Goal: Information Seeking & Learning: Learn about a topic

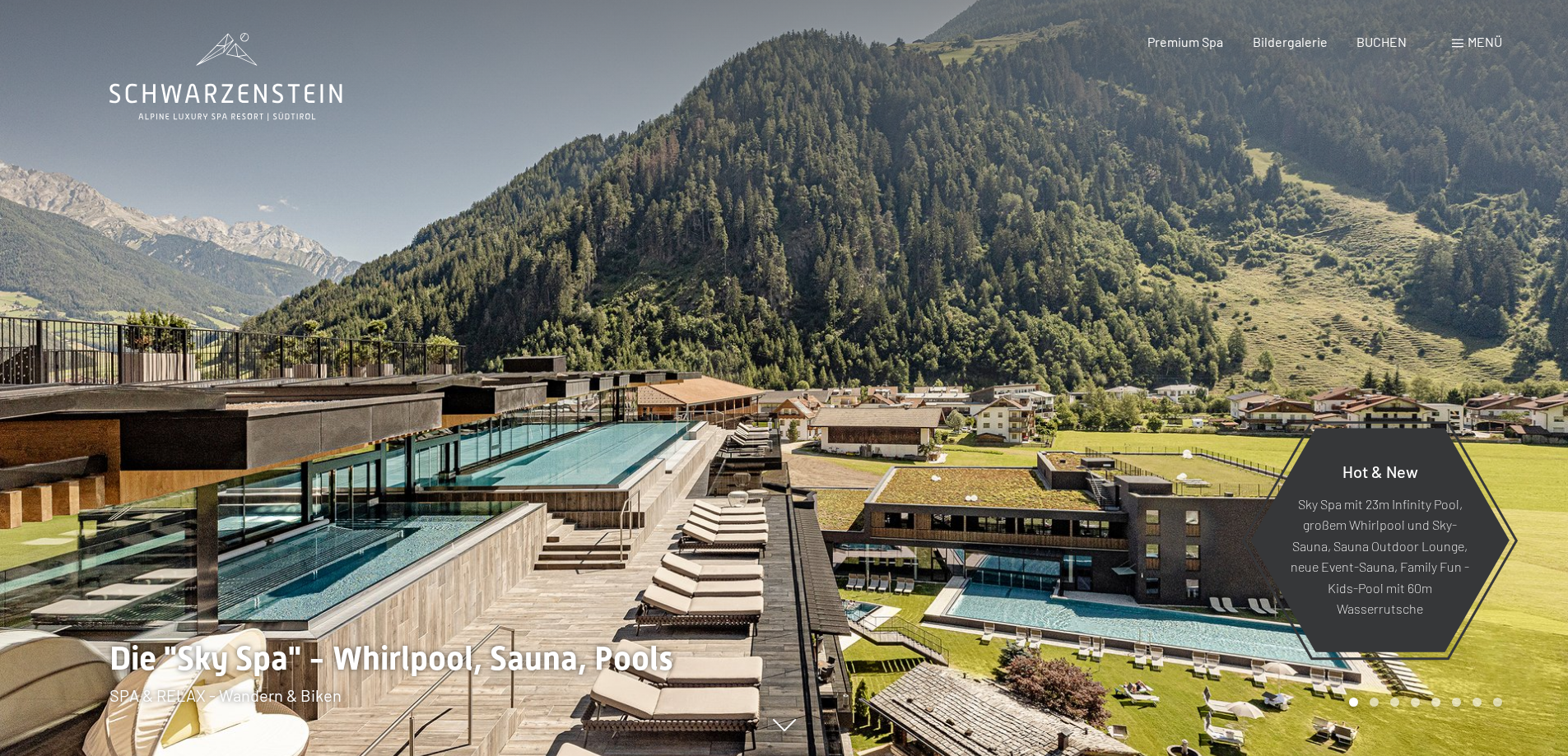
click at [1461, 41] on span at bounding box center [1457, 44] width 11 height 9
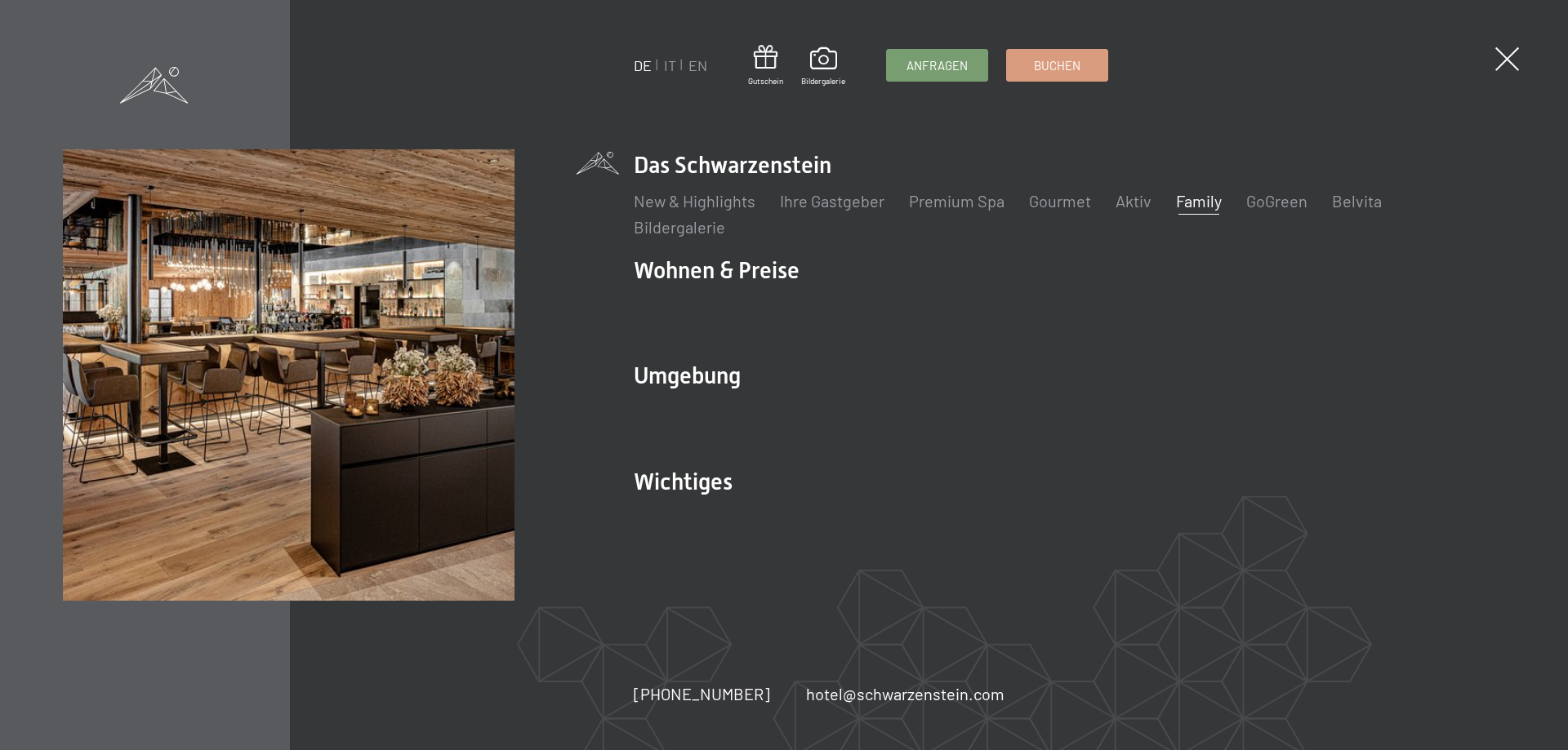
click at [1195, 204] on link "Family" at bounding box center [1198, 200] width 46 height 19
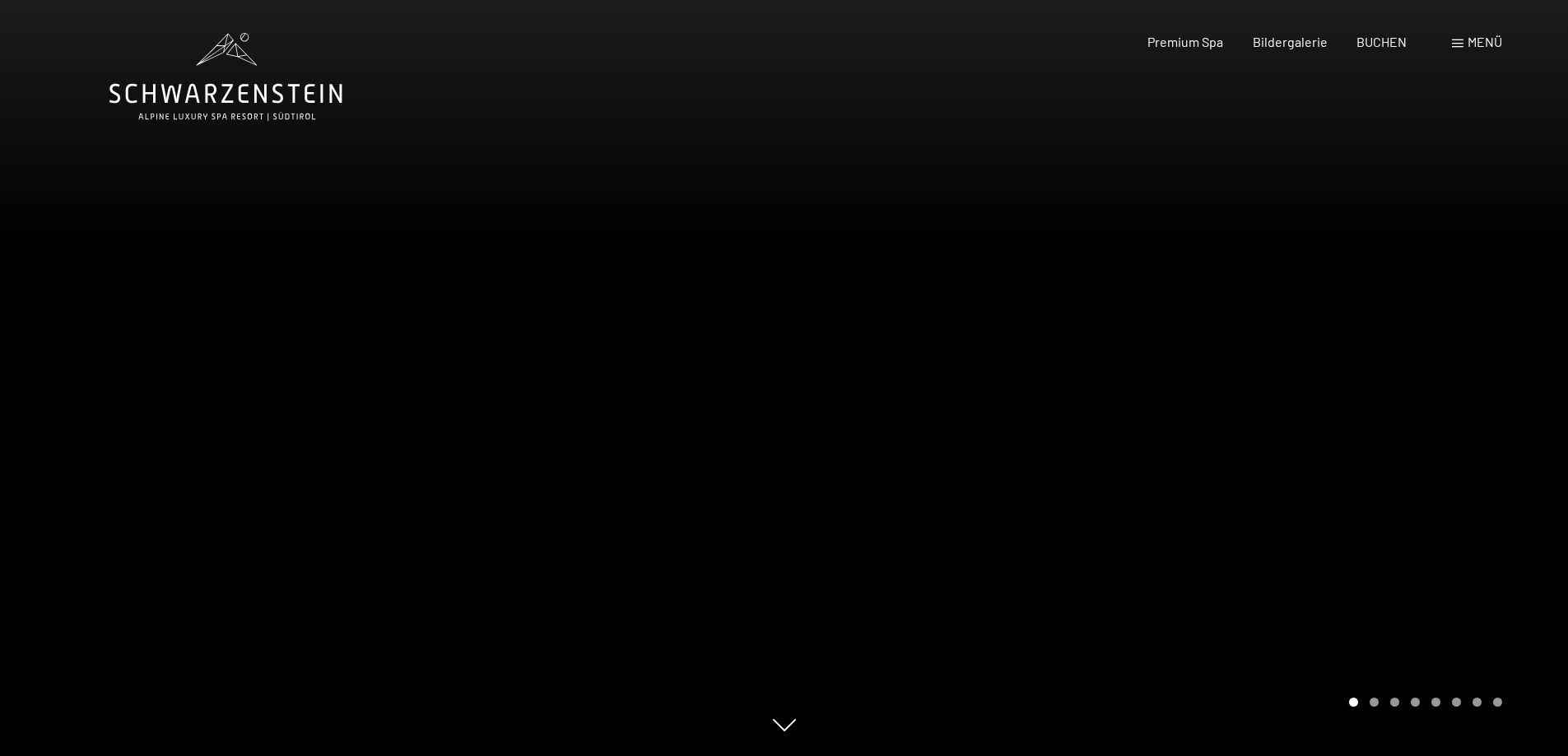
click at [1206, 389] on div at bounding box center [1177, 378] width 784 height 756
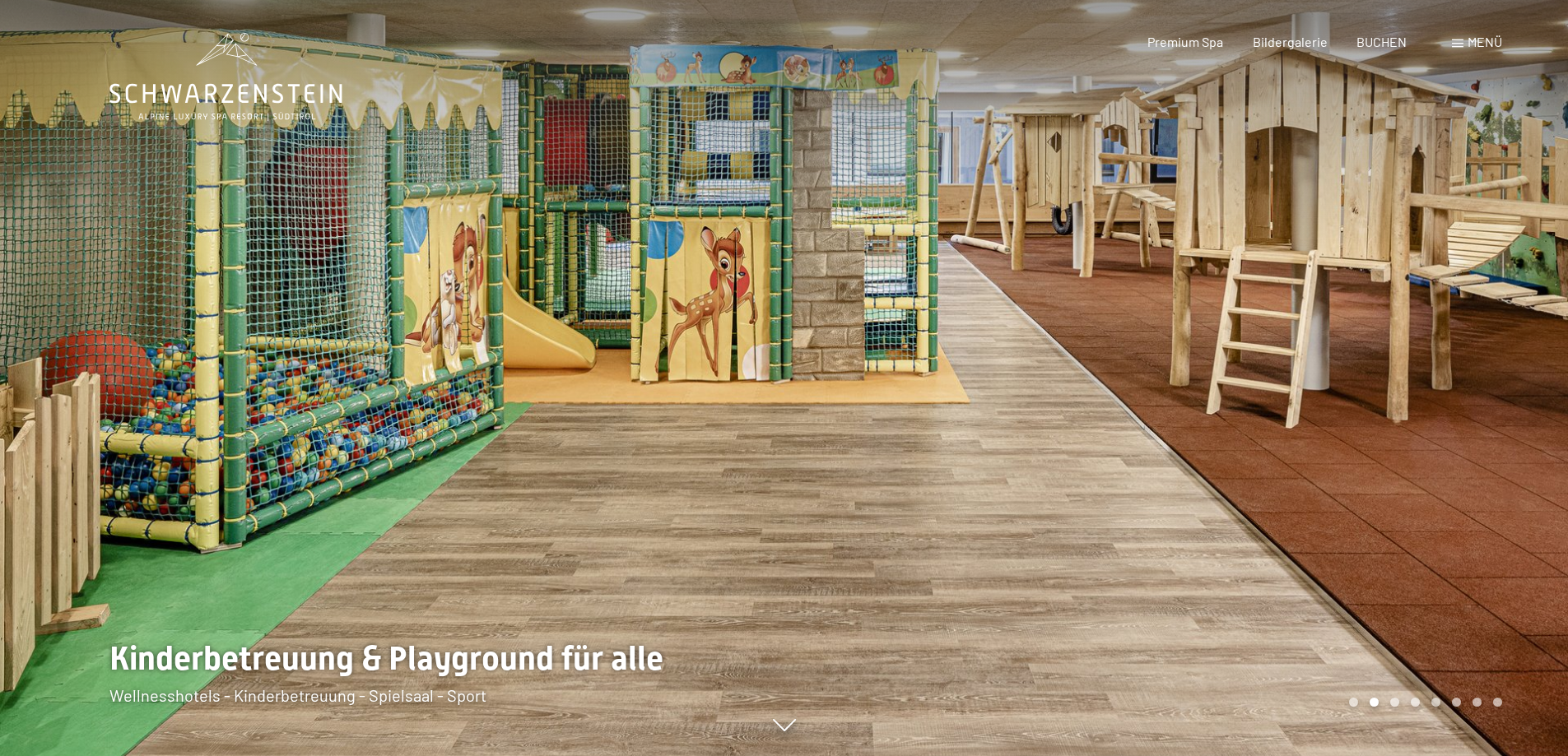
click at [1206, 389] on div at bounding box center [1177, 378] width 784 height 756
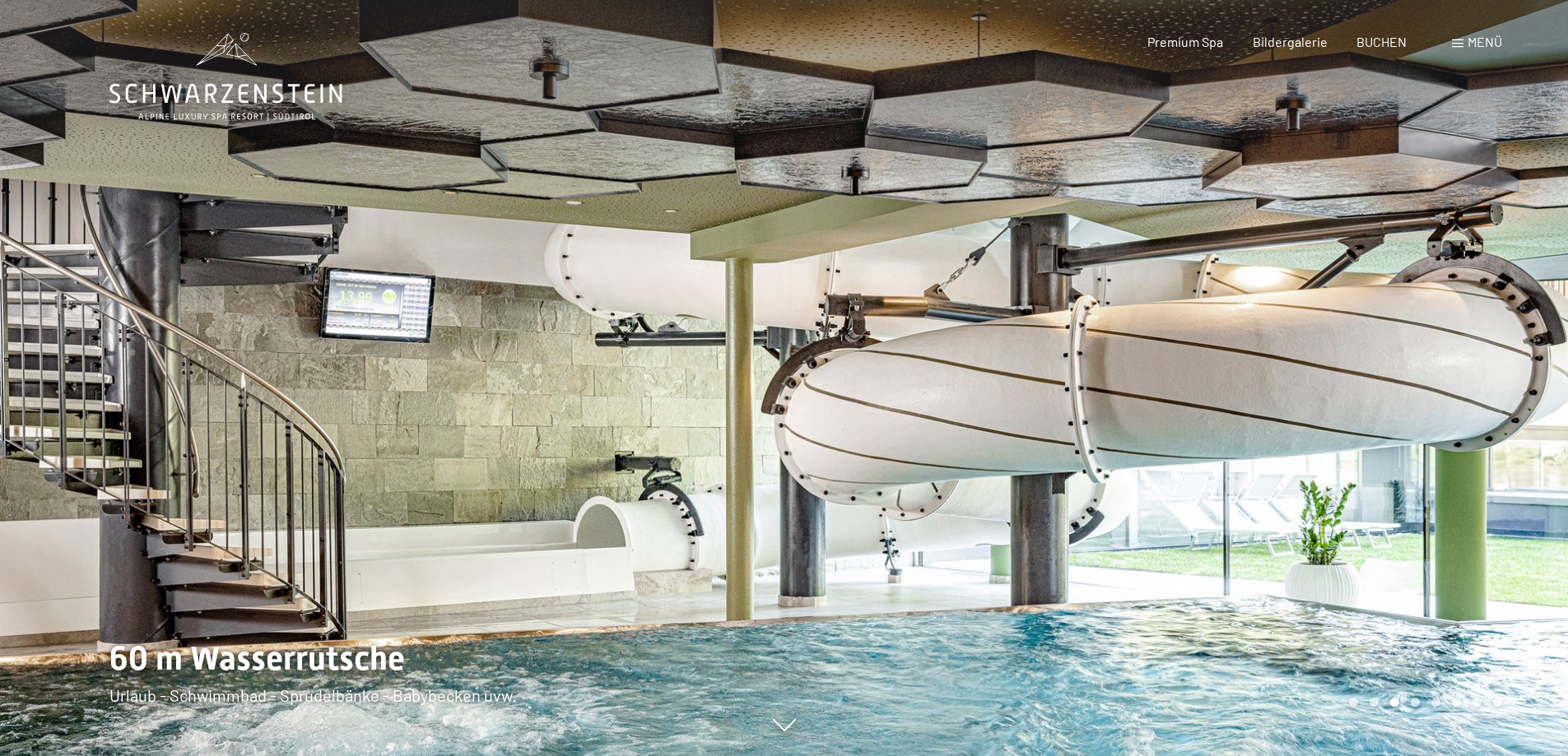
click at [1206, 389] on div at bounding box center [1177, 378] width 784 height 756
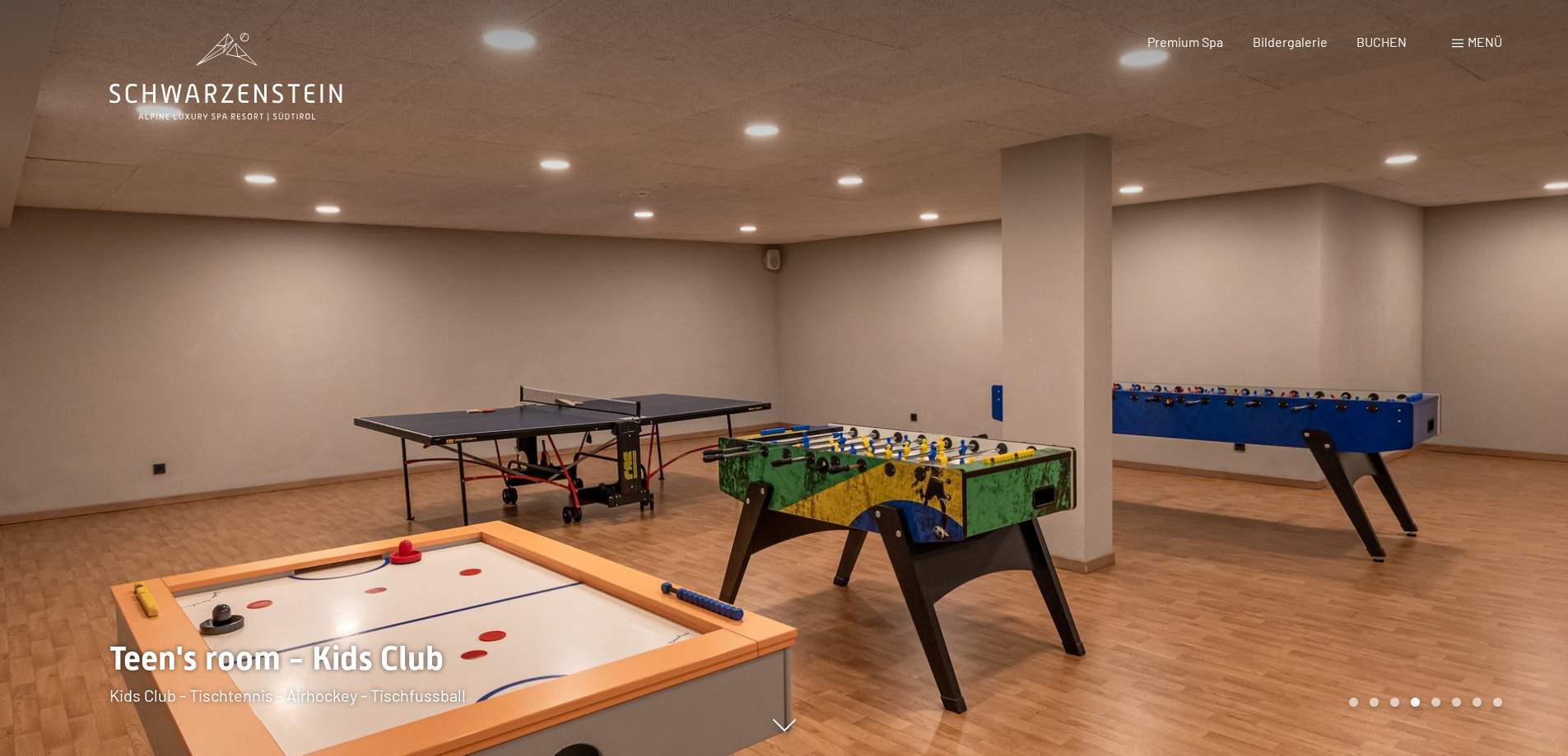
click at [1206, 389] on div at bounding box center [1177, 378] width 784 height 756
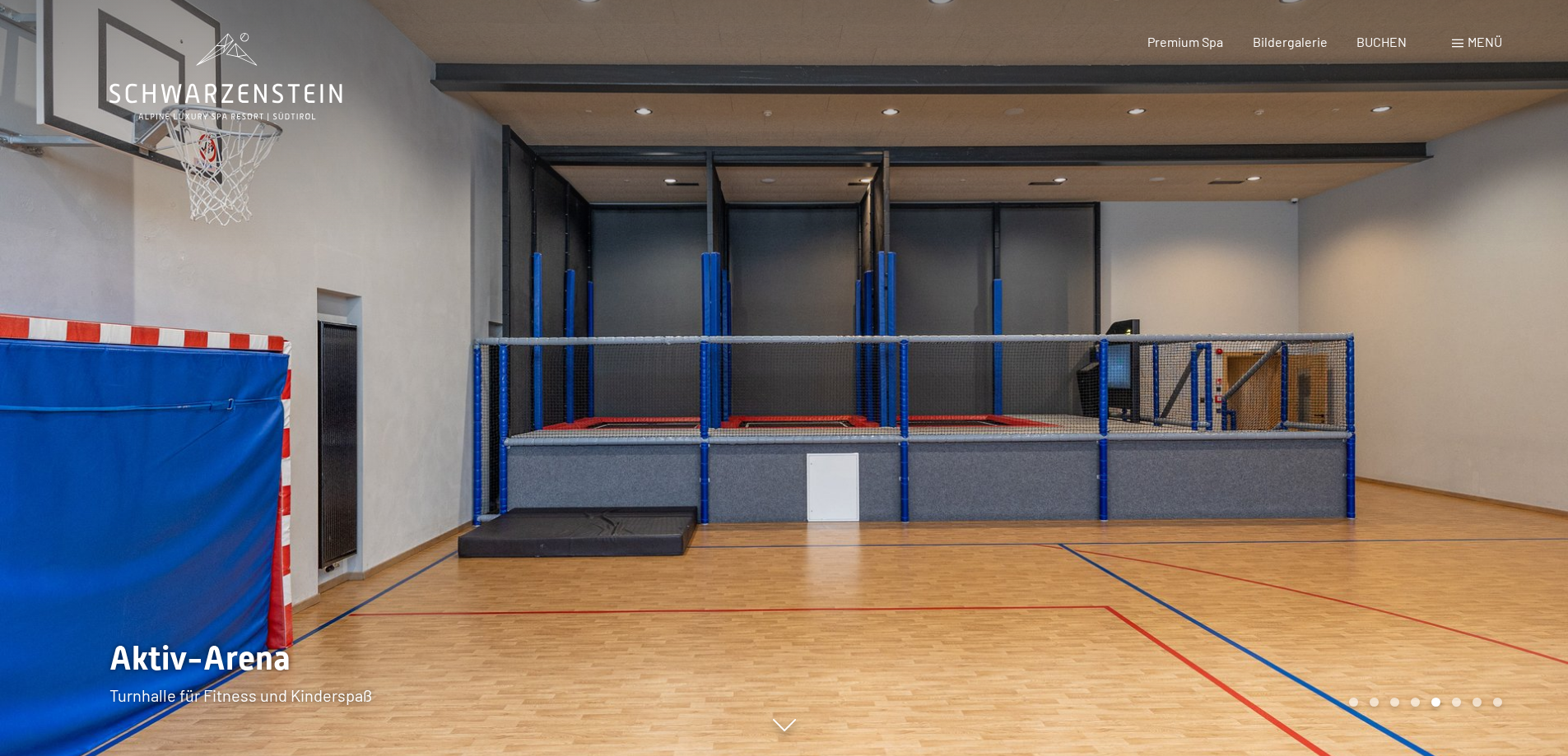
click at [120, 412] on div at bounding box center [392, 378] width 784 height 756
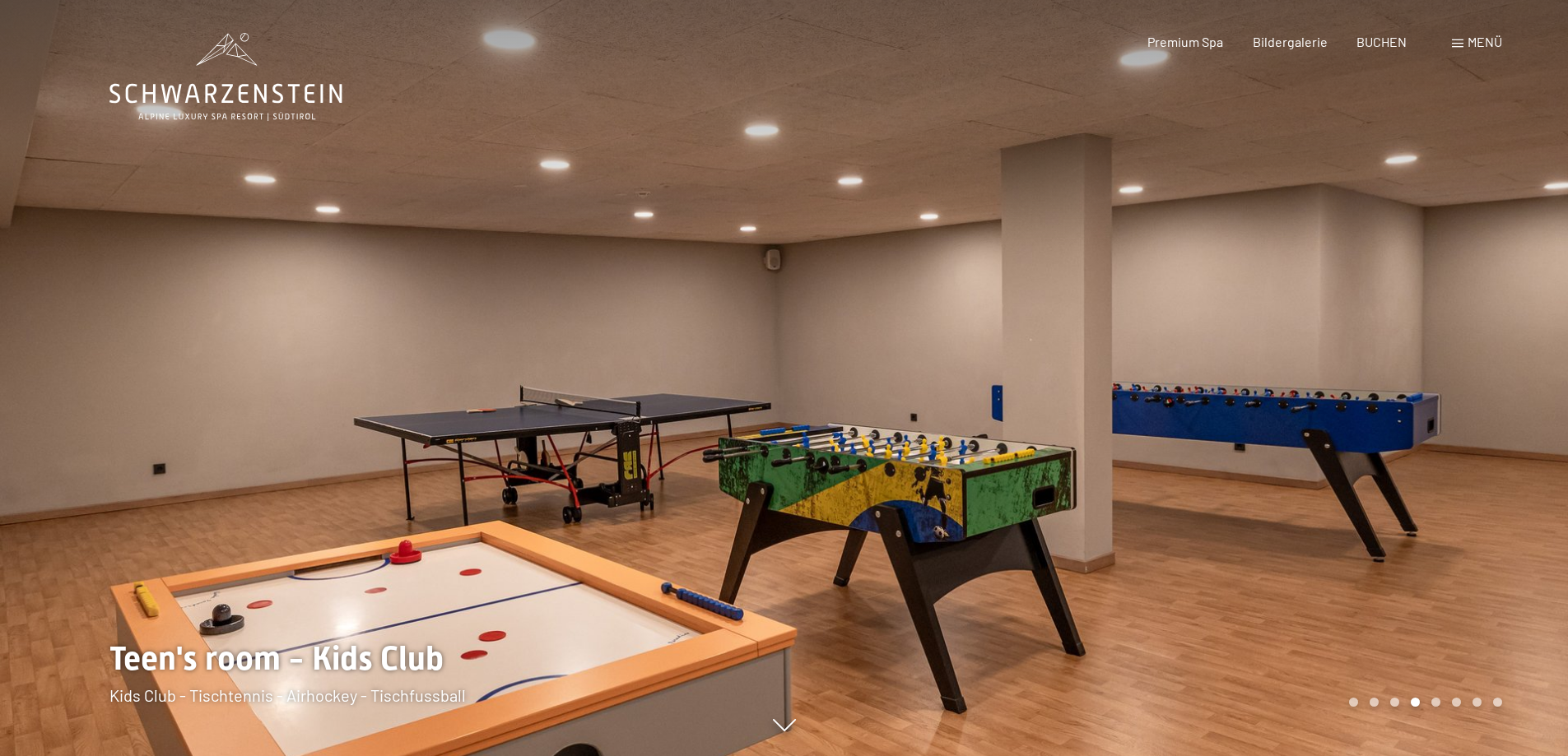
click at [1360, 390] on div at bounding box center [1177, 378] width 784 height 756
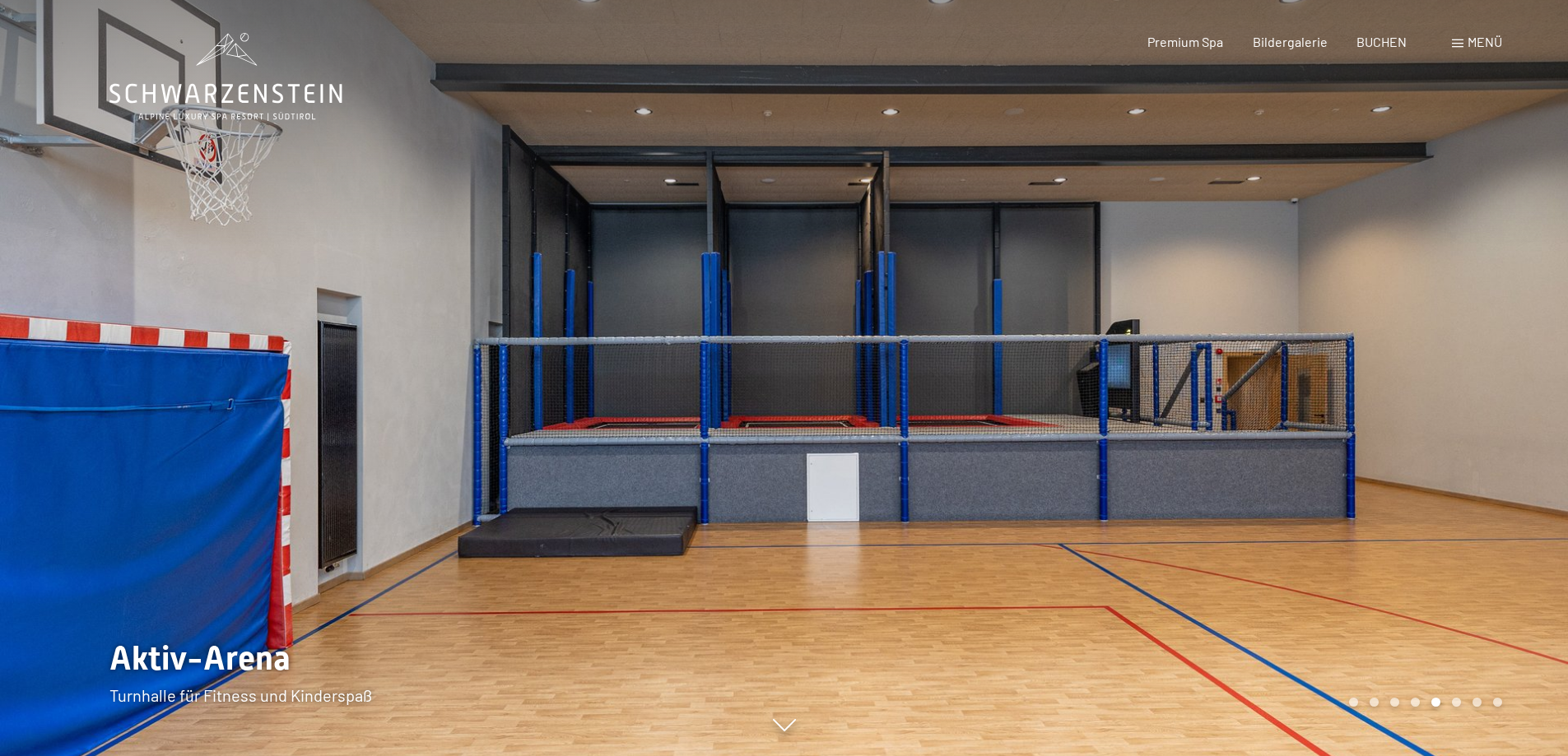
click at [1360, 390] on div at bounding box center [1177, 378] width 784 height 756
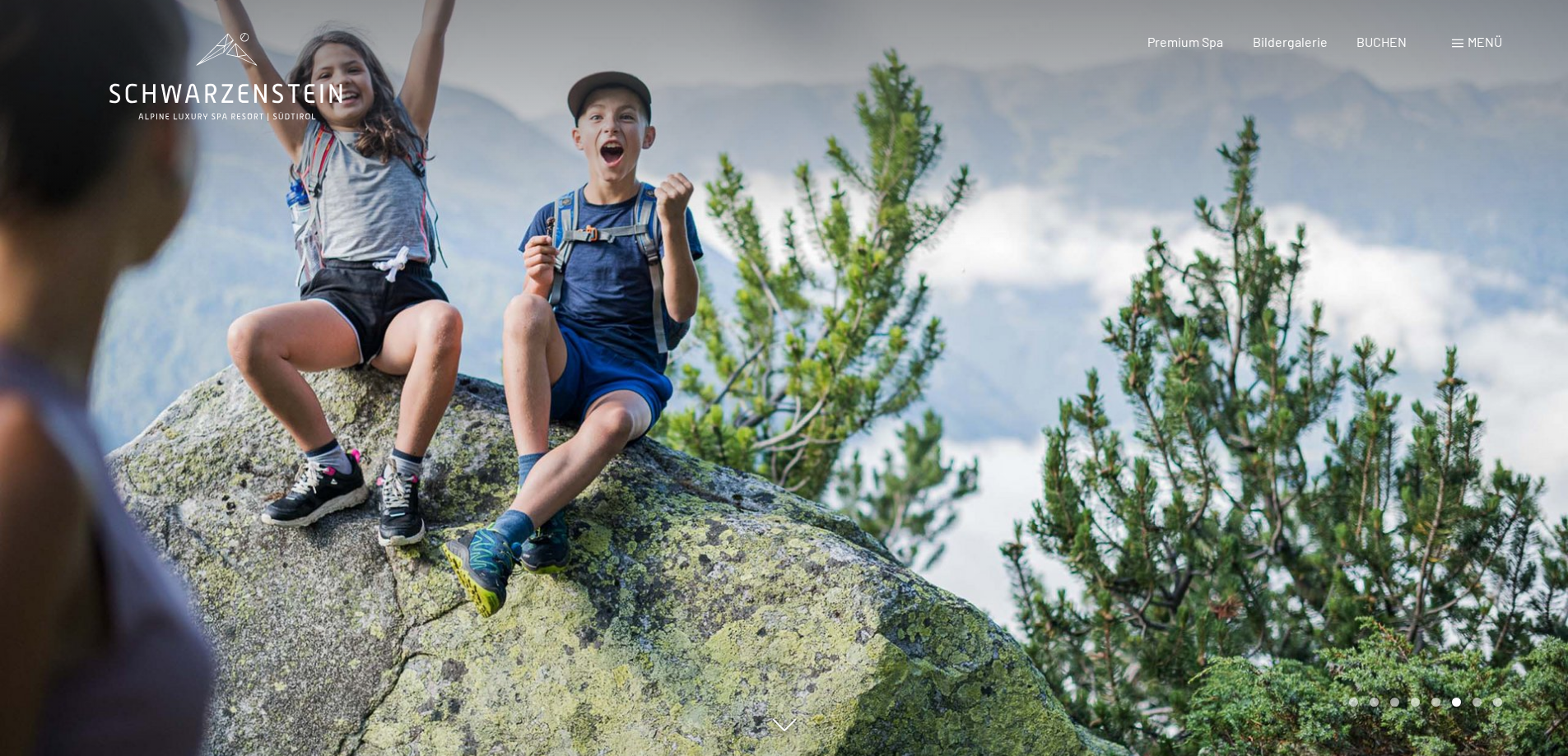
click at [1360, 390] on div at bounding box center [1177, 378] width 784 height 756
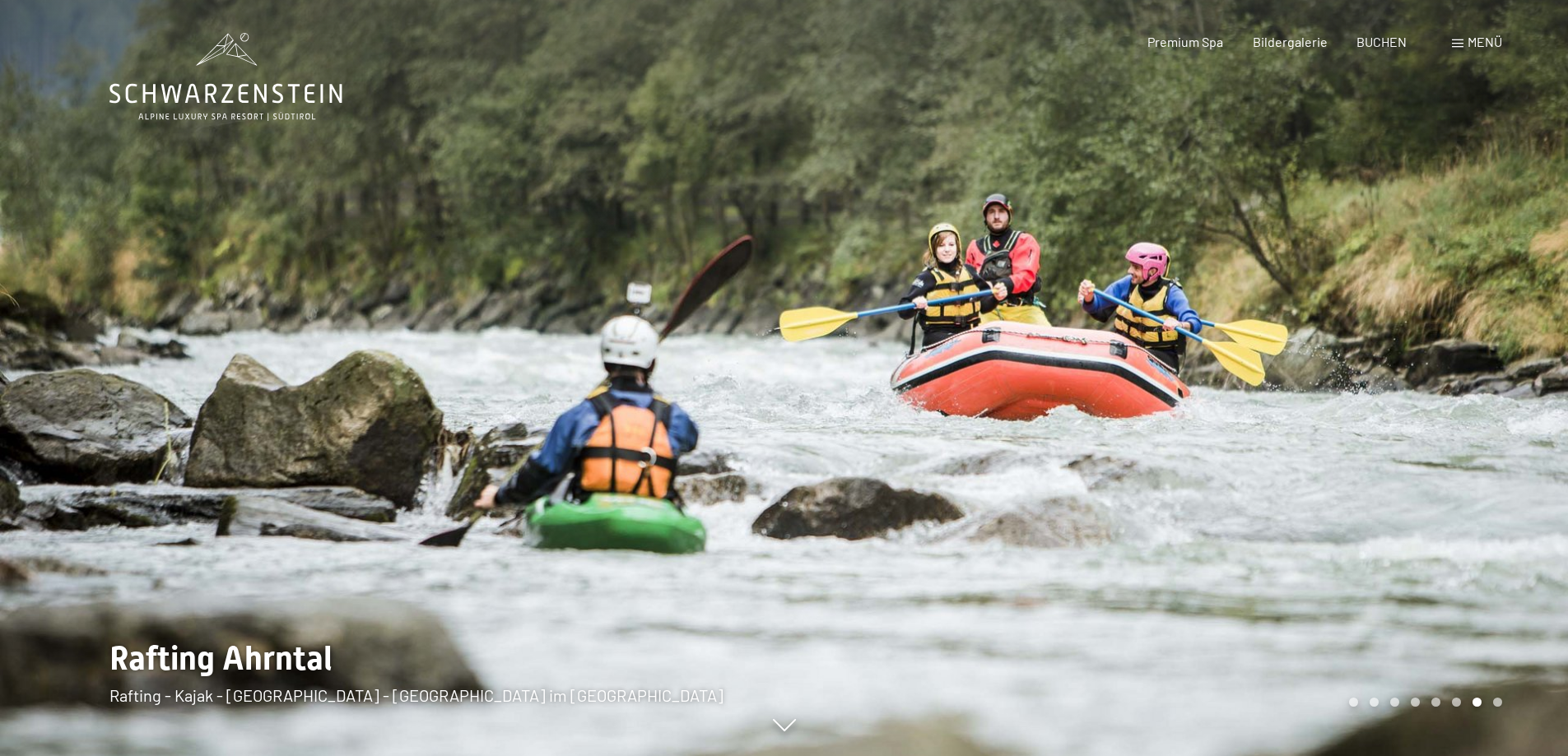
click at [1360, 390] on div at bounding box center [1177, 378] width 784 height 756
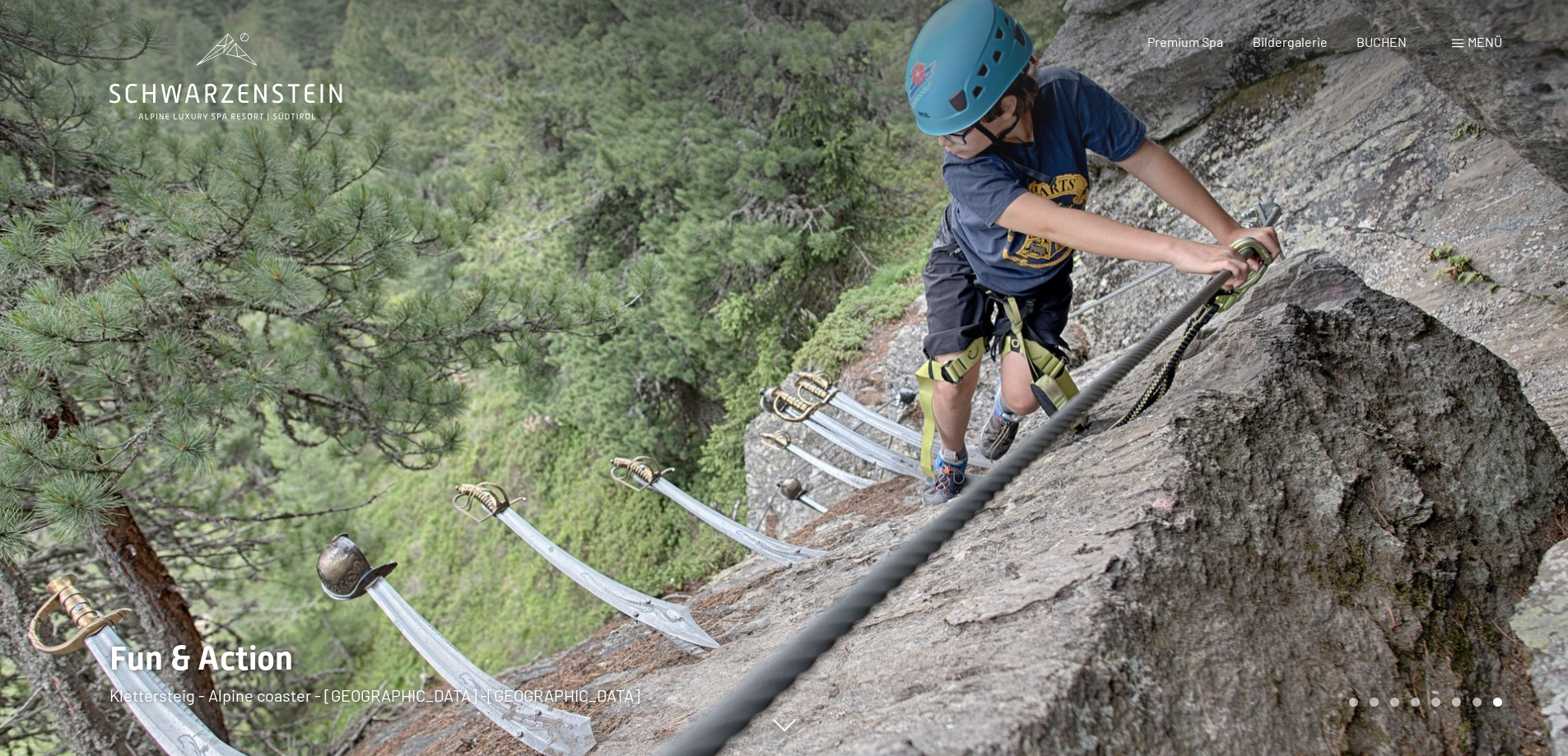
click at [1360, 390] on div at bounding box center [1177, 378] width 784 height 756
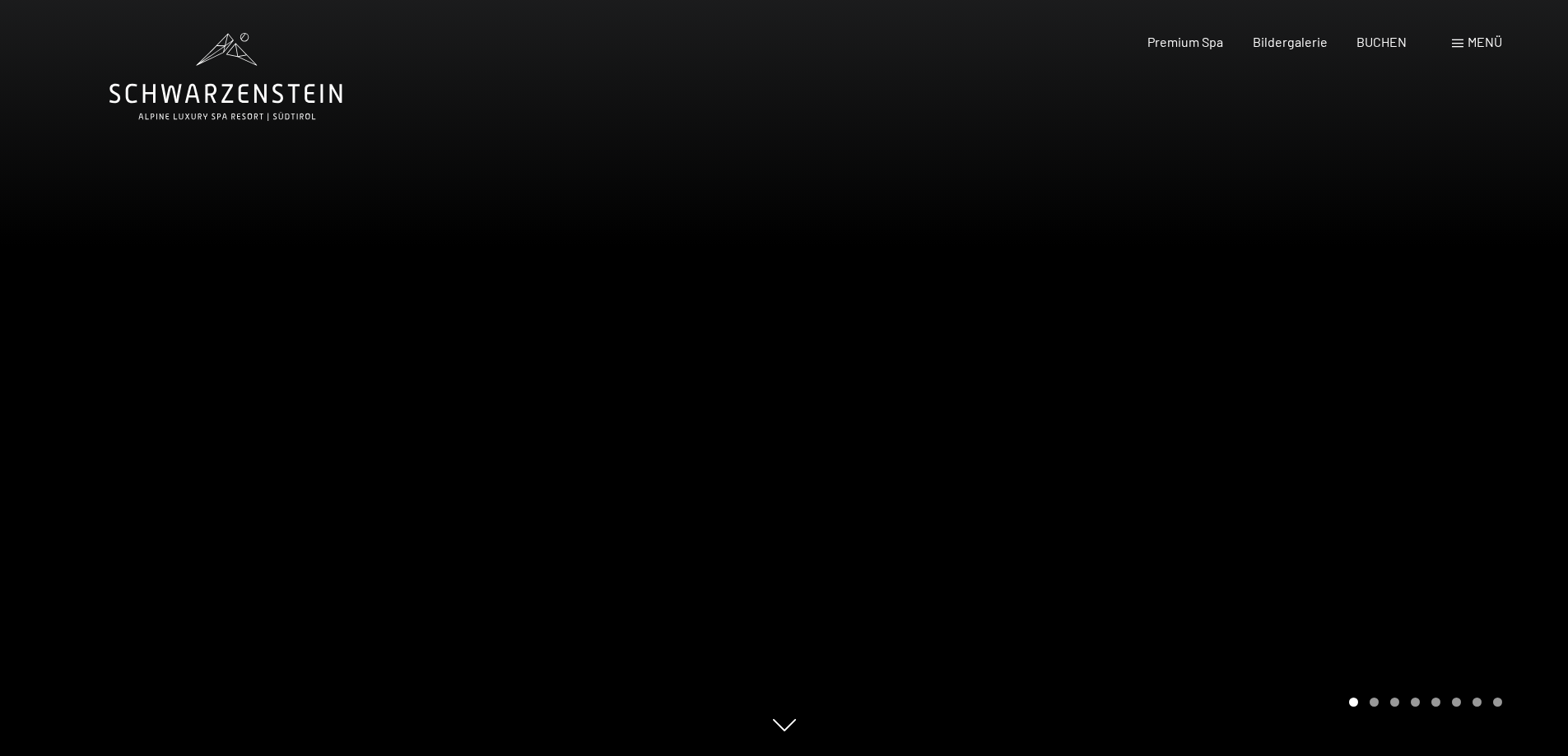
click at [1360, 390] on div at bounding box center [1177, 378] width 784 height 756
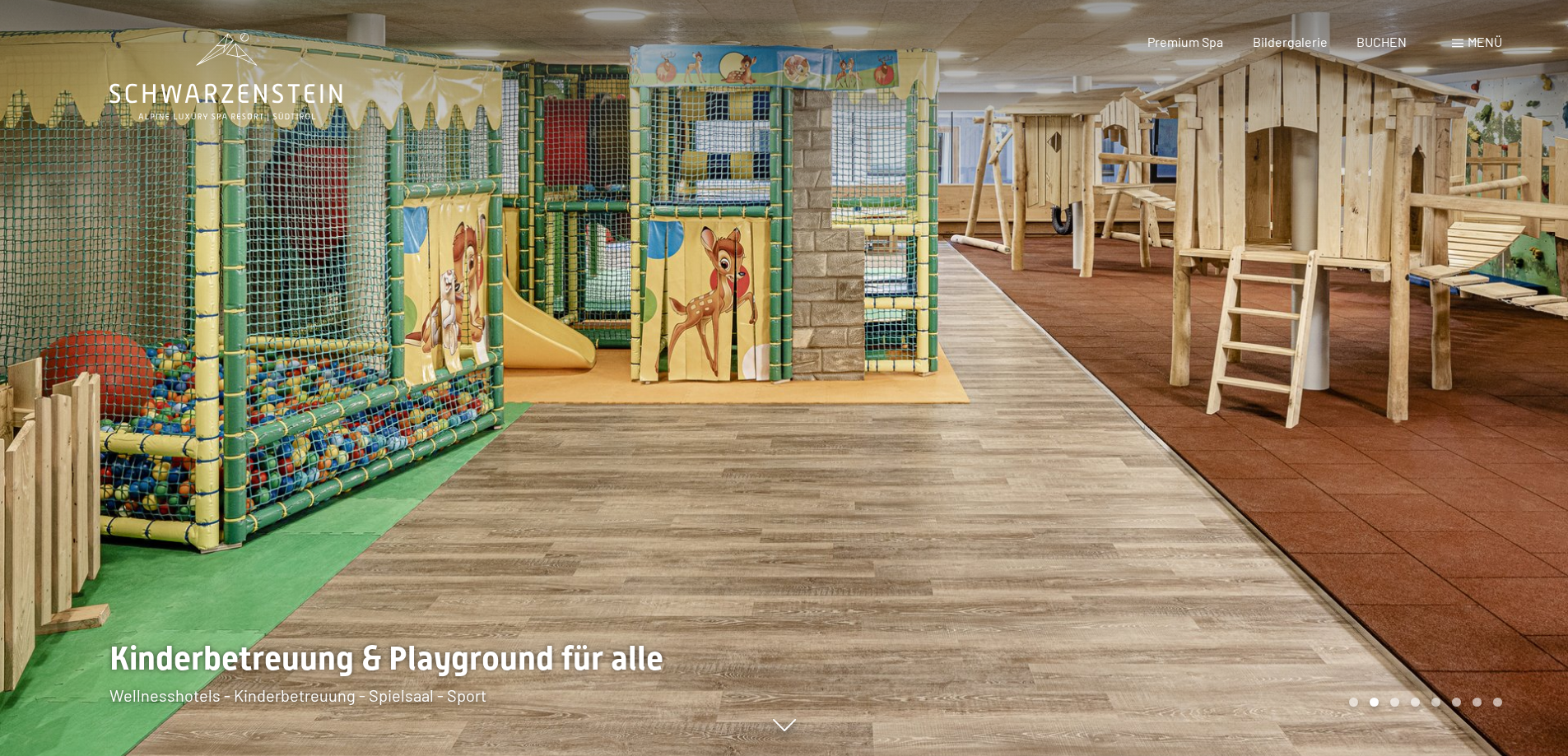
click at [1477, 44] on span "Menü" at bounding box center [1485, 41] width 34 height 15
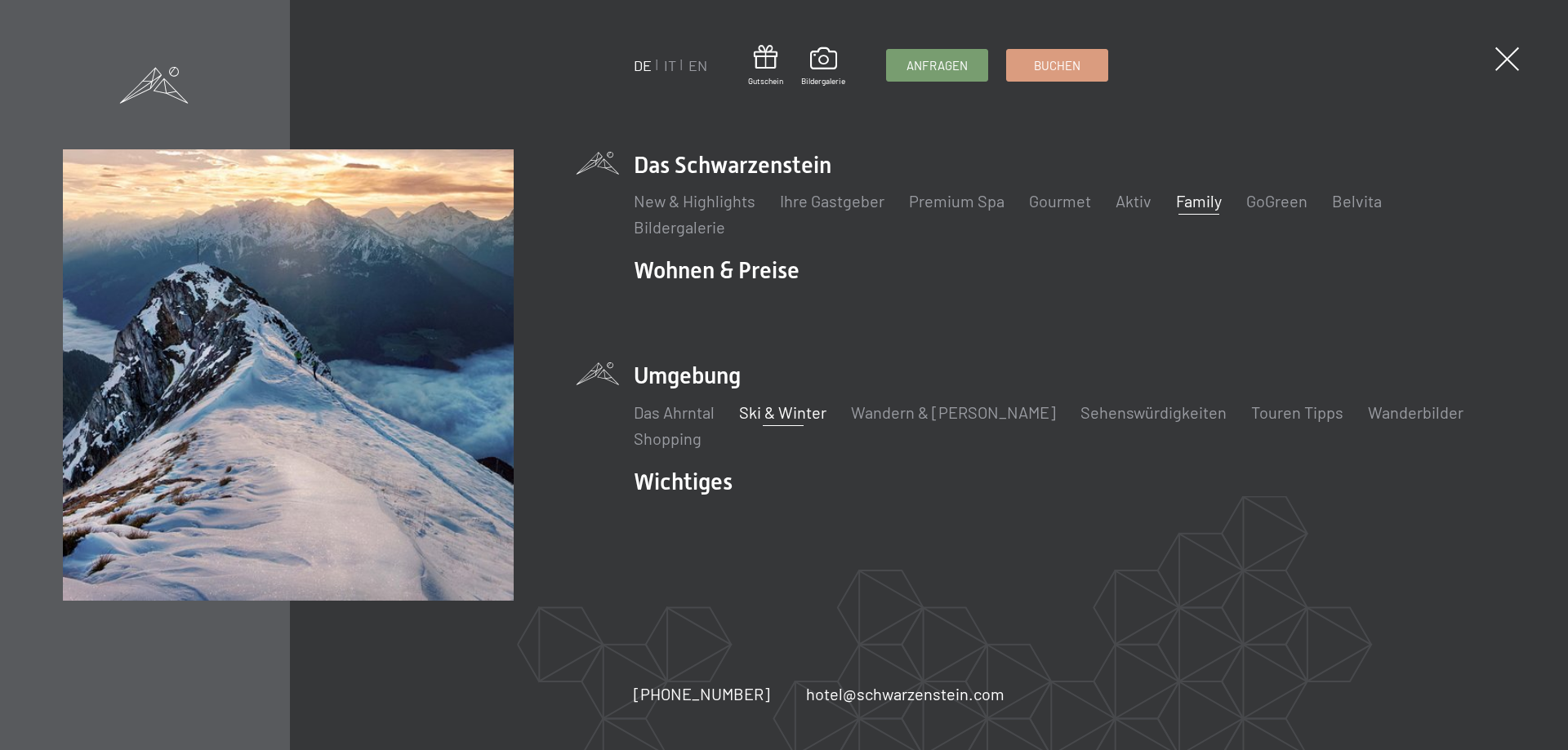
click at [794, 416] on link "Ski & Winter" at bounding box center [782, 412] width 87 height 19
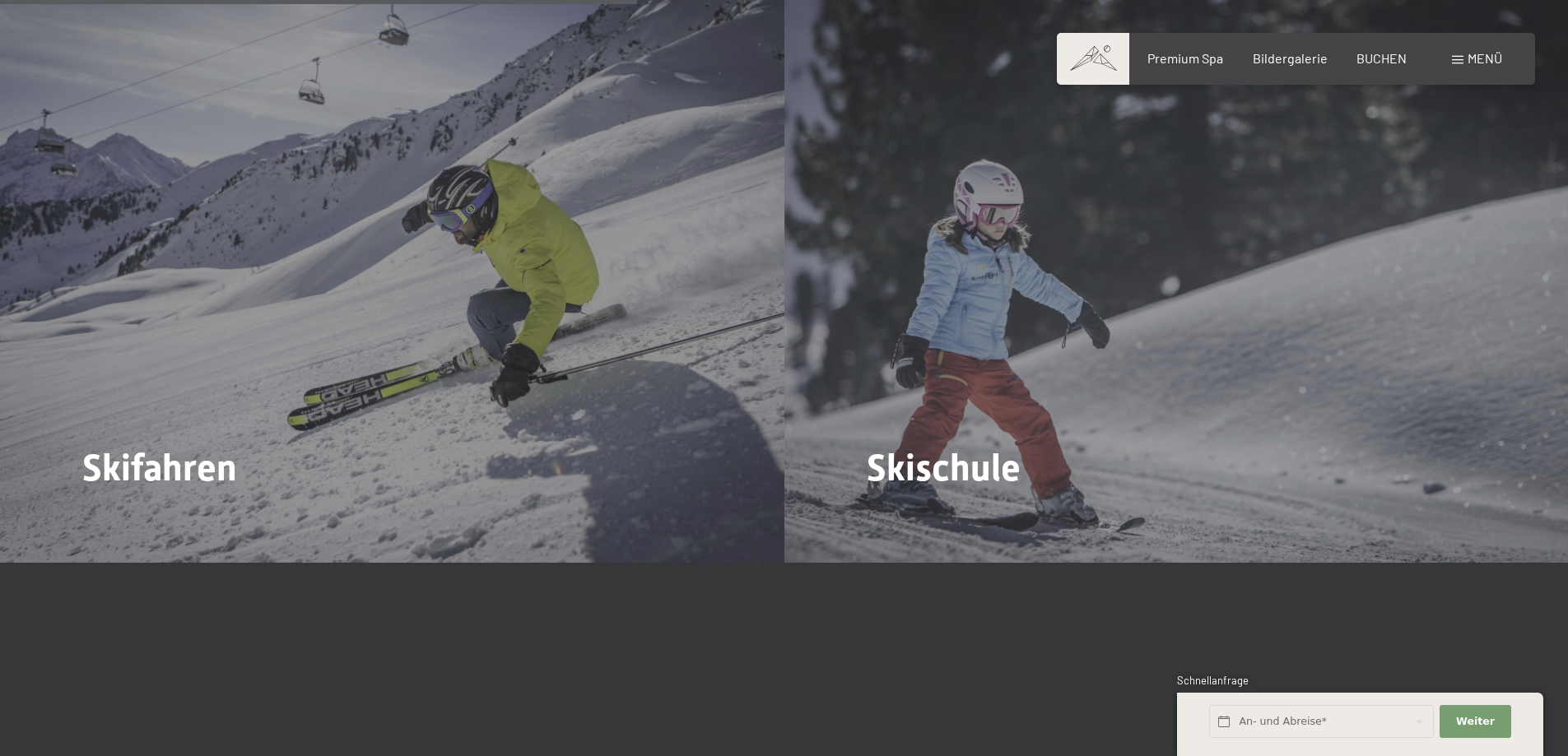
scroll to position [2634, 0]
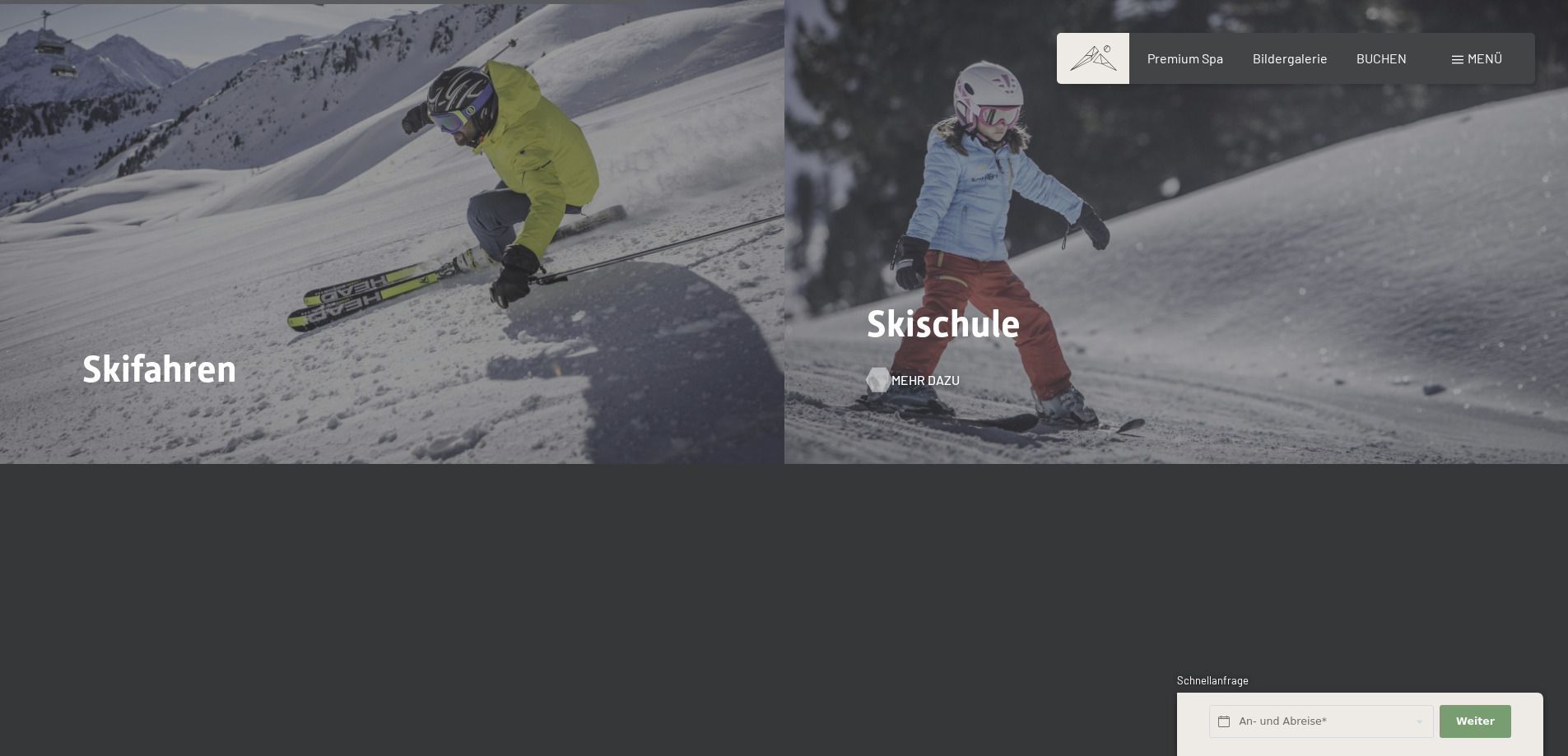
click at [921, 371] on span "Mehr dazu" at bounding box center [925, 379] width 68 height 18
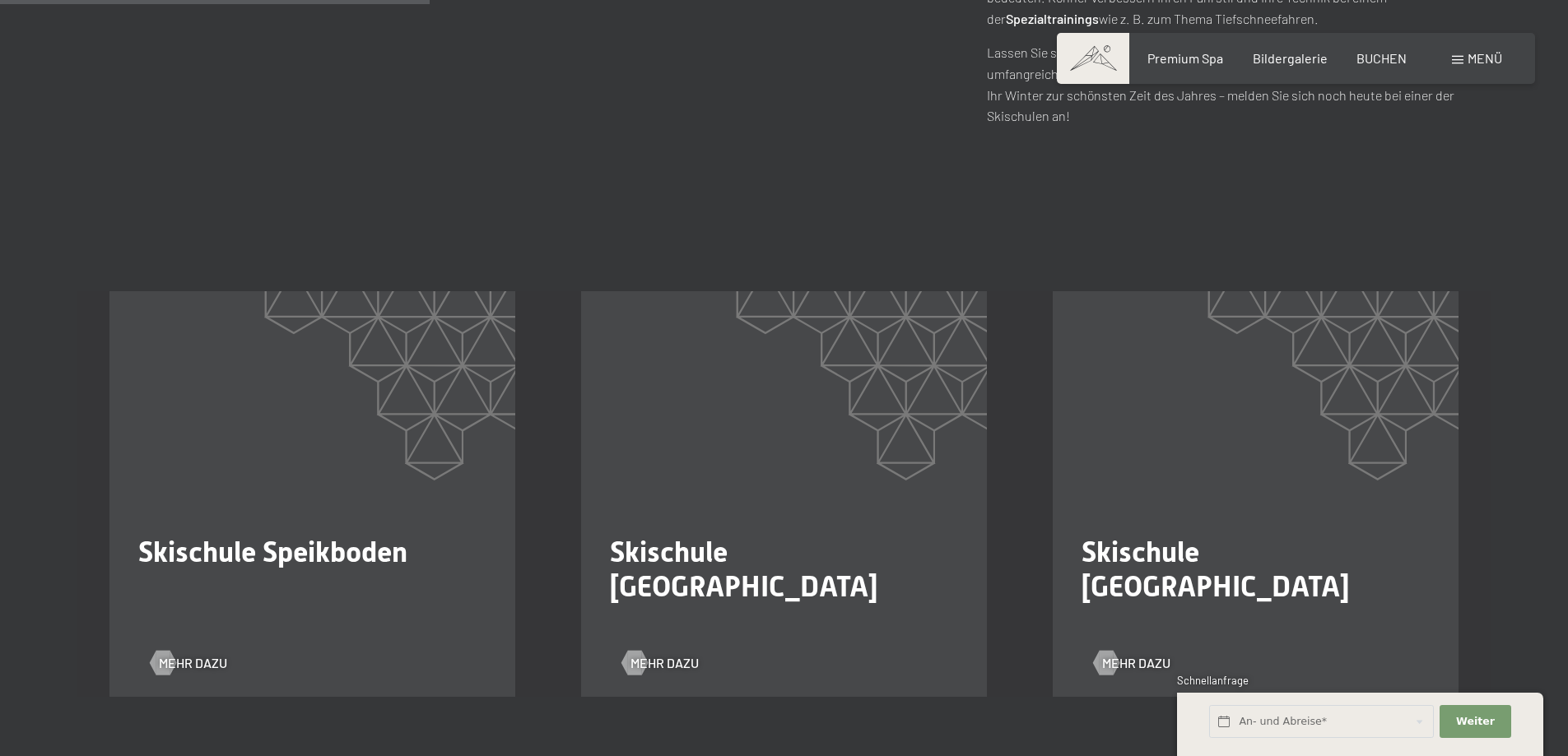
scroll to position [987, 0]
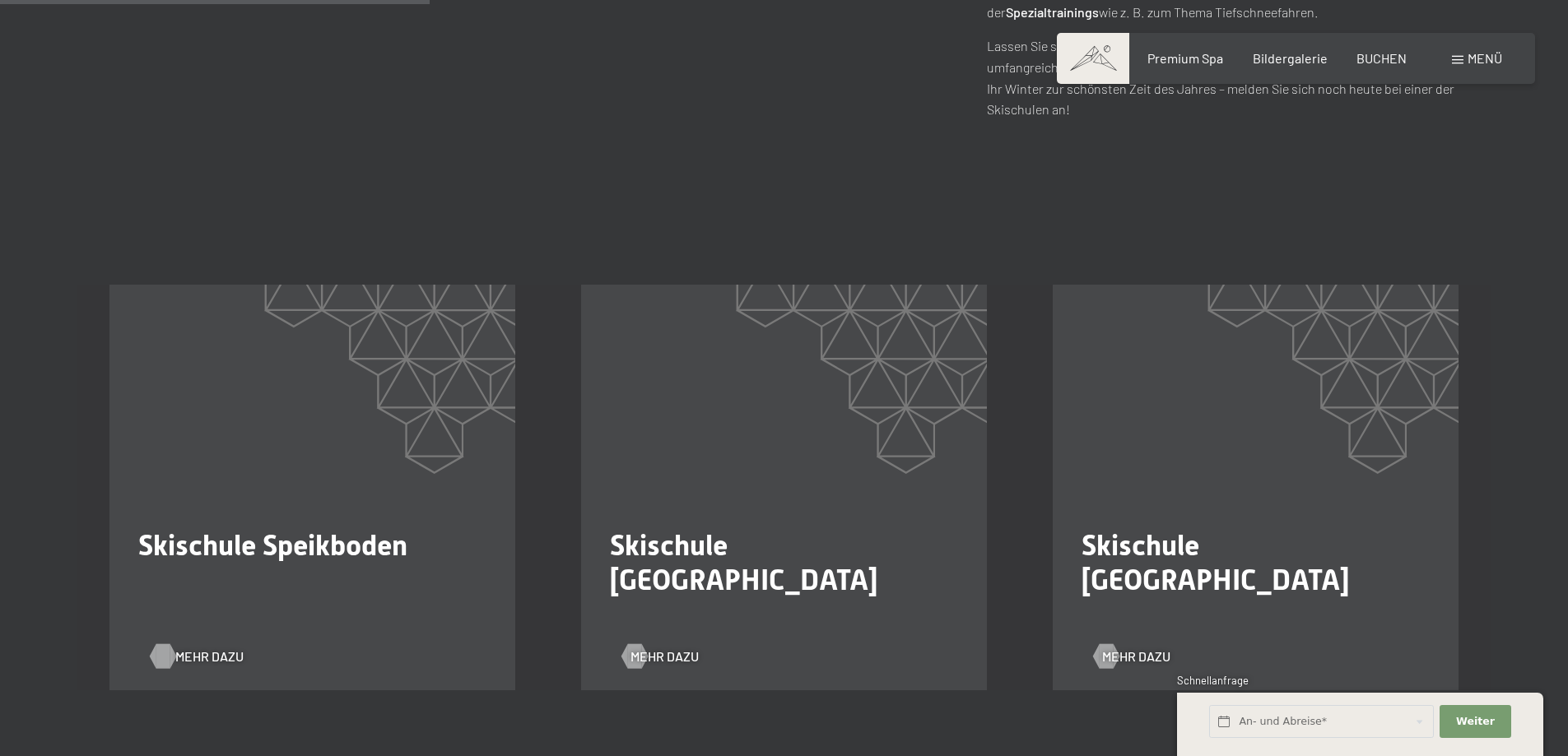
click at [169, 643] on div at bounding box center [162, 655] width 14 height 25
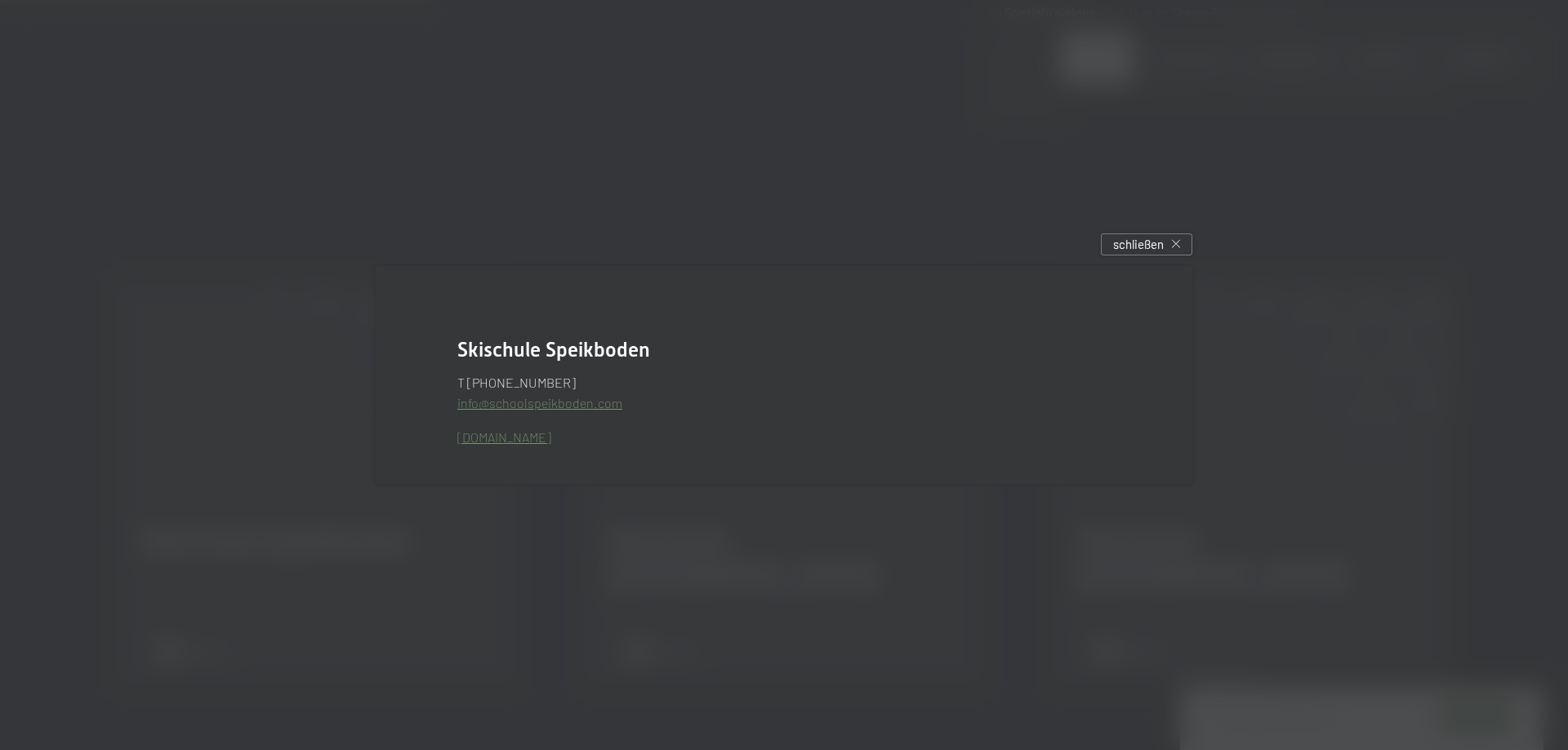
click at [546, 442] on link "www.schoolspeikboden.com" at bounding box center [503, 437] width 94 height 15
click at [1132, 237] on span "schließen" at bounding box center [1138, 244] width 51 height 17
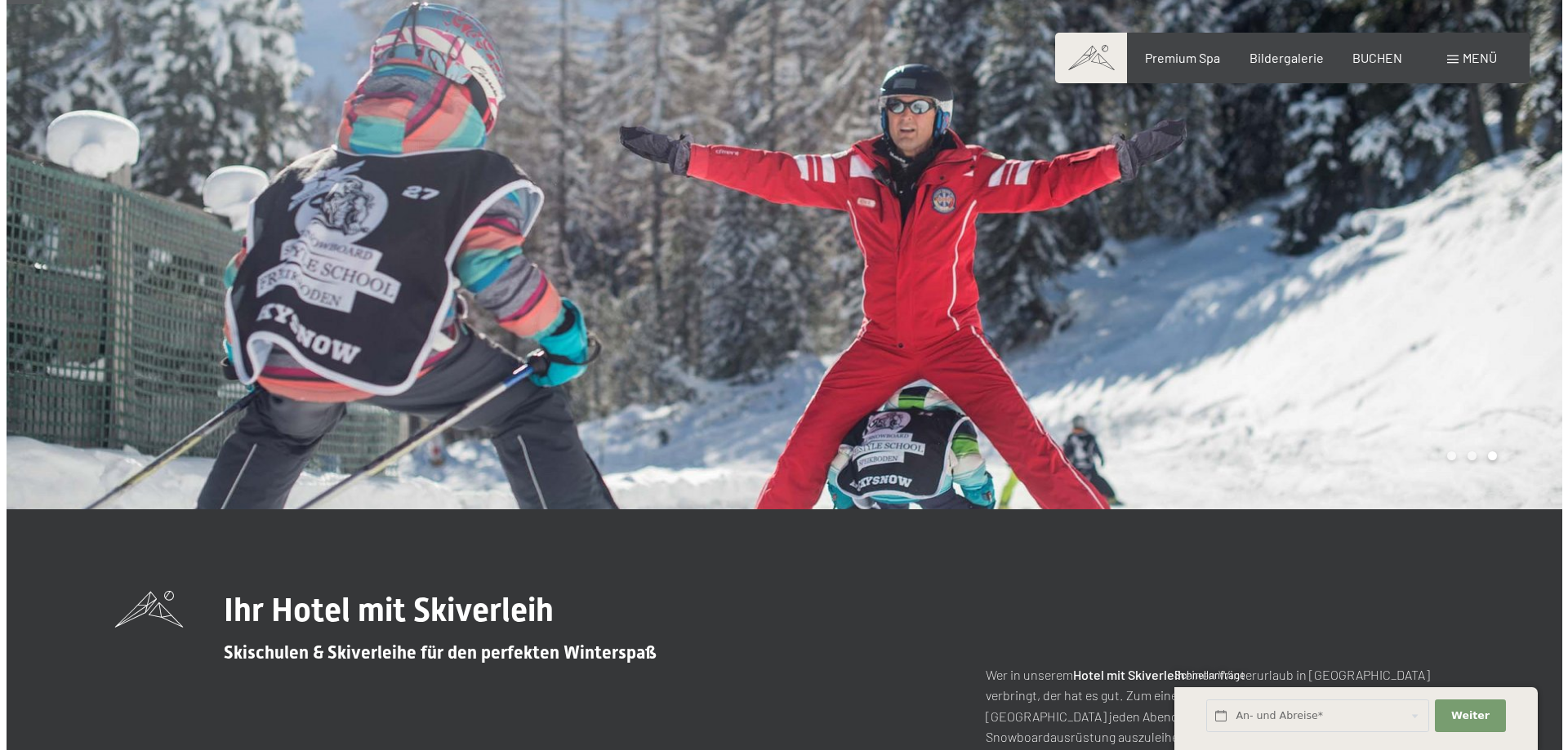
scroll to position [81, 0]
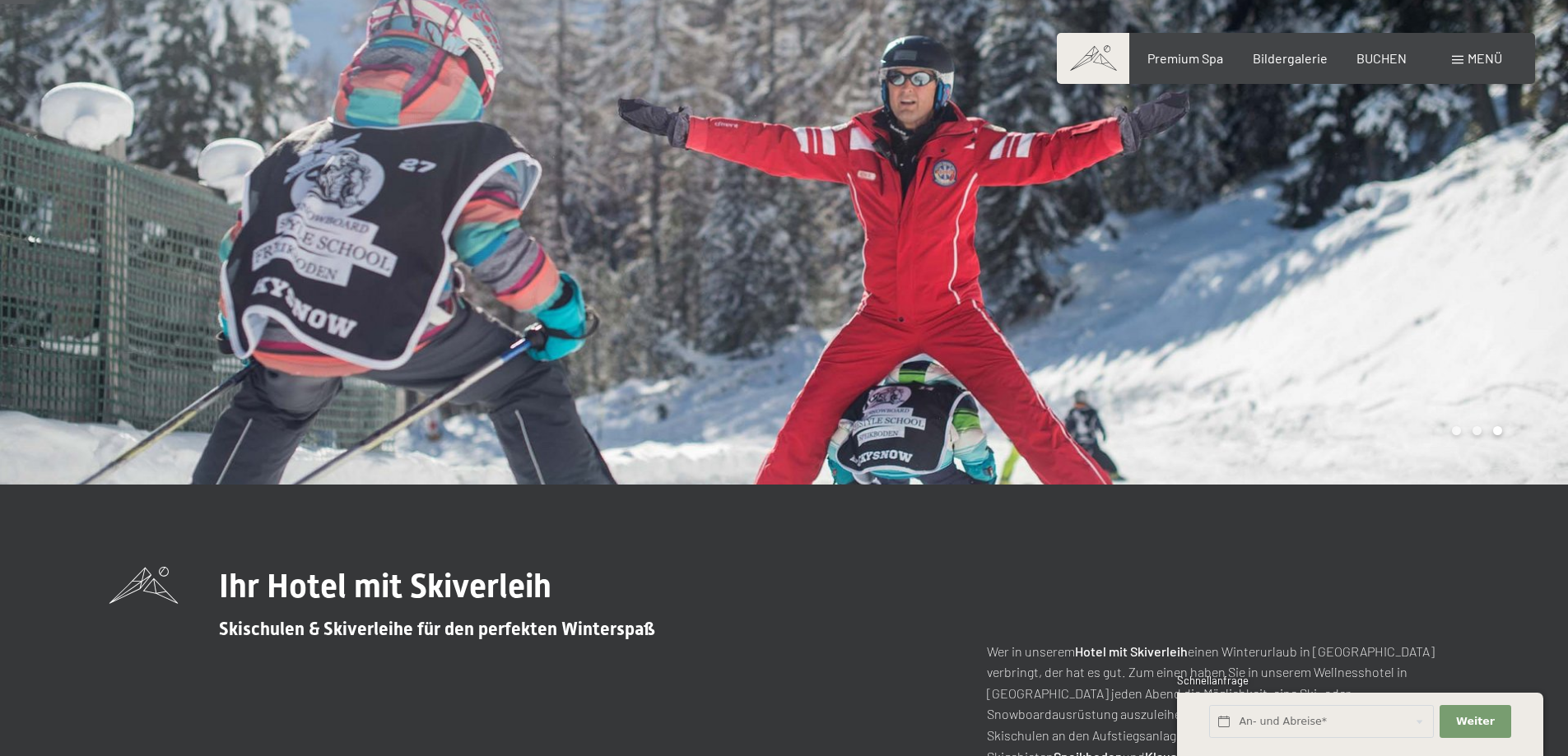
click at [1471, 59] on span "Menü" at bounding box center [1485, 58] width 34 height 15
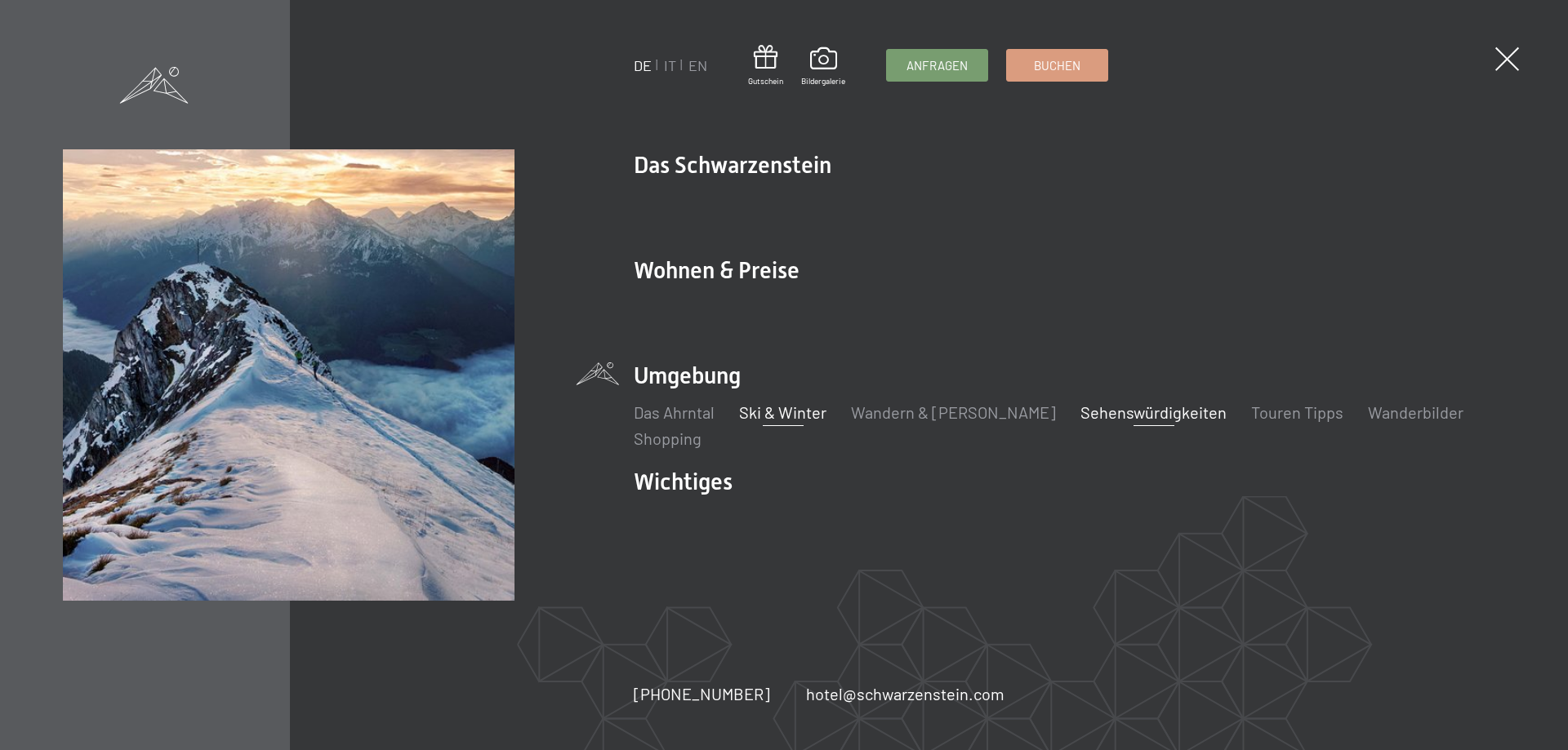
click at [1090, 417] on link "Sehenswürdigkeiten" at bounding box center [1153, 412] width 146 height 19
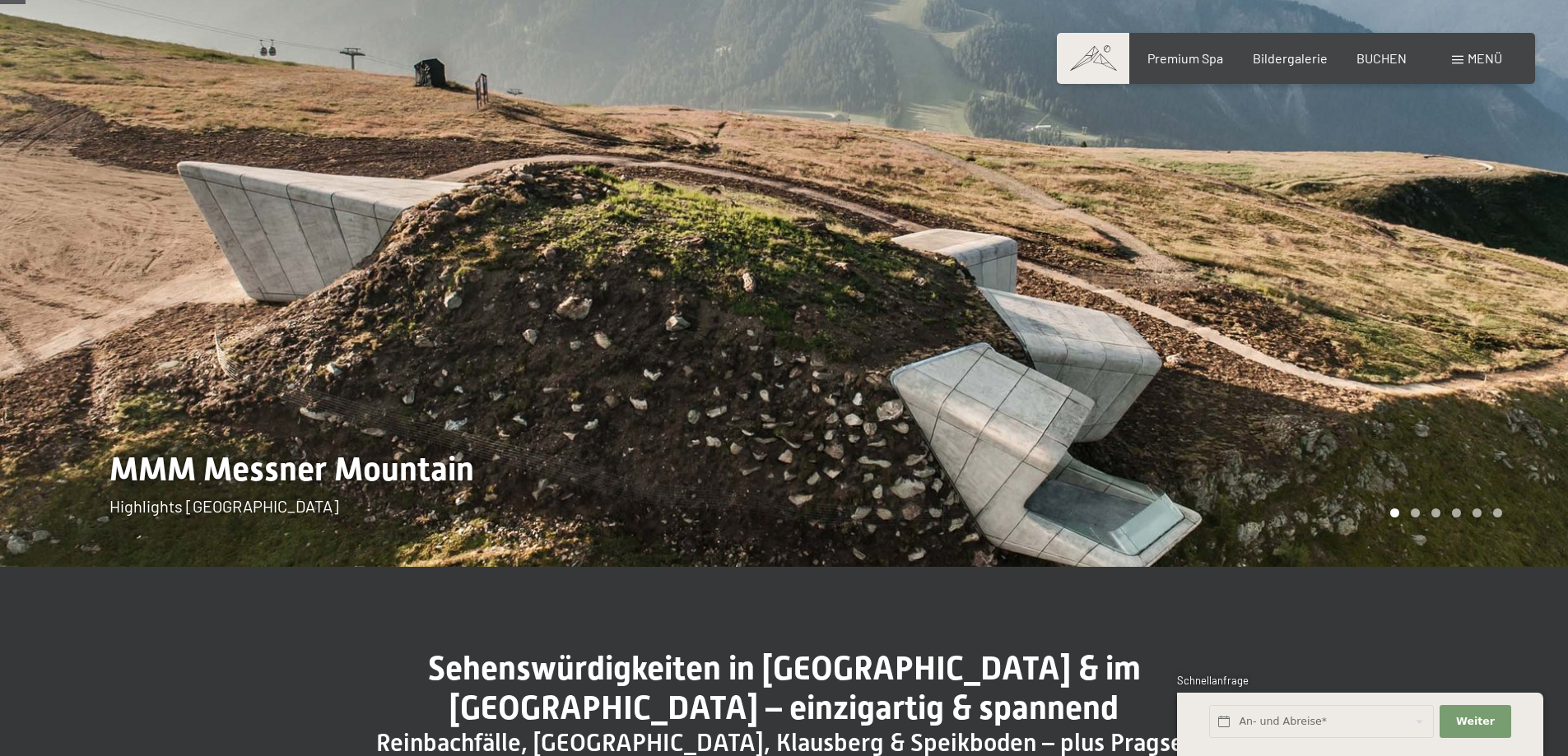
scroll to position [82, 0]
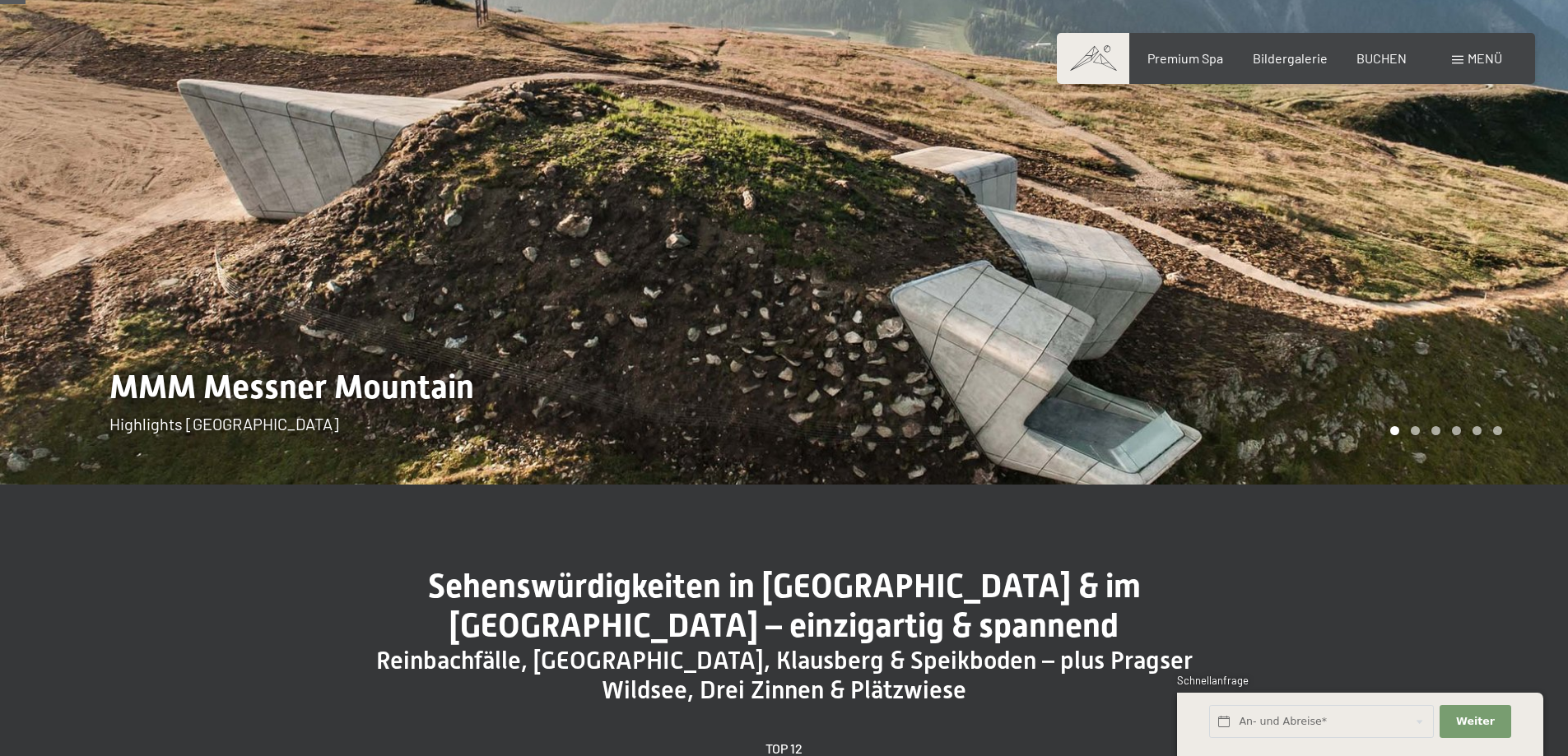
click at [1301, 374] on div at bounding box center [1177, 202] width 784 height 567
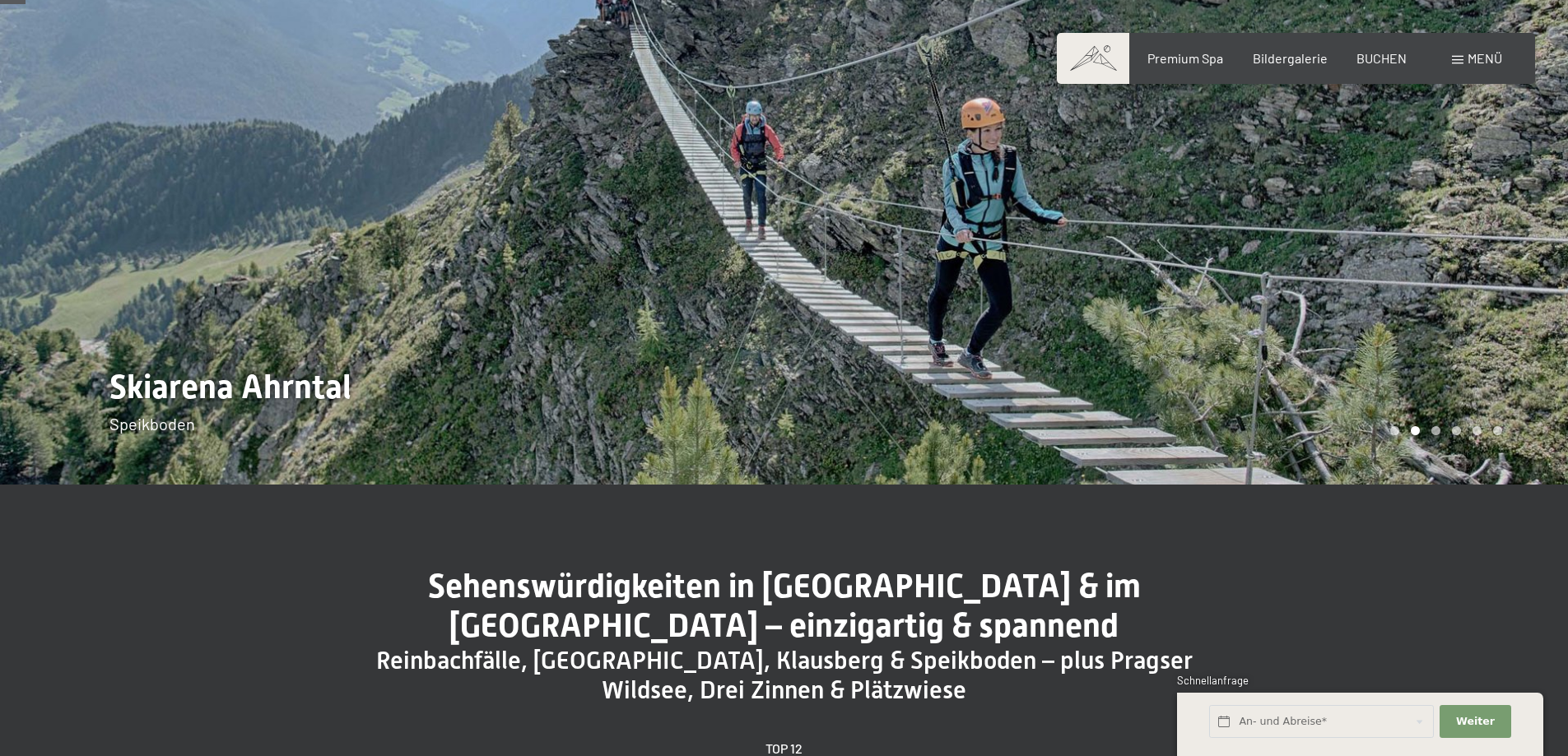
click at [1399, 346] on div at bounding box center [1177, 202] width 784 height 567
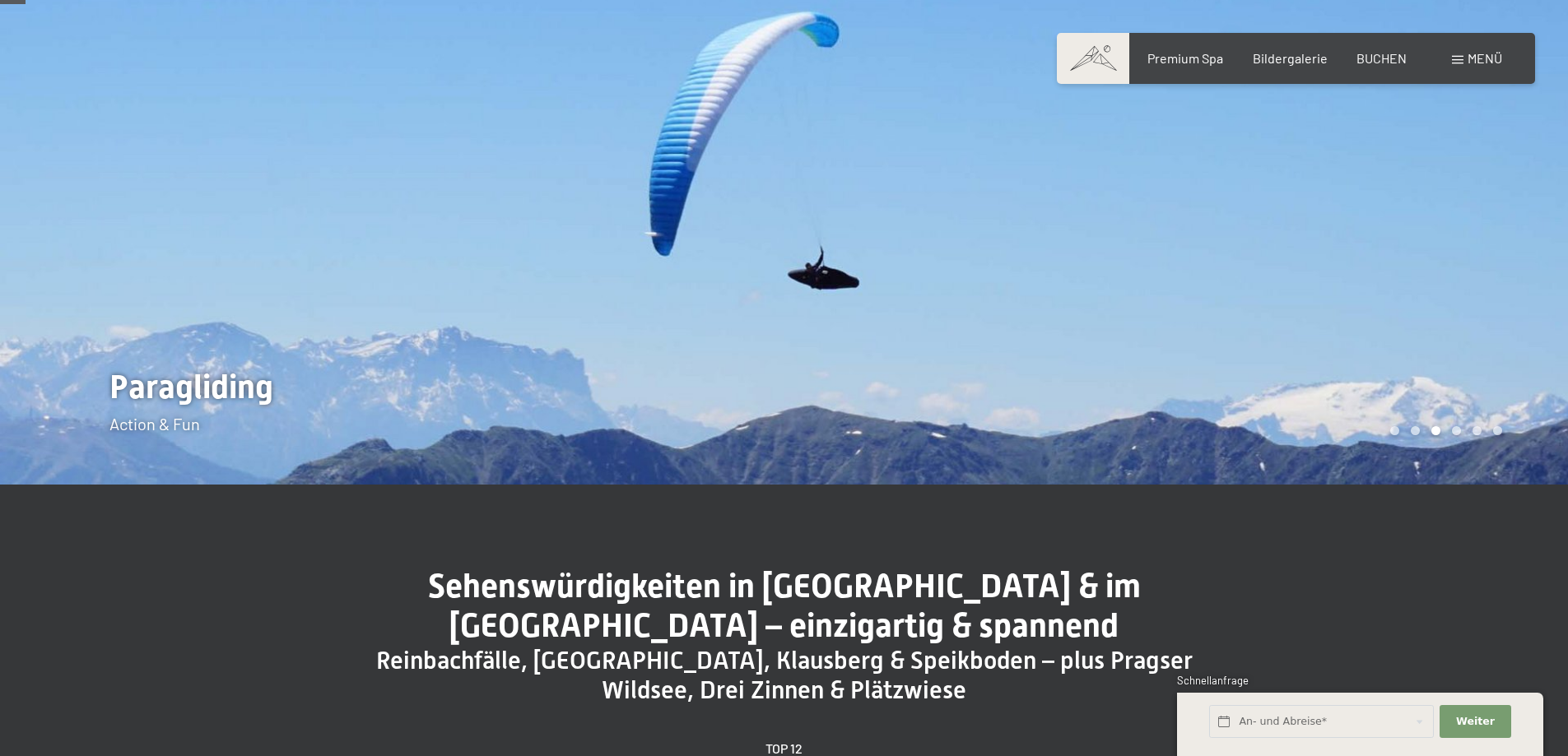
click at [1399, 346] on div at bounding box center [1177, 202] width 784 height 567
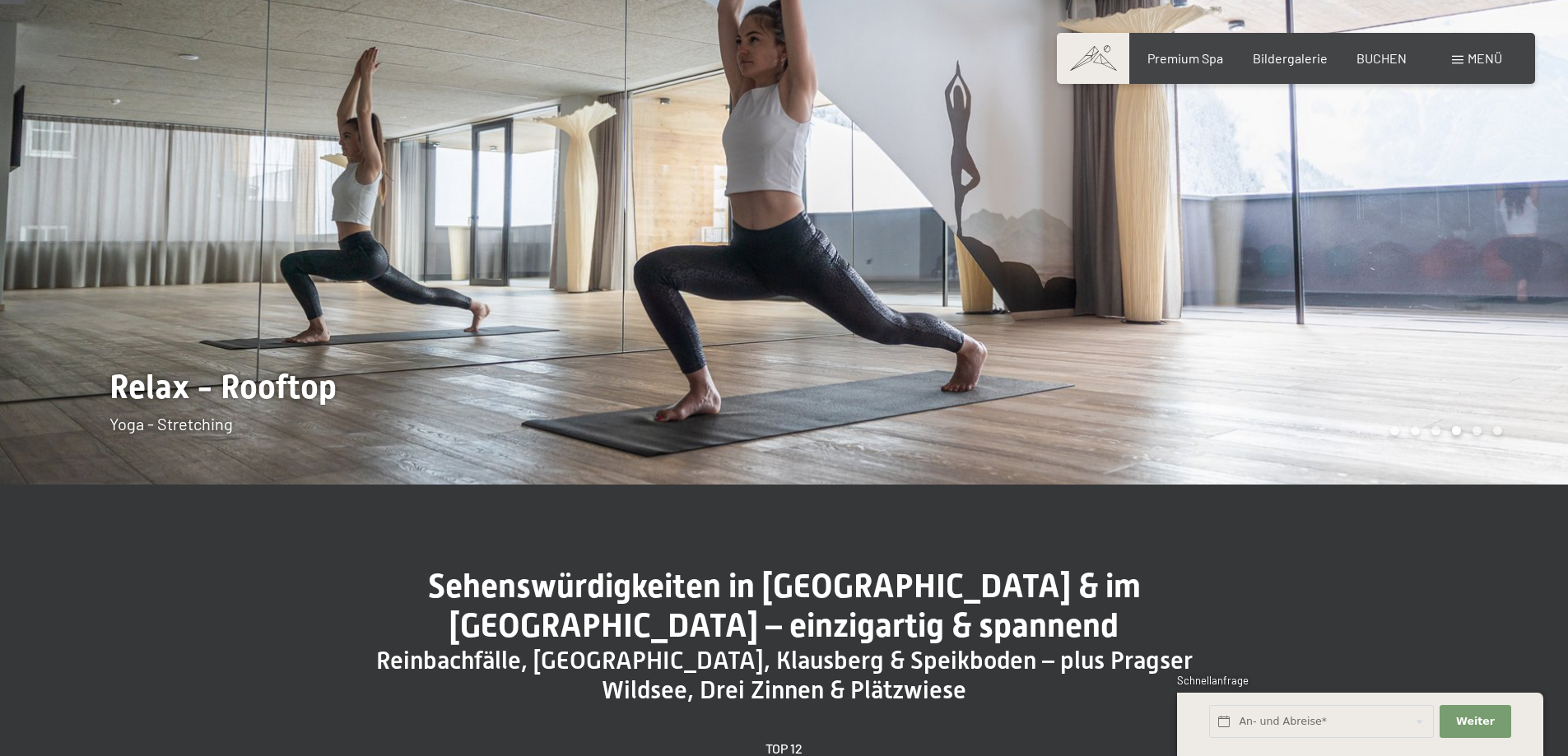
click at [1399, 346] on div at bounding box center [1177, 202] width 784 height 567
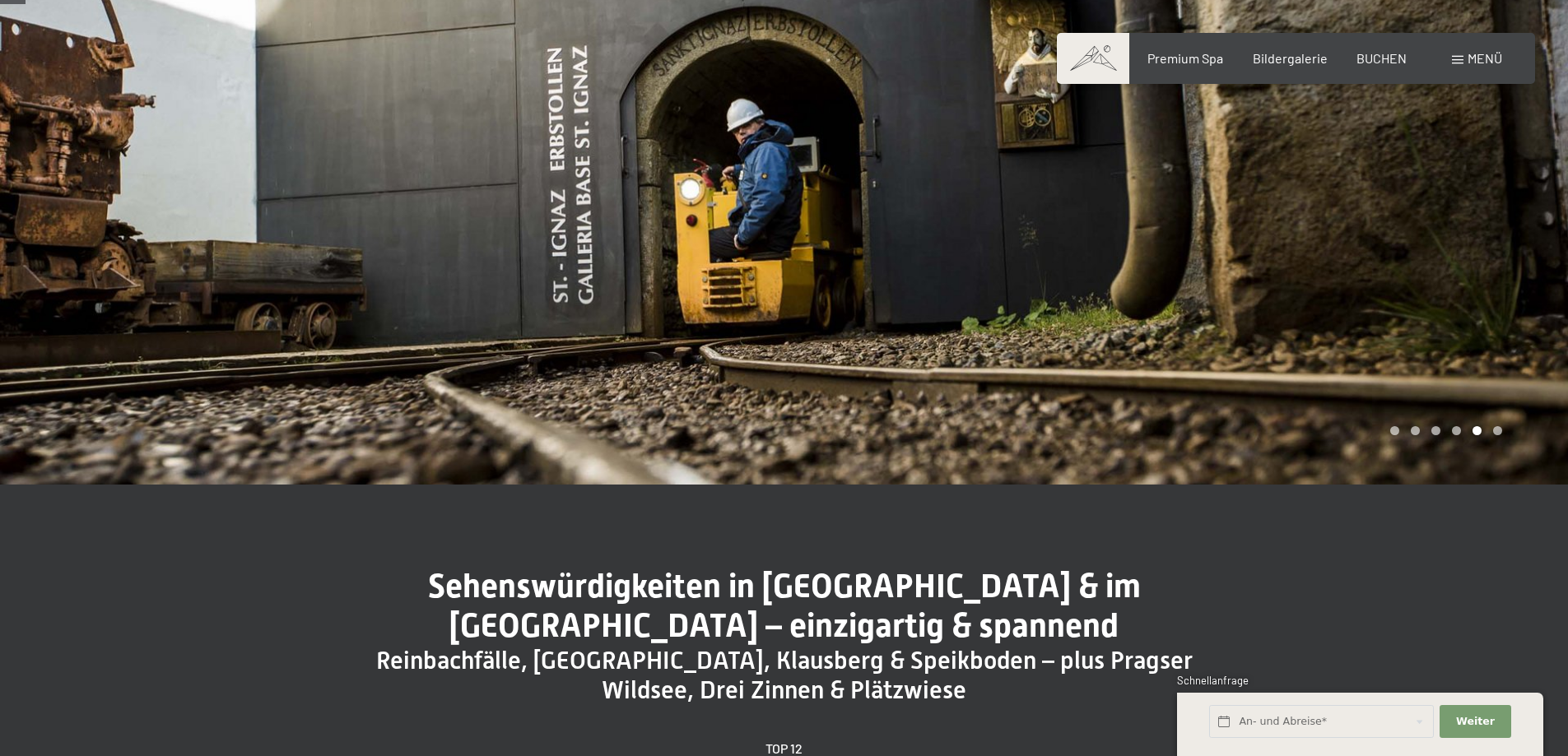
click at [1399, 346] on div at bounding box center [1177, 202] width 784 height 567
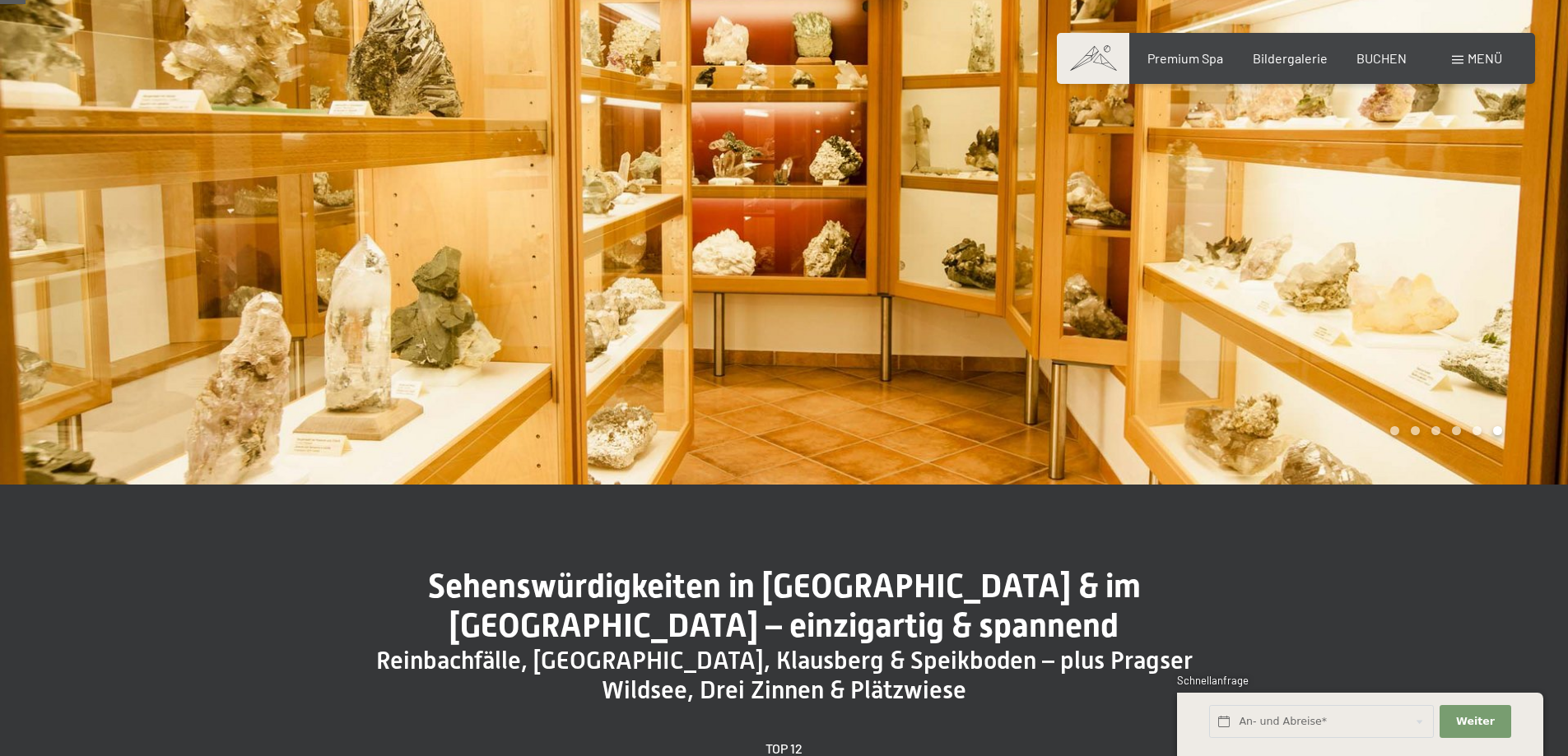
click at [1399, 346] on div at bounding box center [1177, 202] width 784 height 567
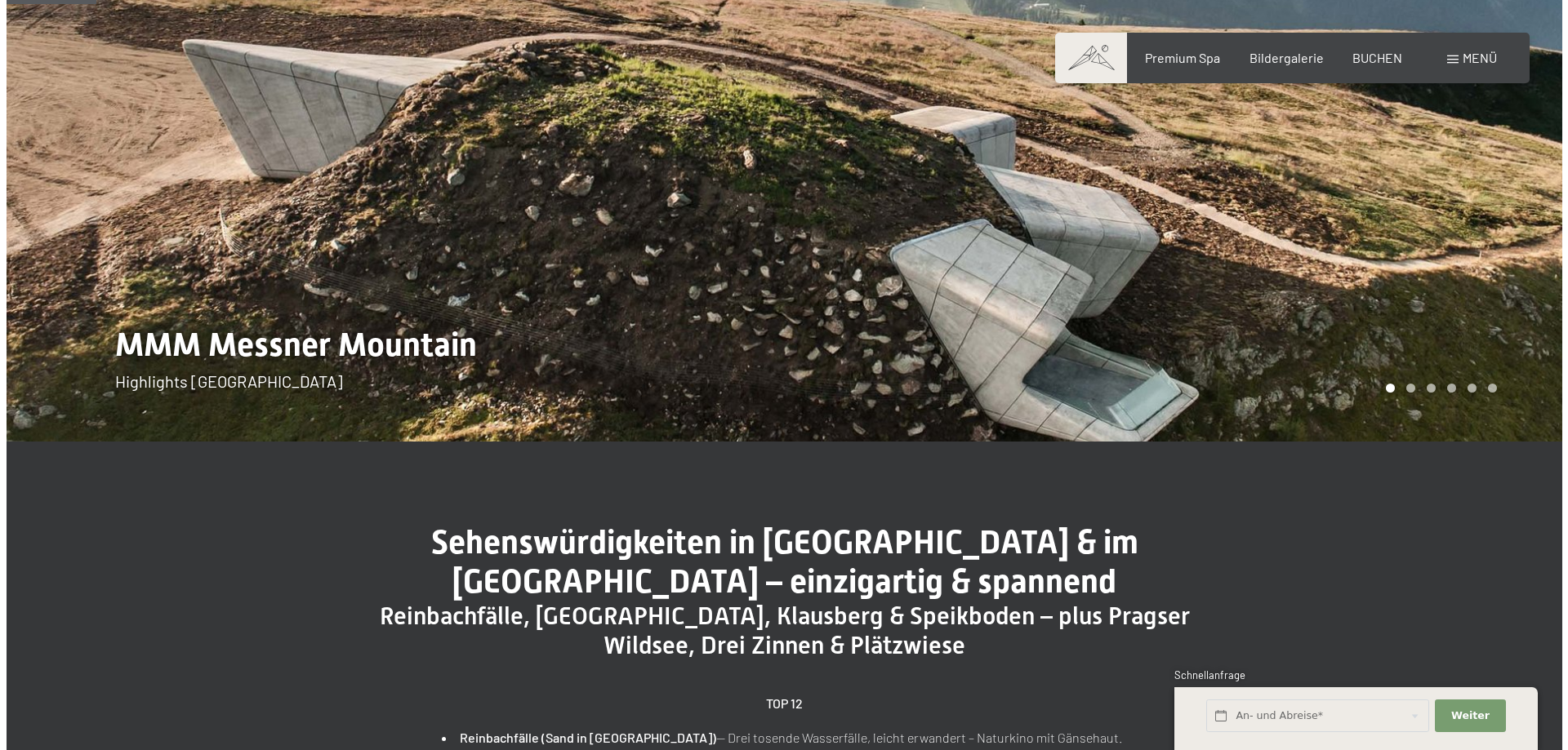
scroll to position [0, 0]
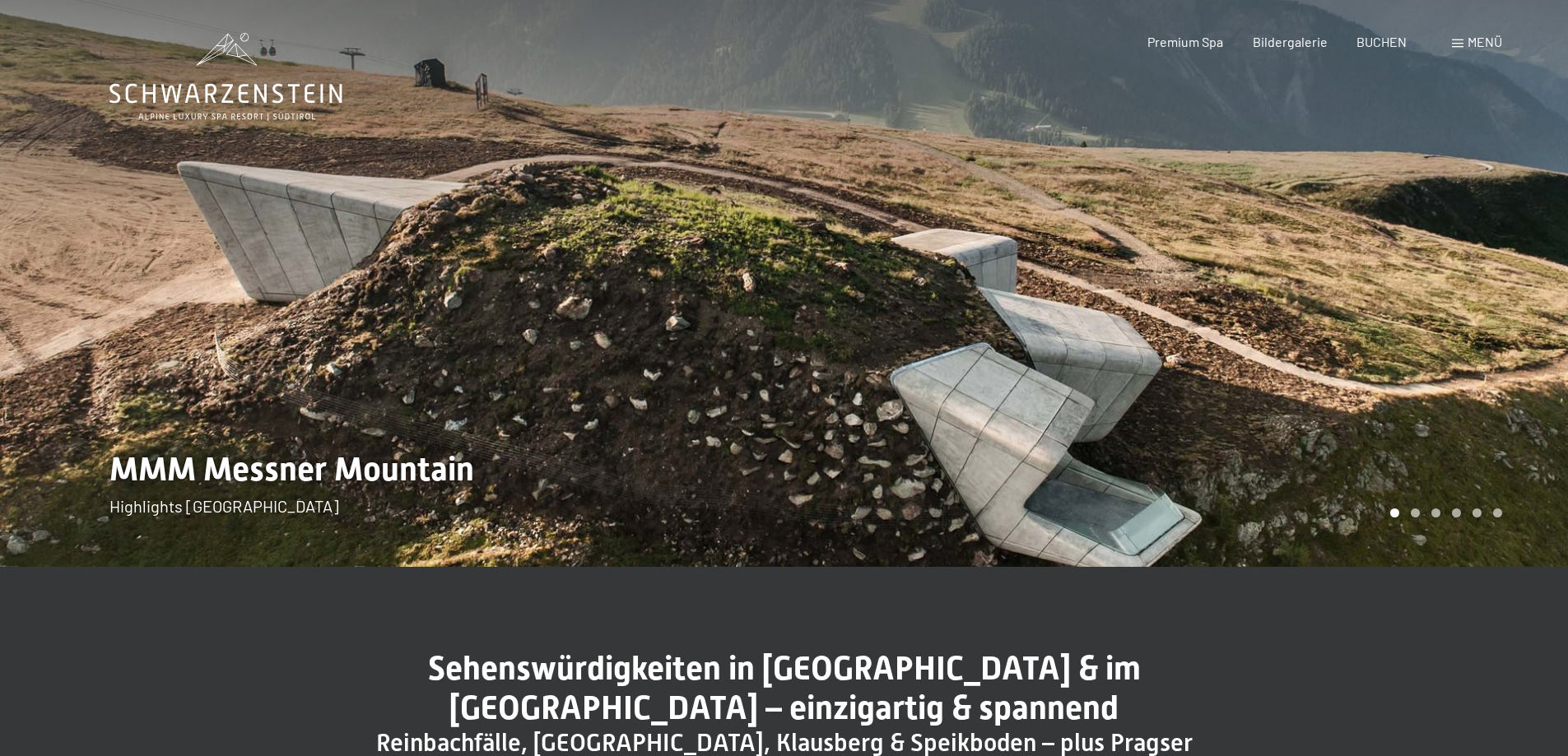
click at [1466, 42] on div "Menü" at bounding box center [1477, 42] width 50 height 18
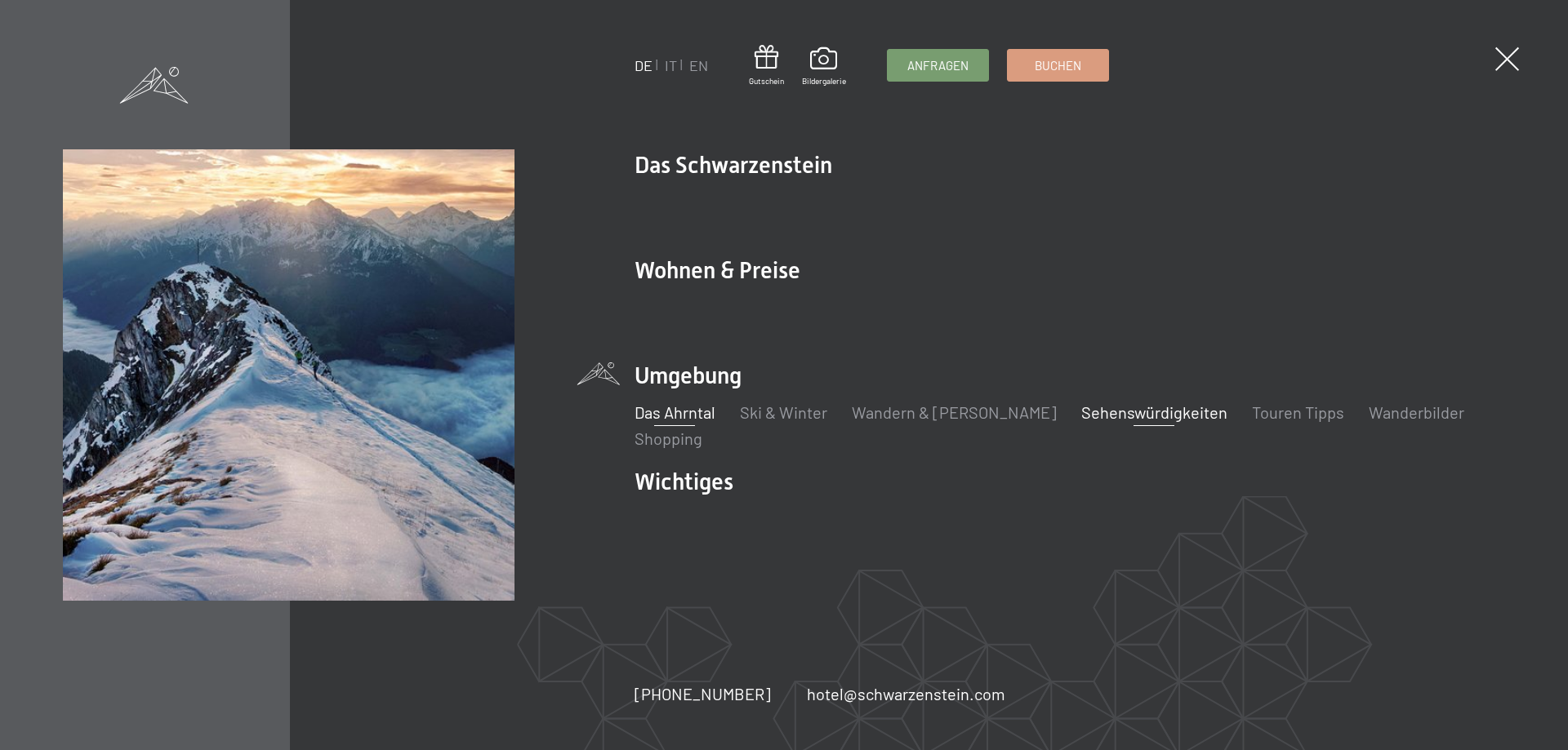
click at [683, 414] on link "Das Ahrntal" at bounding box center [674, 412] width 81 height 19
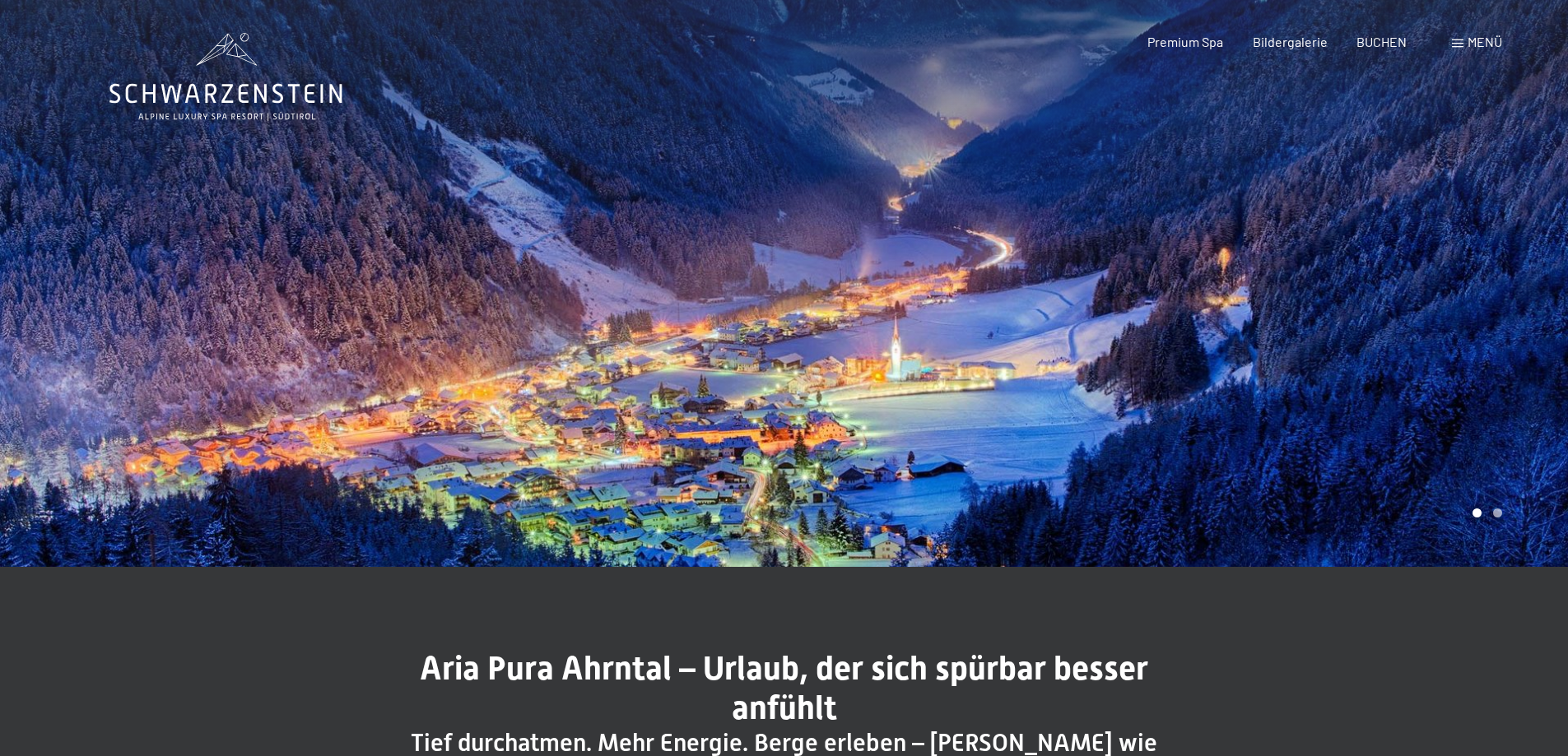
click at [1037, 387] on div at bounding box center [1177, 284] width 784 height 567
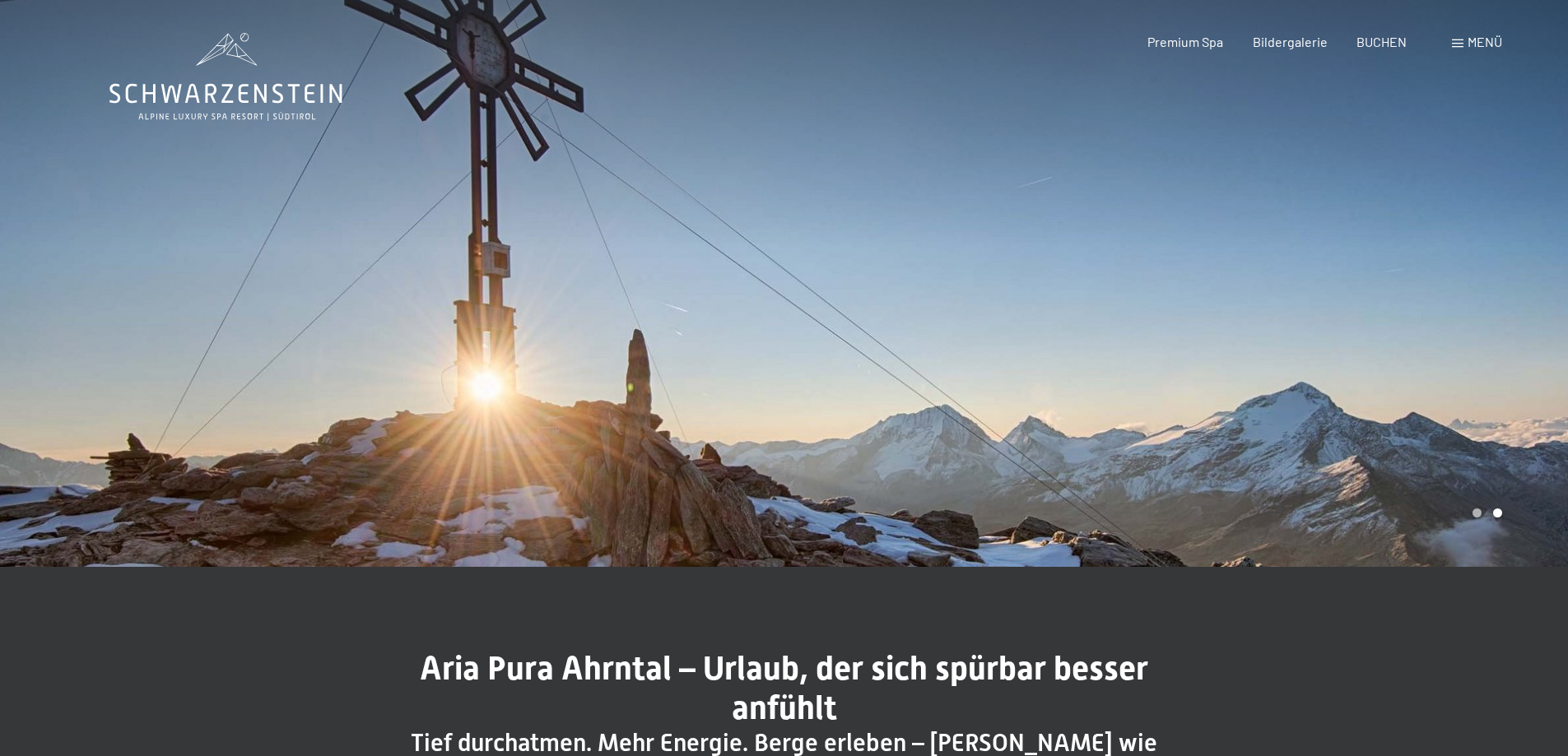
click at [1037, 387] on div at bounding box center [1177, 284] width 784 height 567
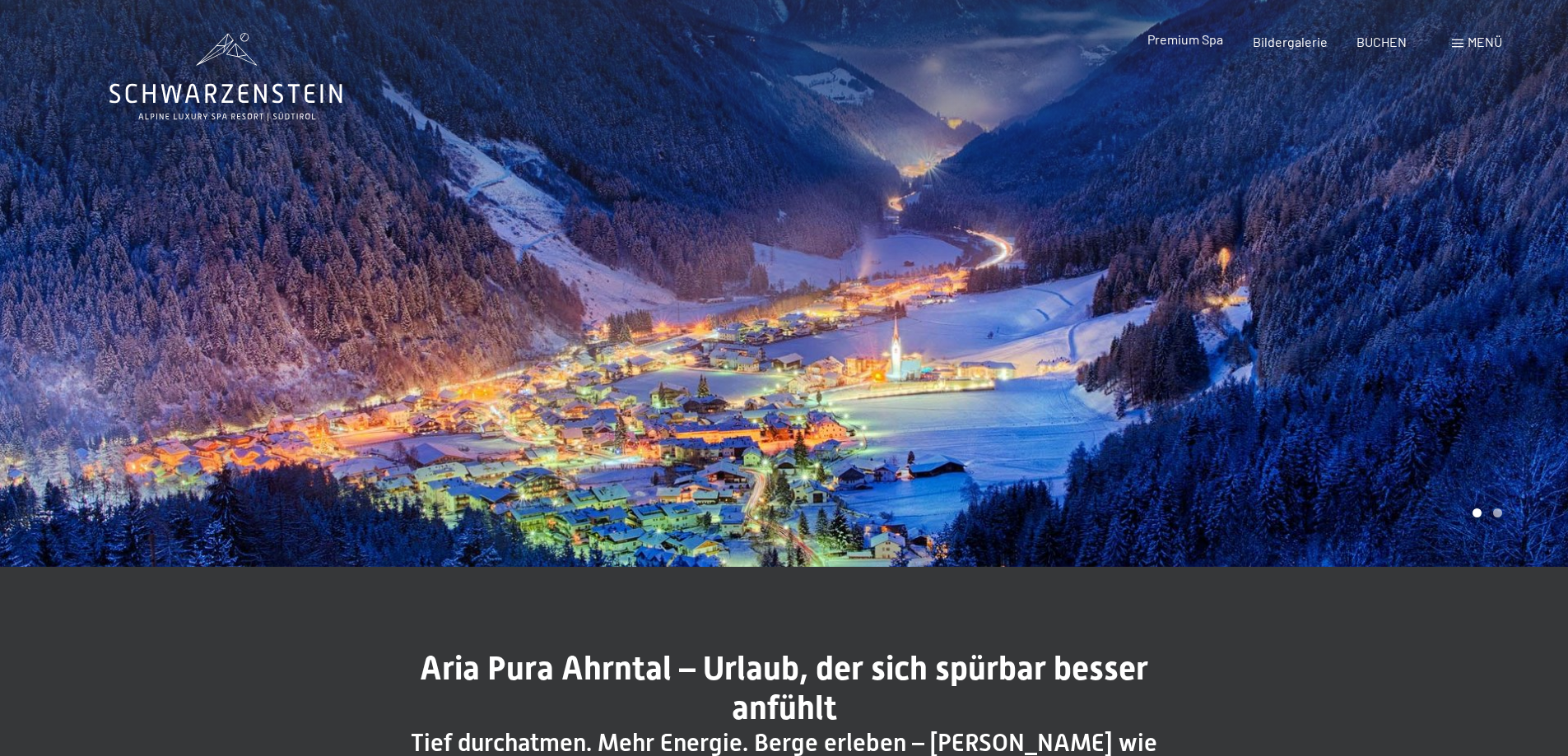
click at [1204, 41] on span "Premium Spa" at bounding box center [1185, 39] width 76 height 15
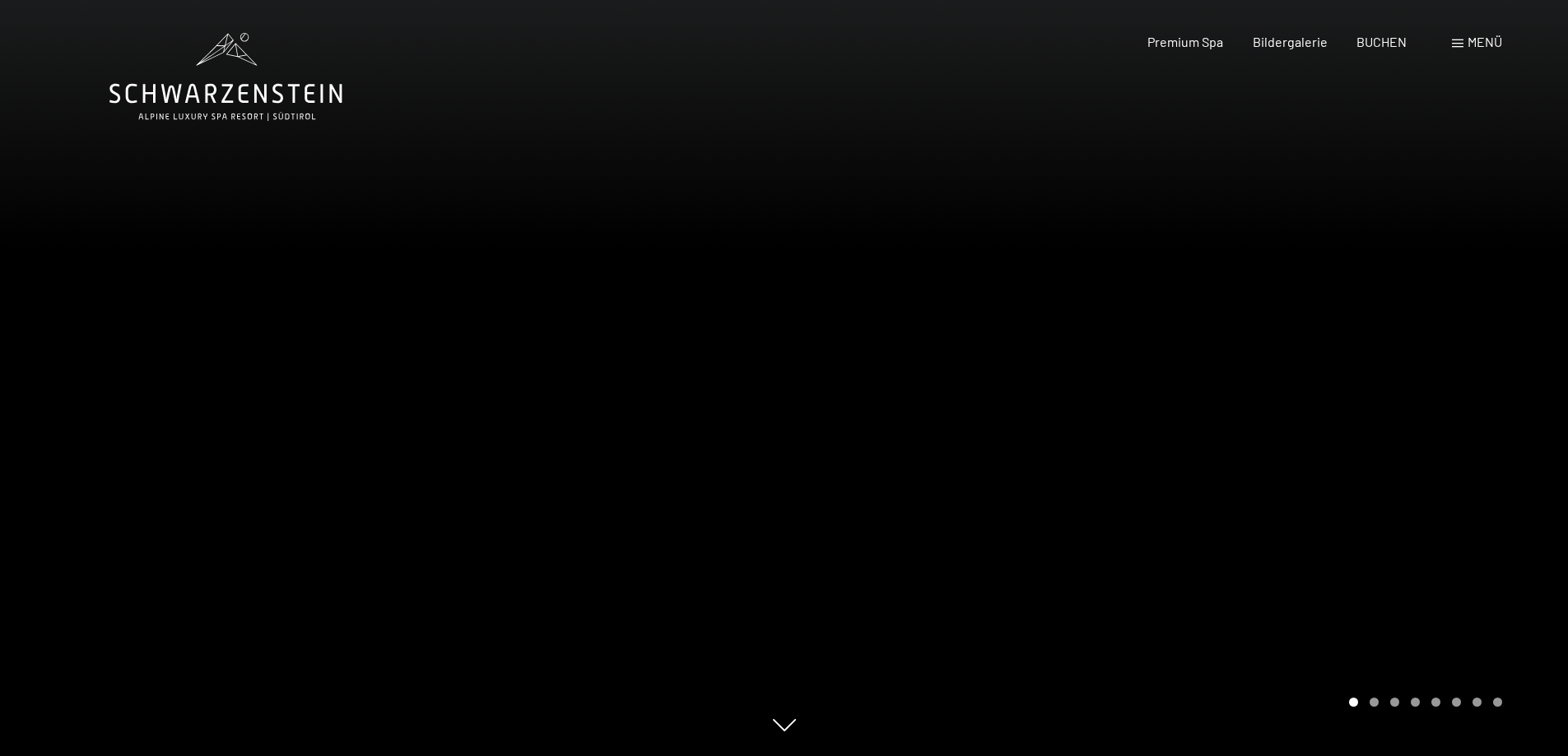
click at [1167, 389] on div at bounding box center [1177, 378] width 784 height 756
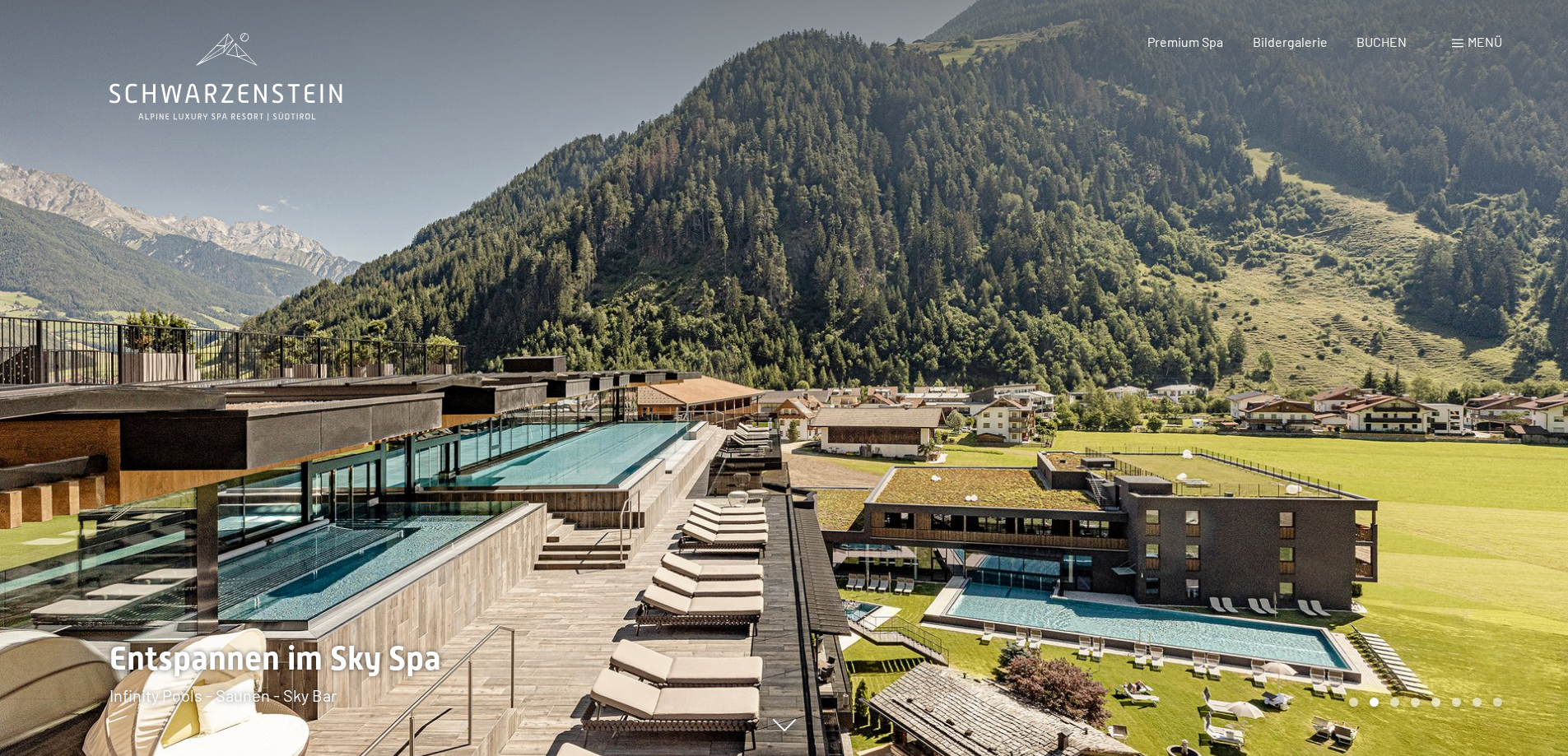
click at [1190, 389] on div at bounding box center [1177, 378] width 784 height 756
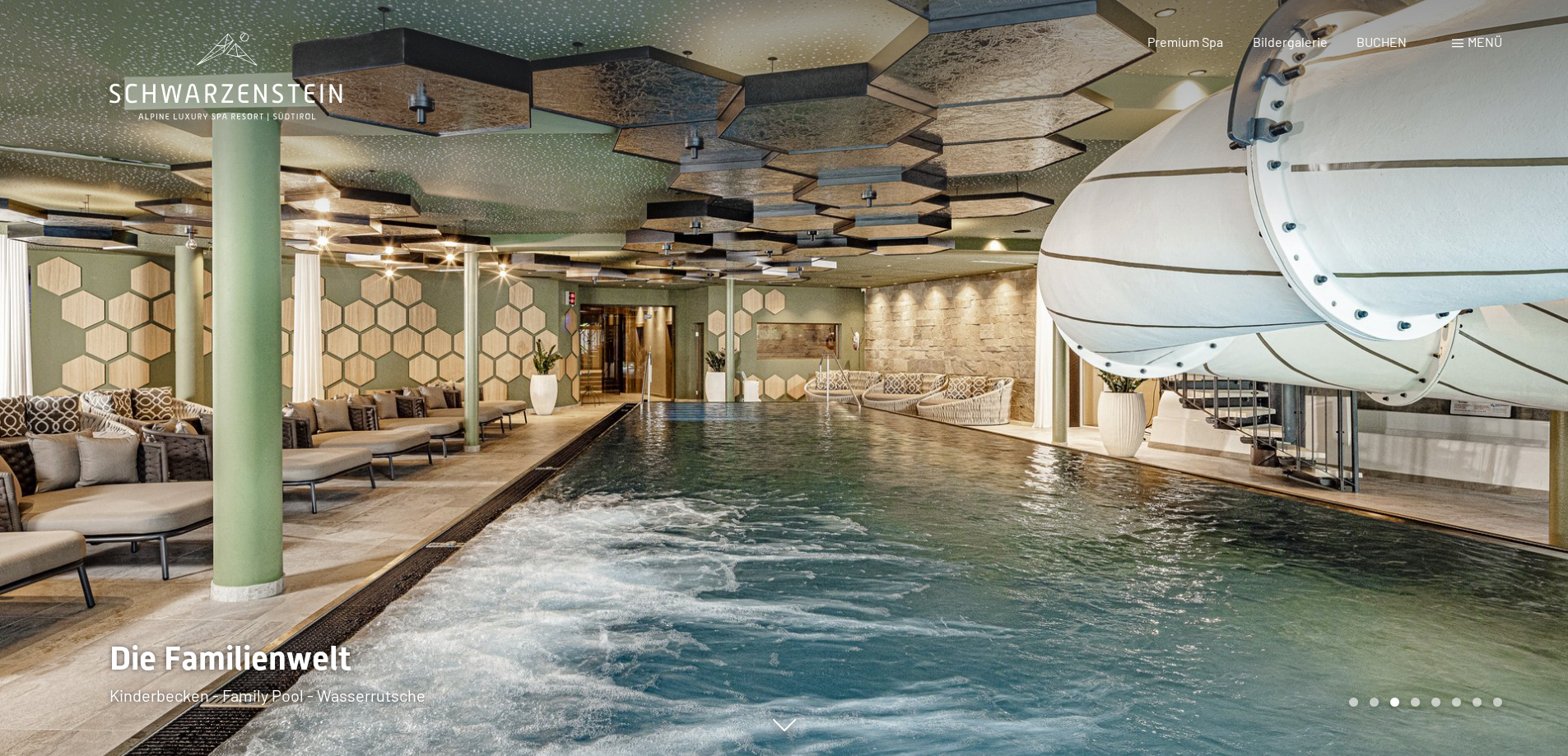
click at [1190, 389] on div at bounding box center [1177, 378] width 784 height 756
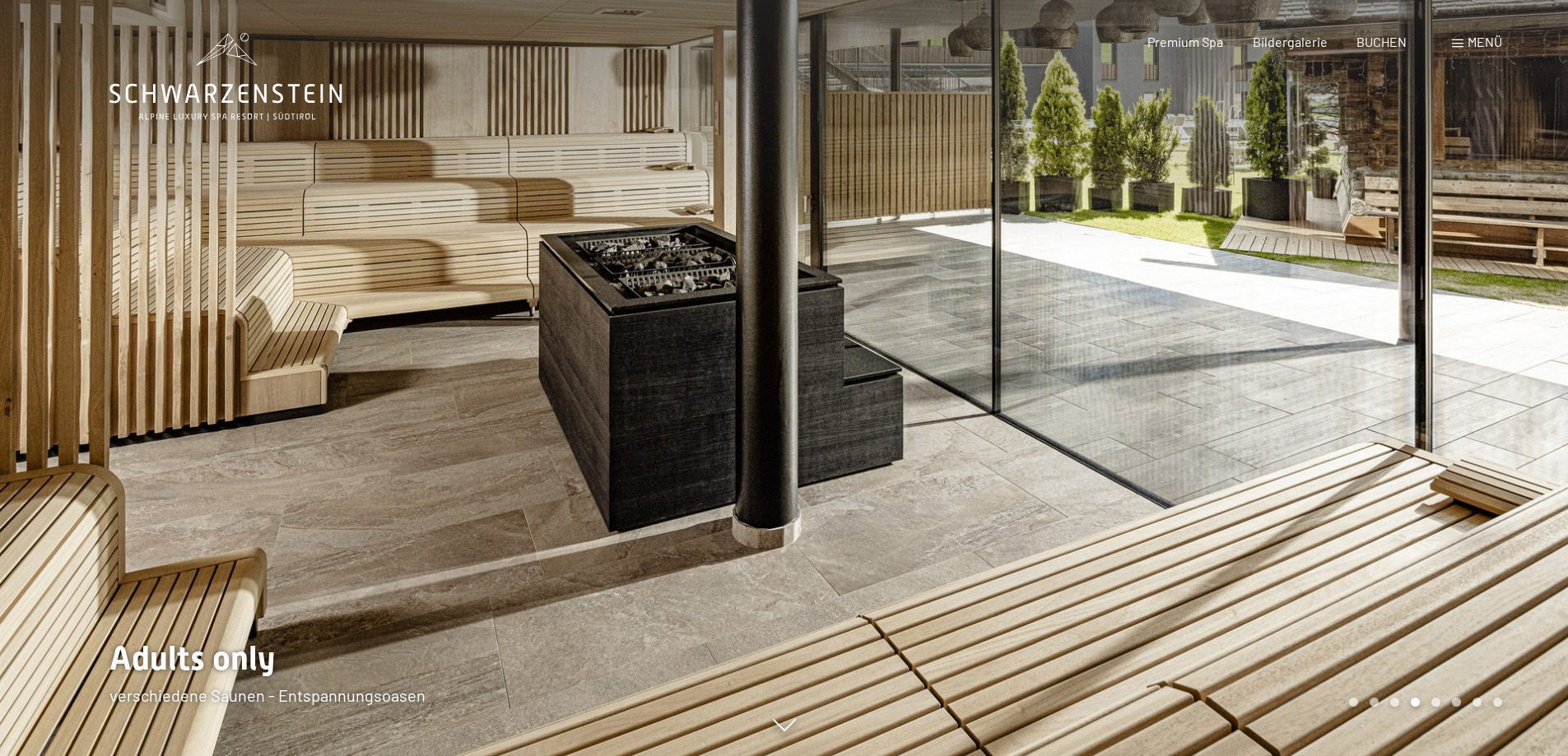
click at [1190, 389] on div at bounding box center [1177, 378] width 784 height 756
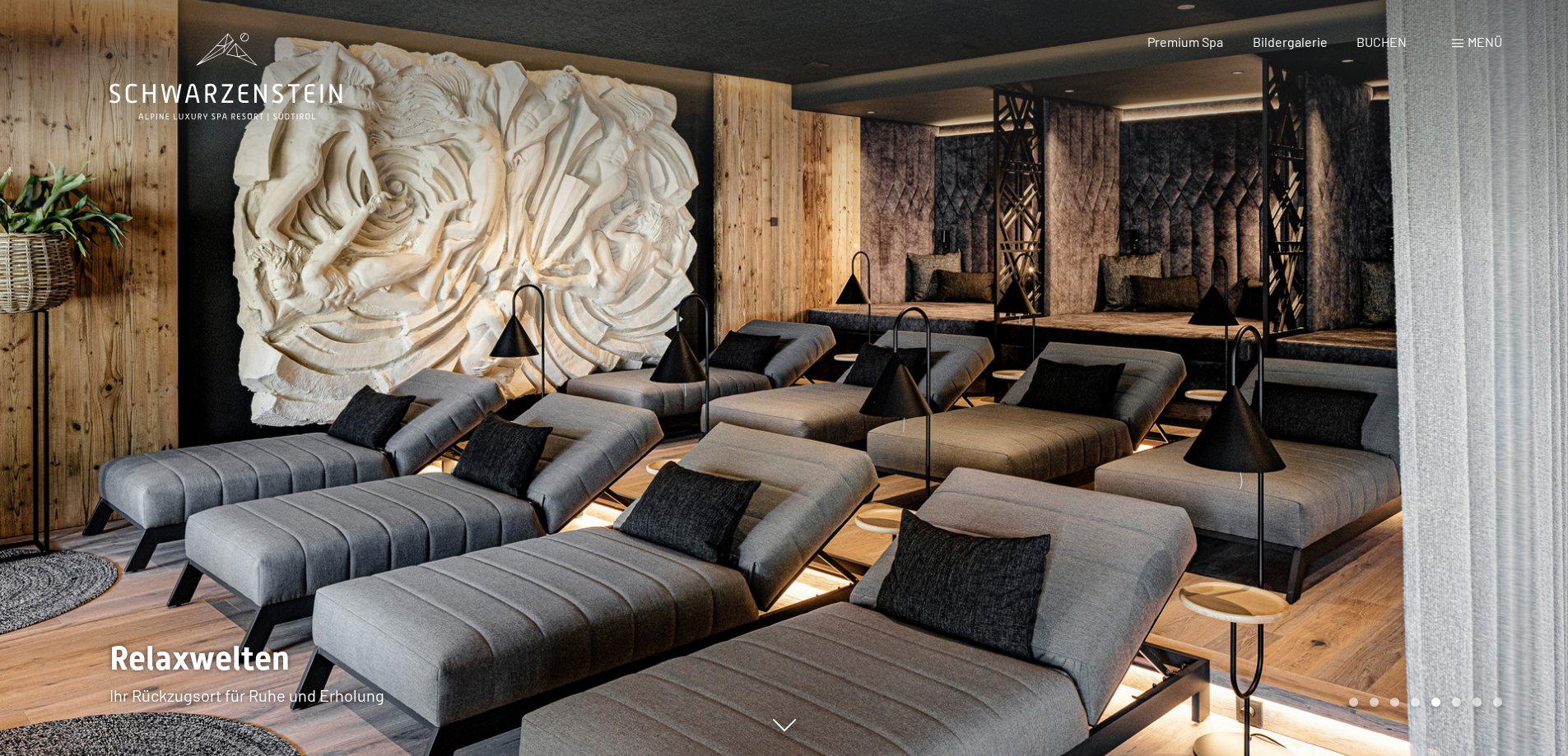
click at [1190, 389] on div at bounding box center [1177, 378] width 784 height 756
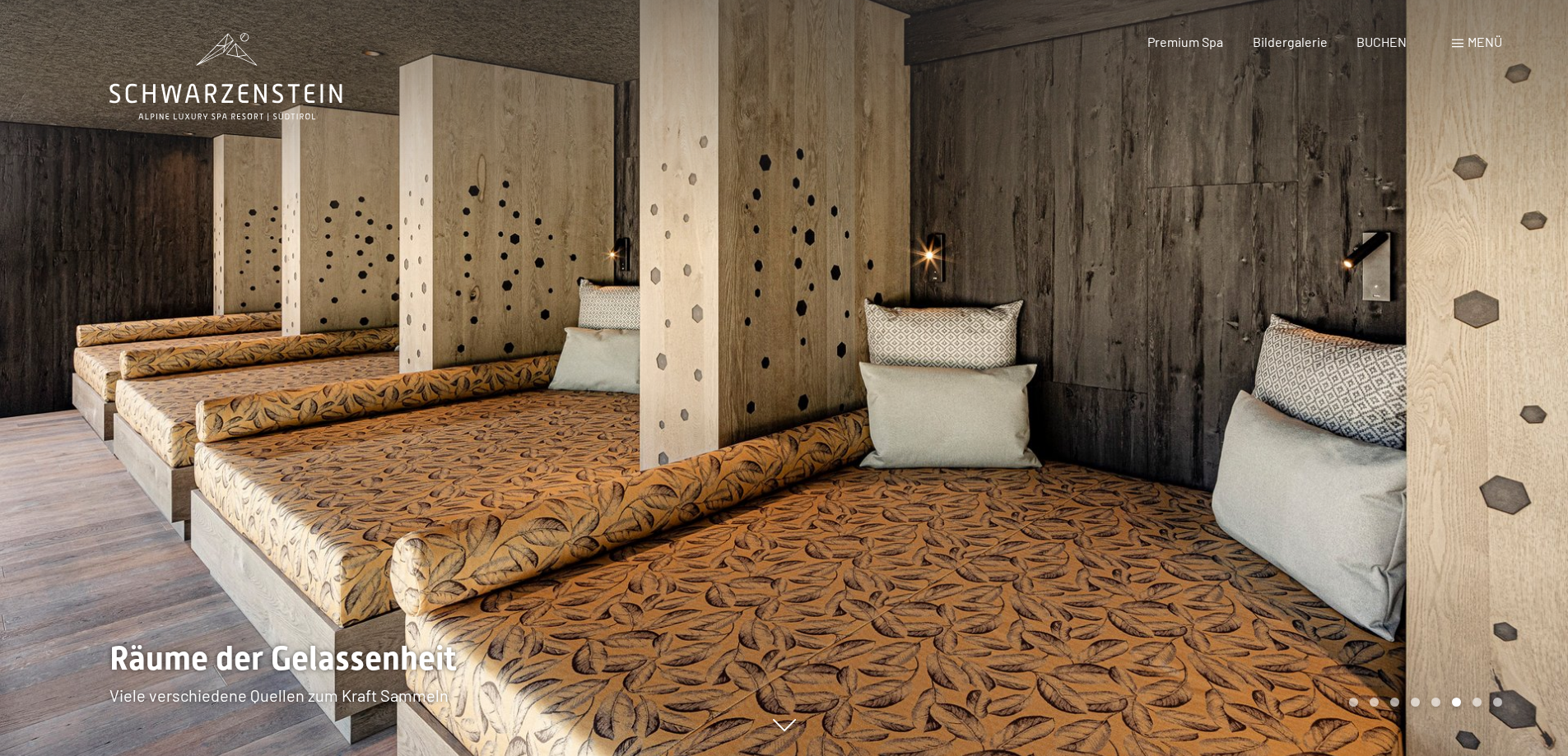
click at [1190, 389] on div at bounding box center [1177, 378] width 784 height 756
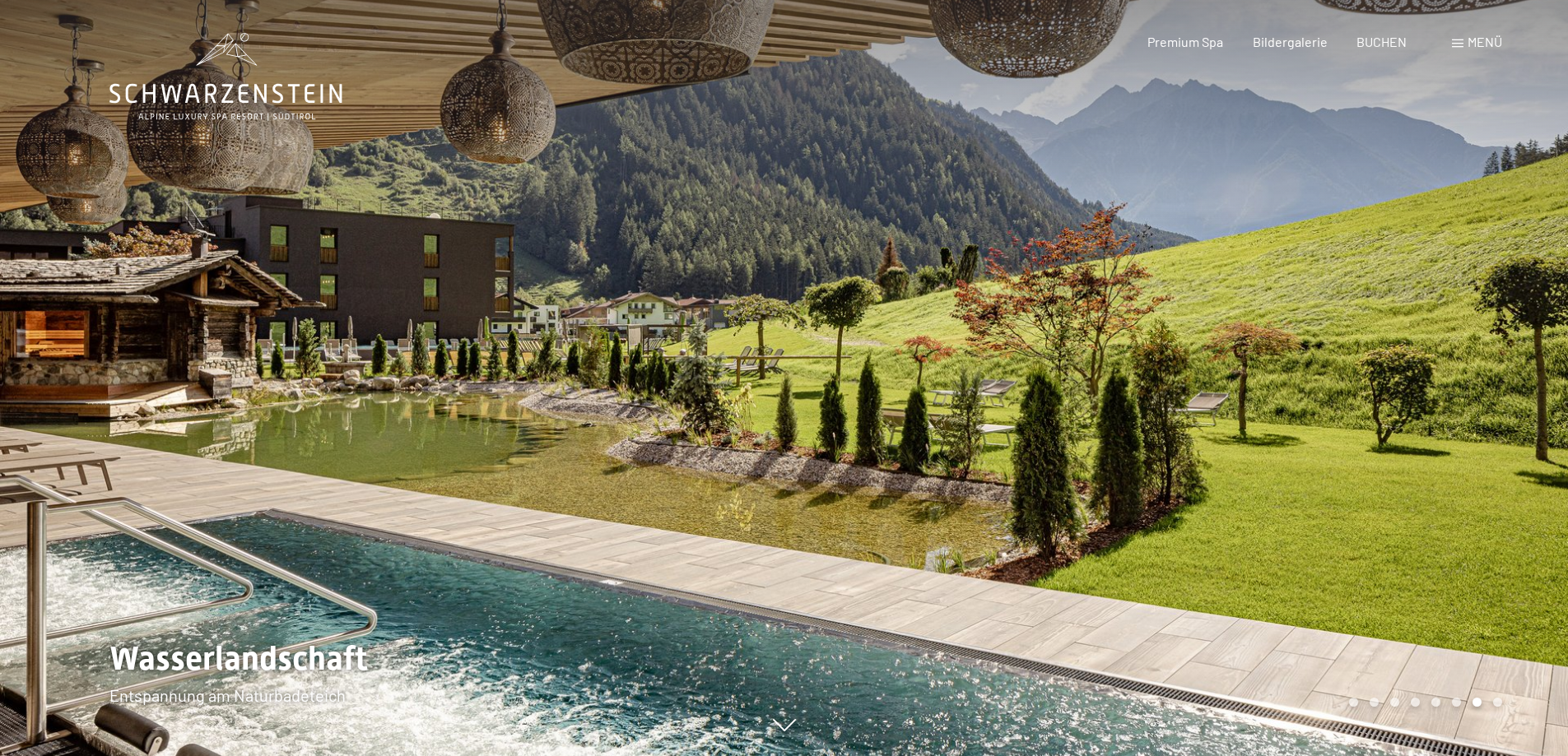
click at [1190, 389] on div at bounding box center [1177, 378] width 784 height 756
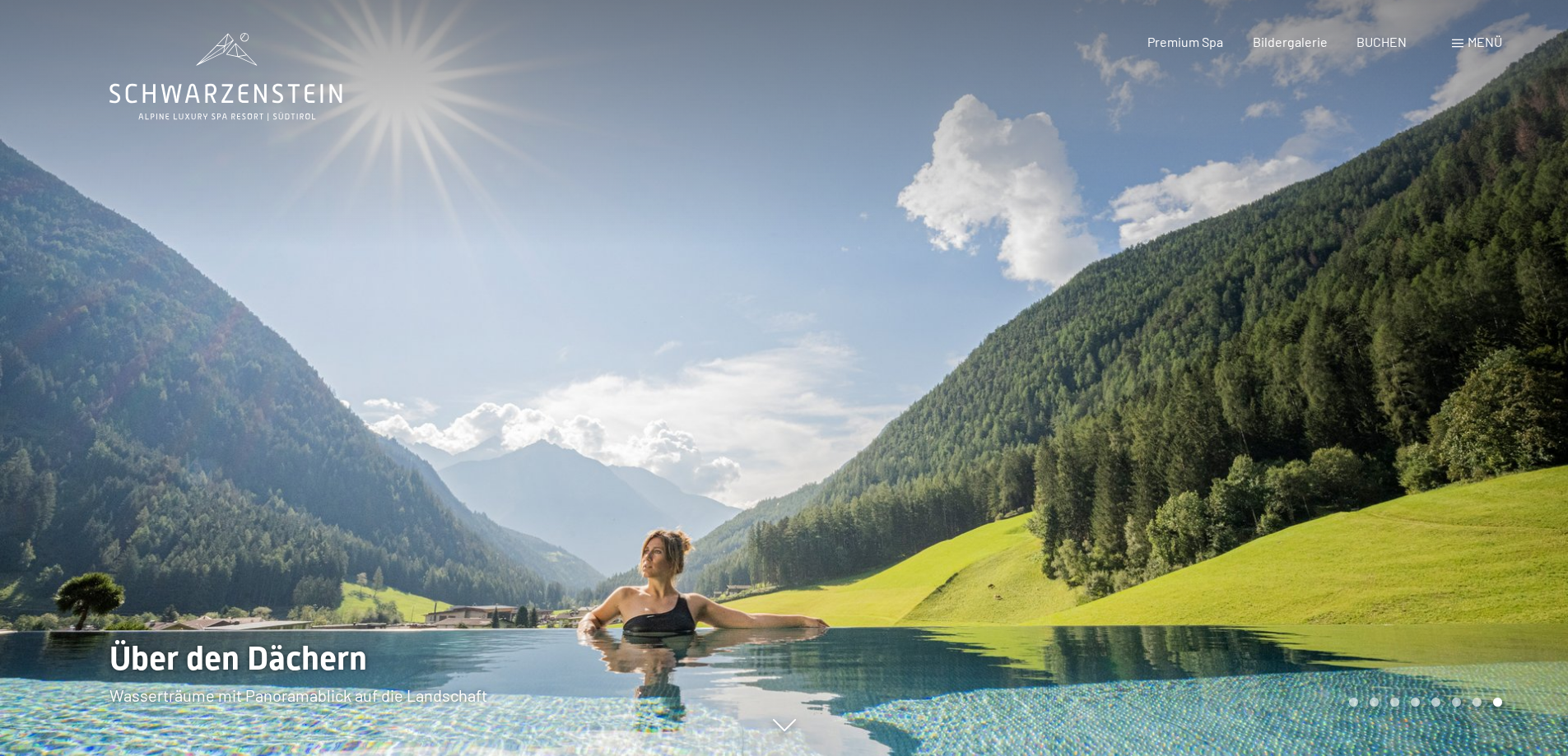
click at [1290, 408] on div at bounding box center [1177, 378] width 784 height 756
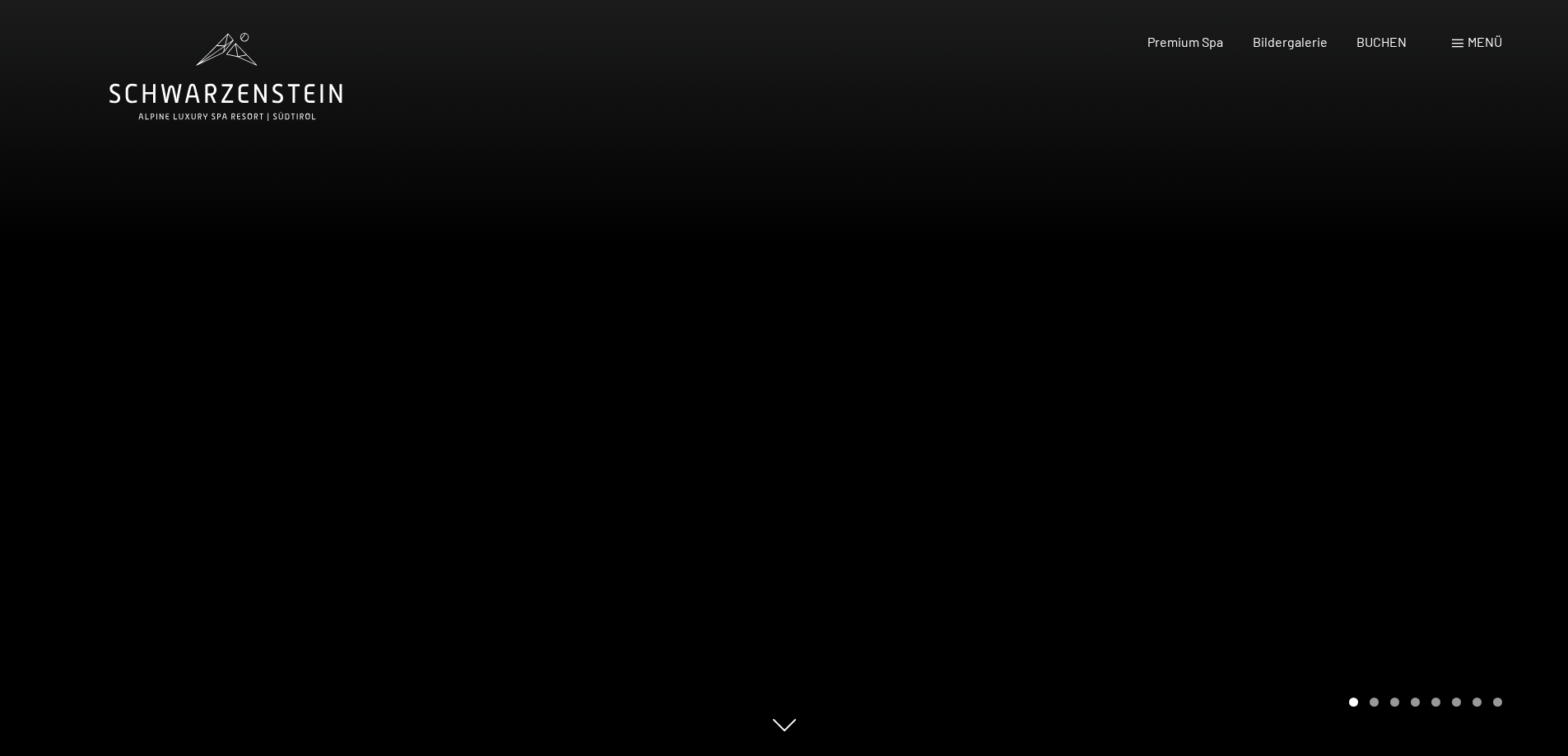
click at [1295, 404] on div at bounding box center [1177, 378] width 784 height 756
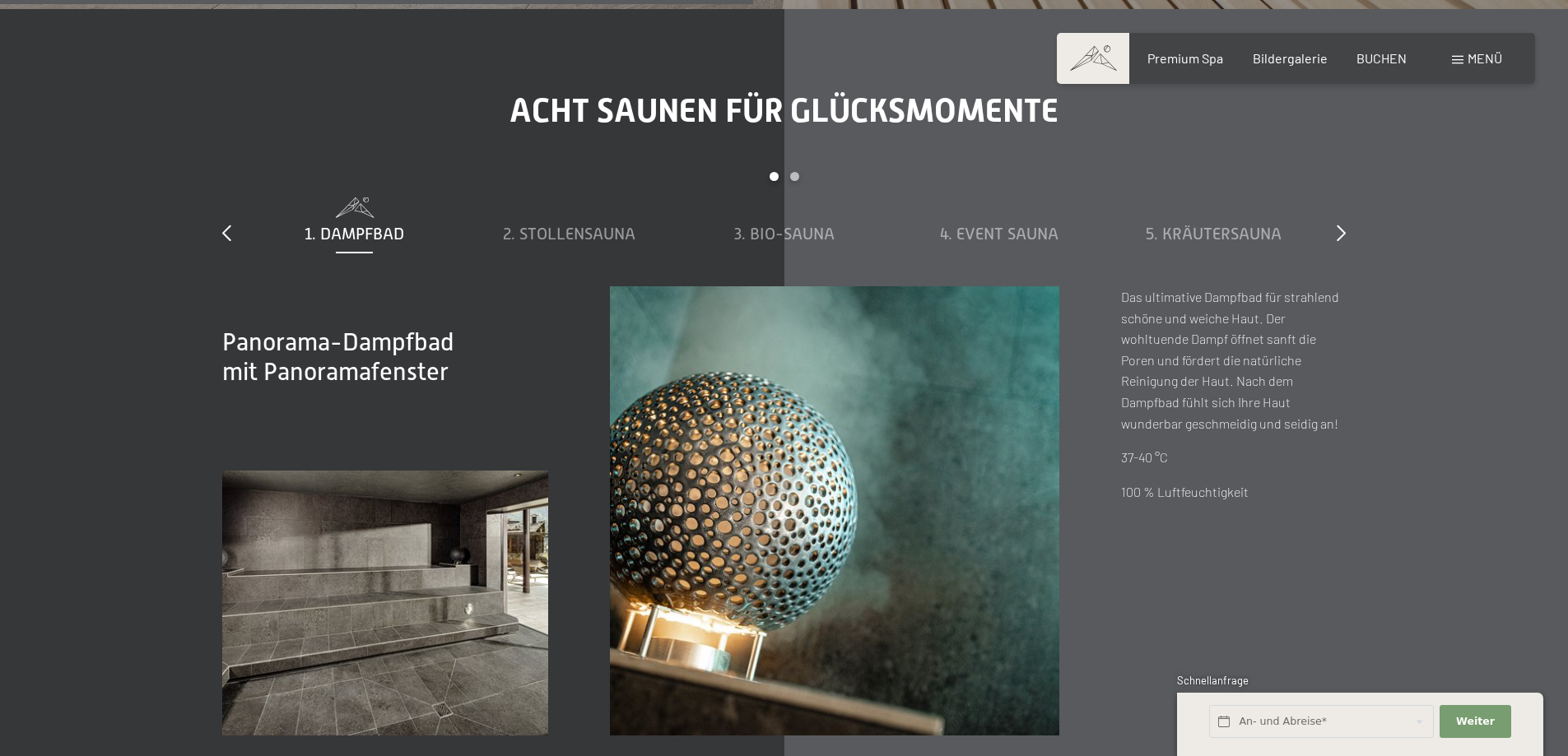
scroll to position [5925, 0]
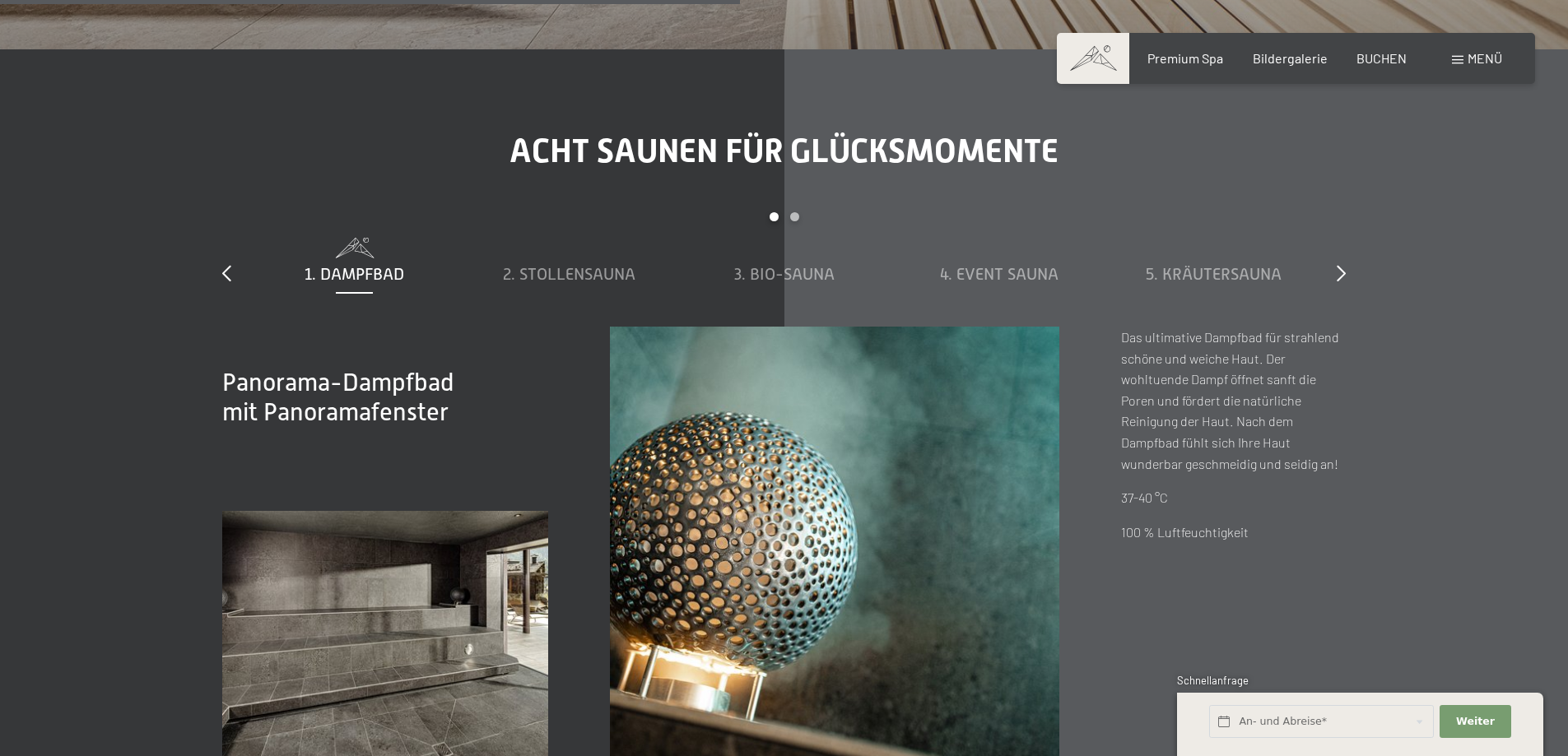
click at [1346, 209] on div "Acht Saunen für Glücksmomente slide 1 to 5 of 8 1. Dampfbad 2. Stollensauna 3. …" at bounding box center [784, 454] width 1247 height 644
click at [1336, 265] on icon at bounding box center [1341, 273] width 9 height 16
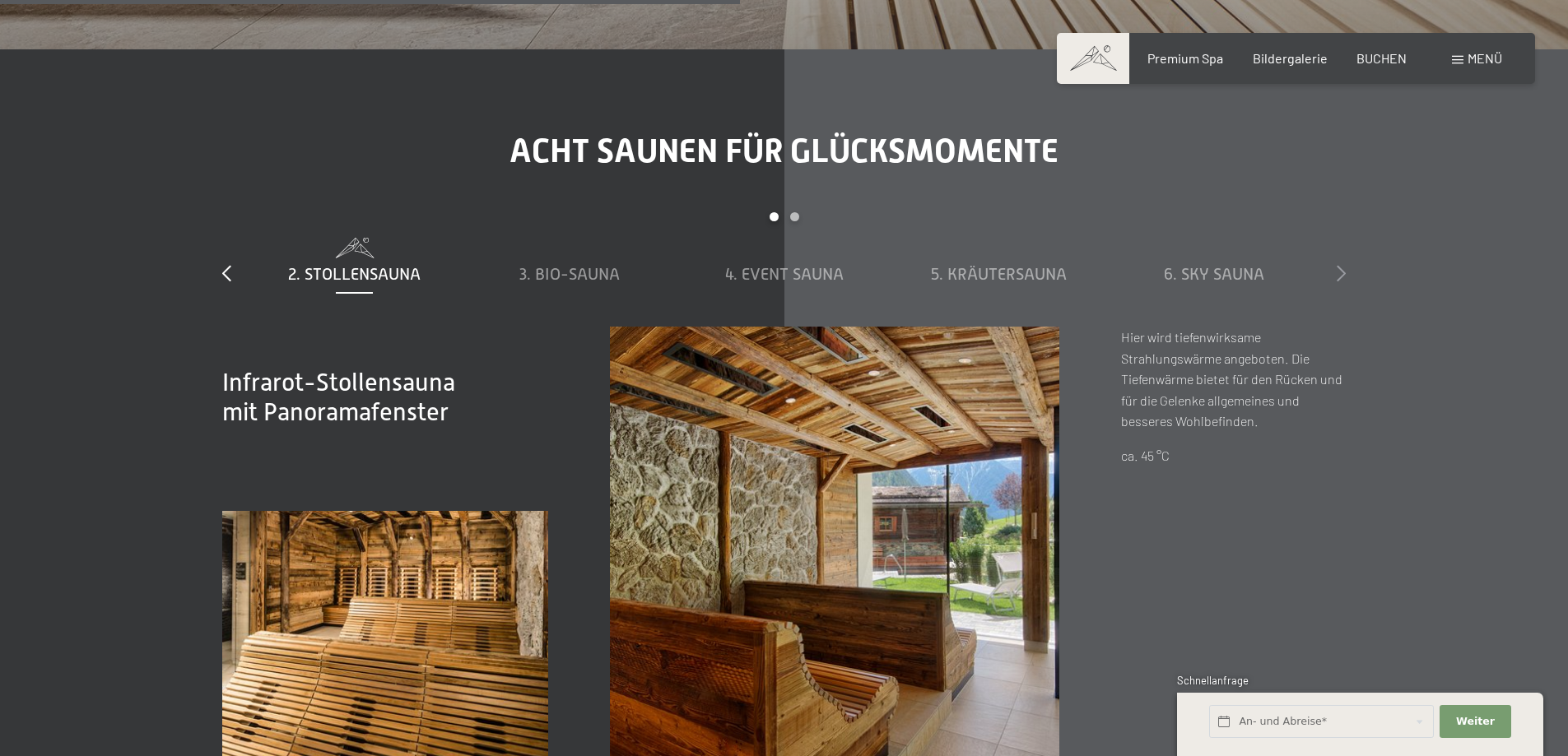
click at [1336, 265] on icon at bounding box center [1341, 273] width 9 height 16
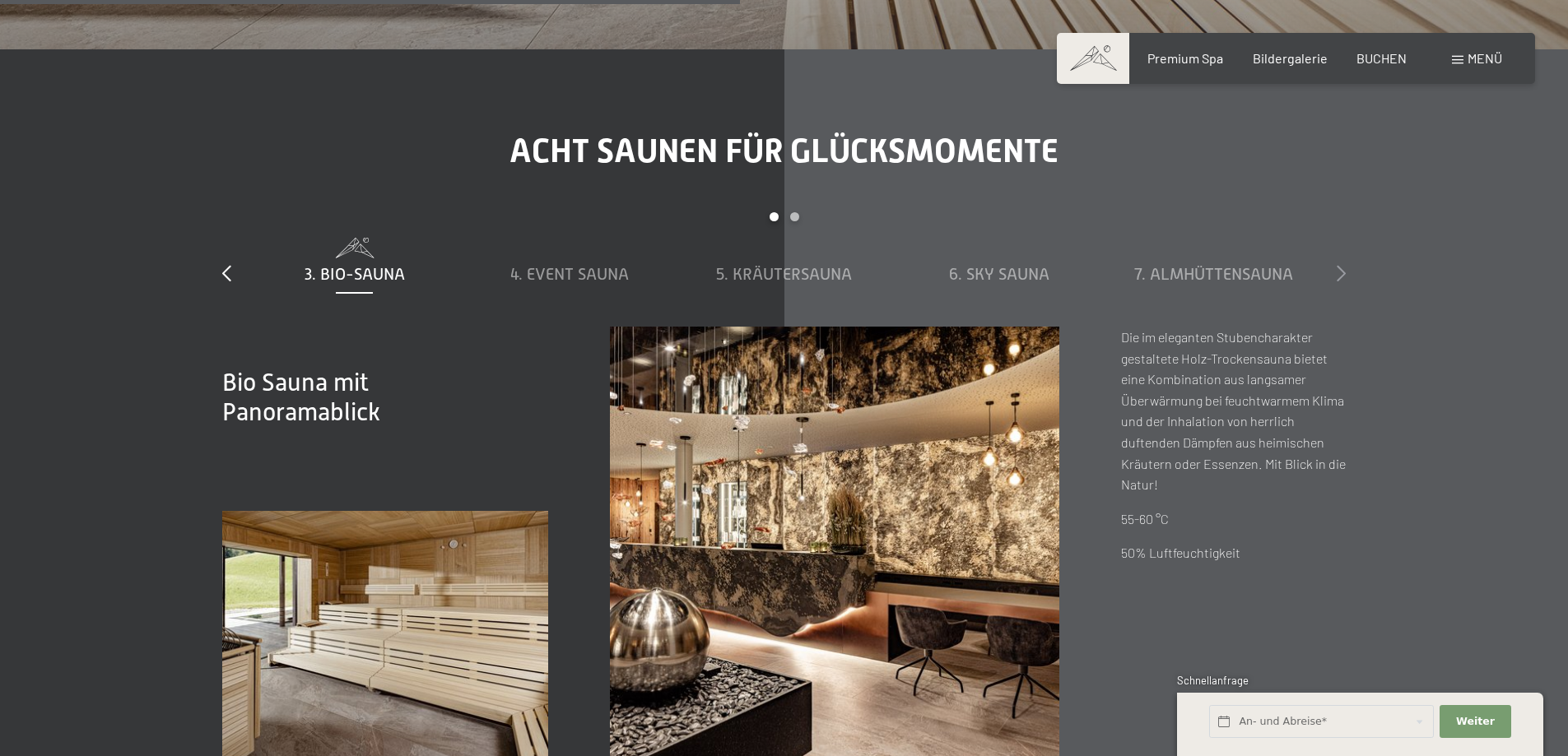
click at [1336, 265] on icon at bounding box center [1341, 273] width 9 height 16
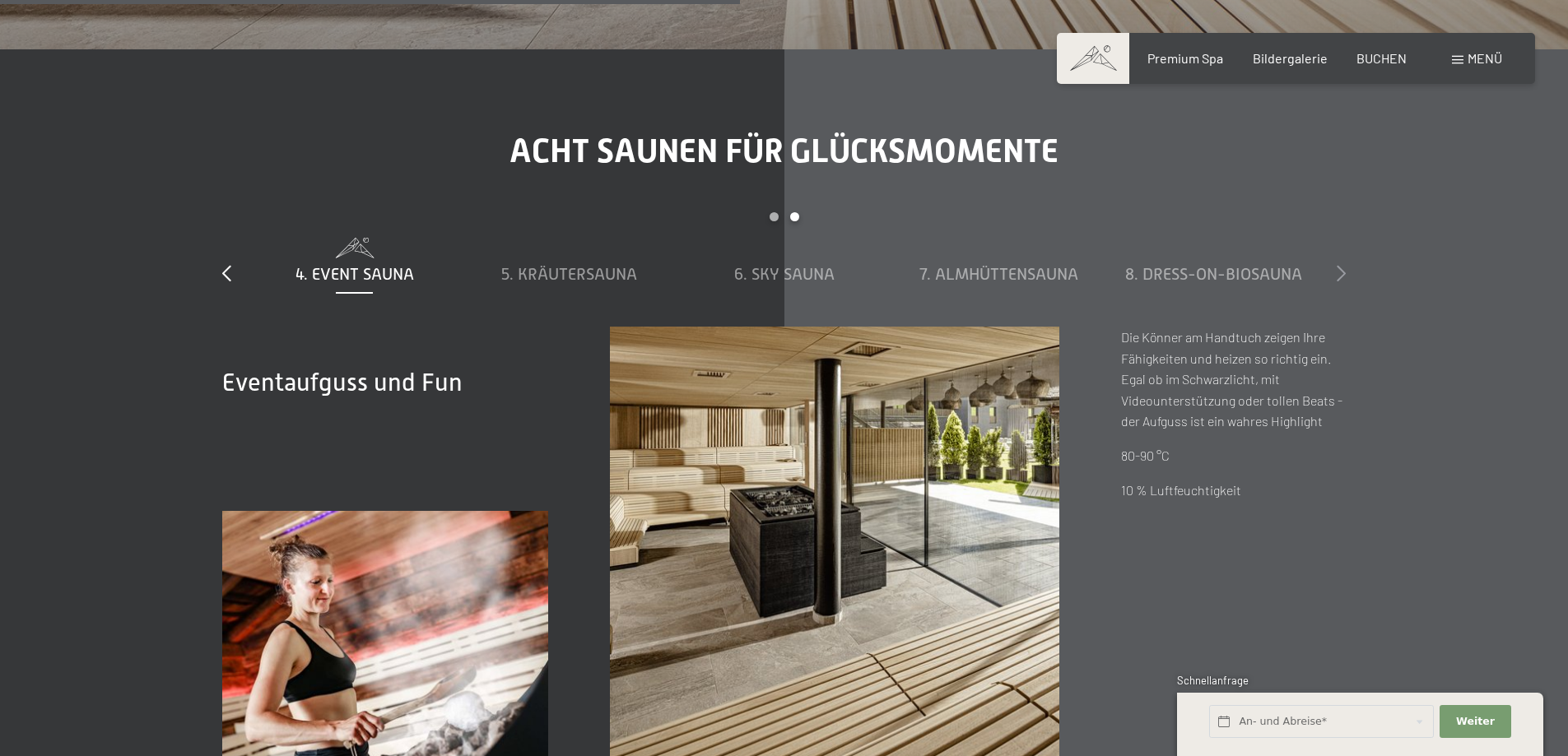
click at [1336, 265] on icon at bounding box center [1341, 273] width 9 height 16
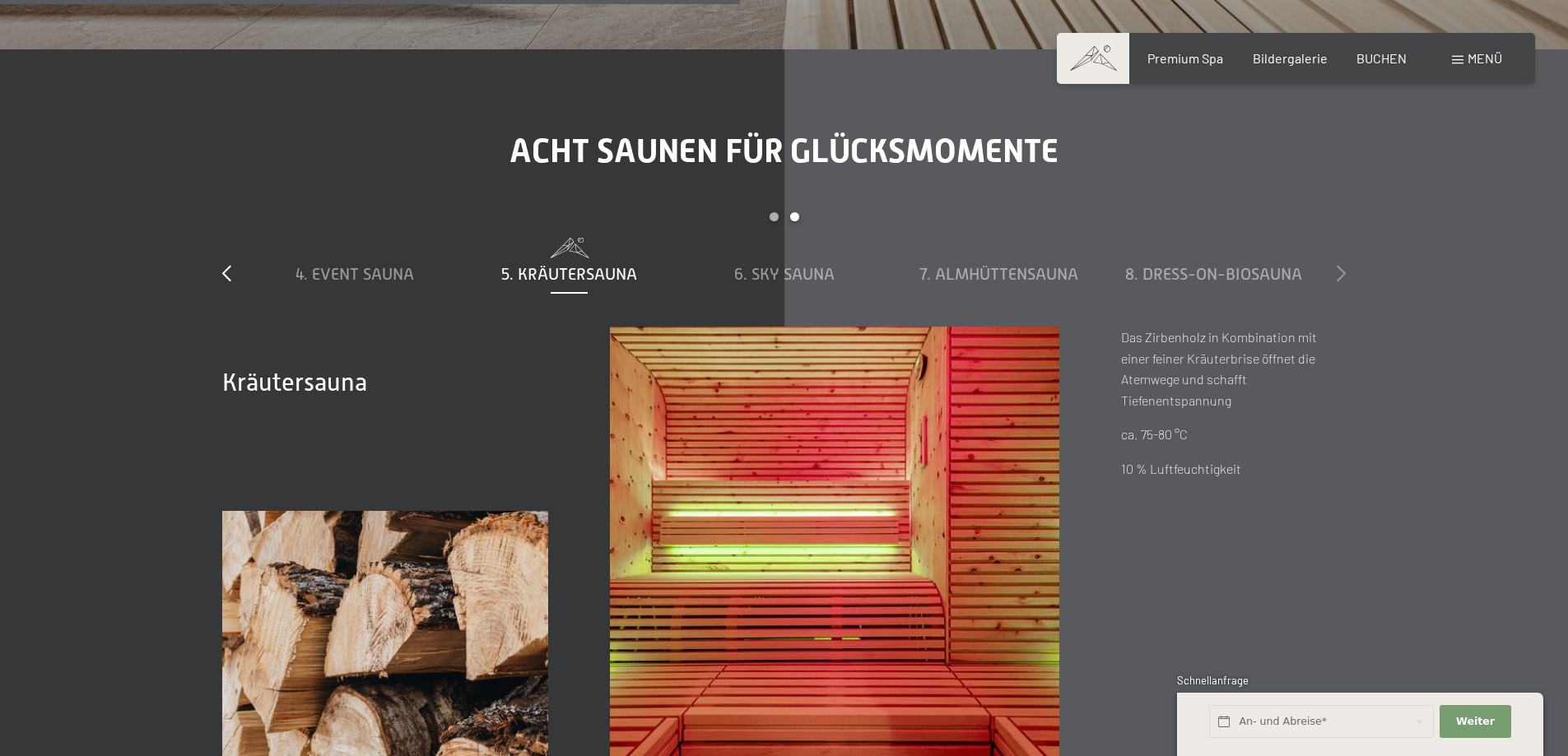
click at [1336, 265] on icon at bounding box center [1341, 273] width 9 height 16
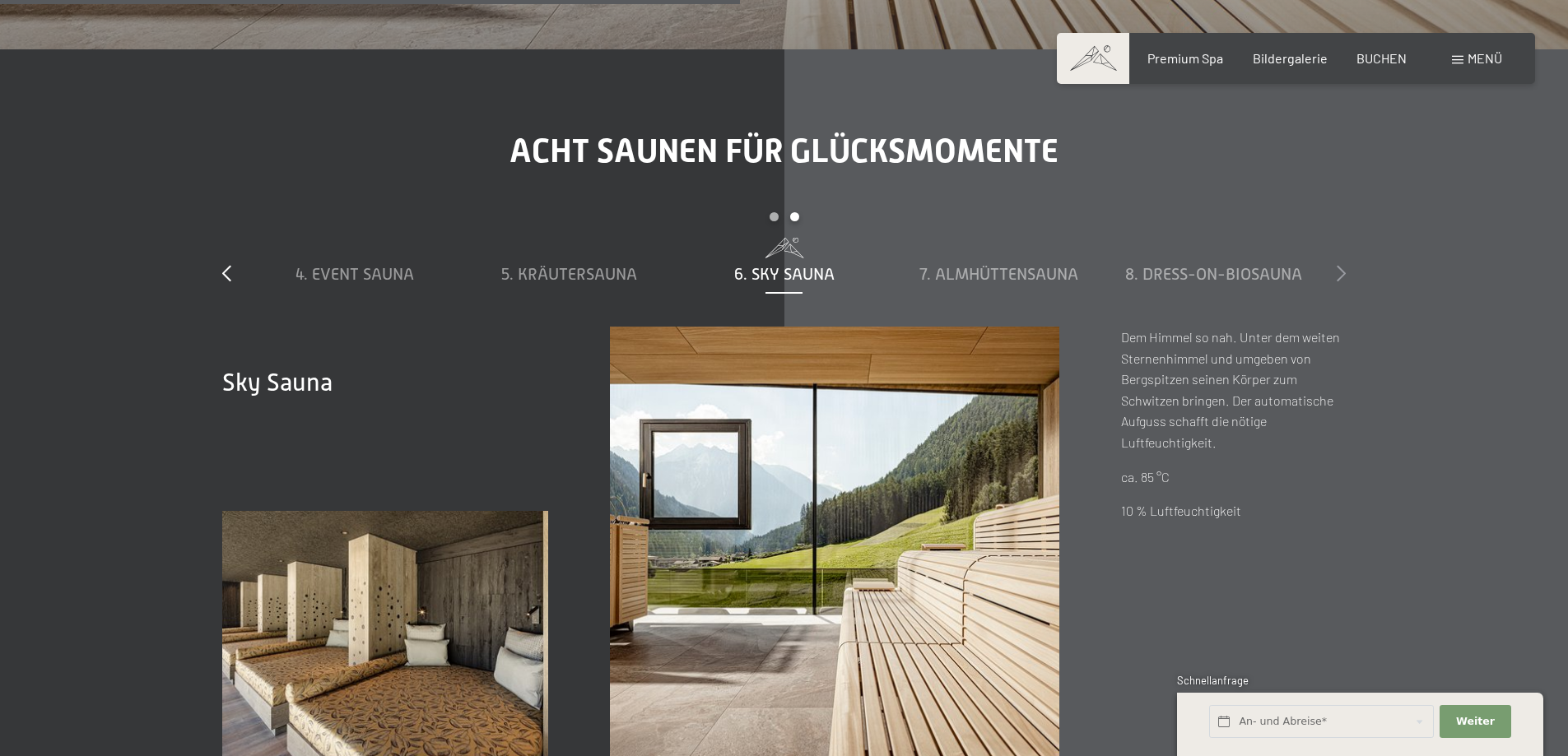
click at [1338, 265] on icon at bounding box center [1341, 273] width 9 height 16
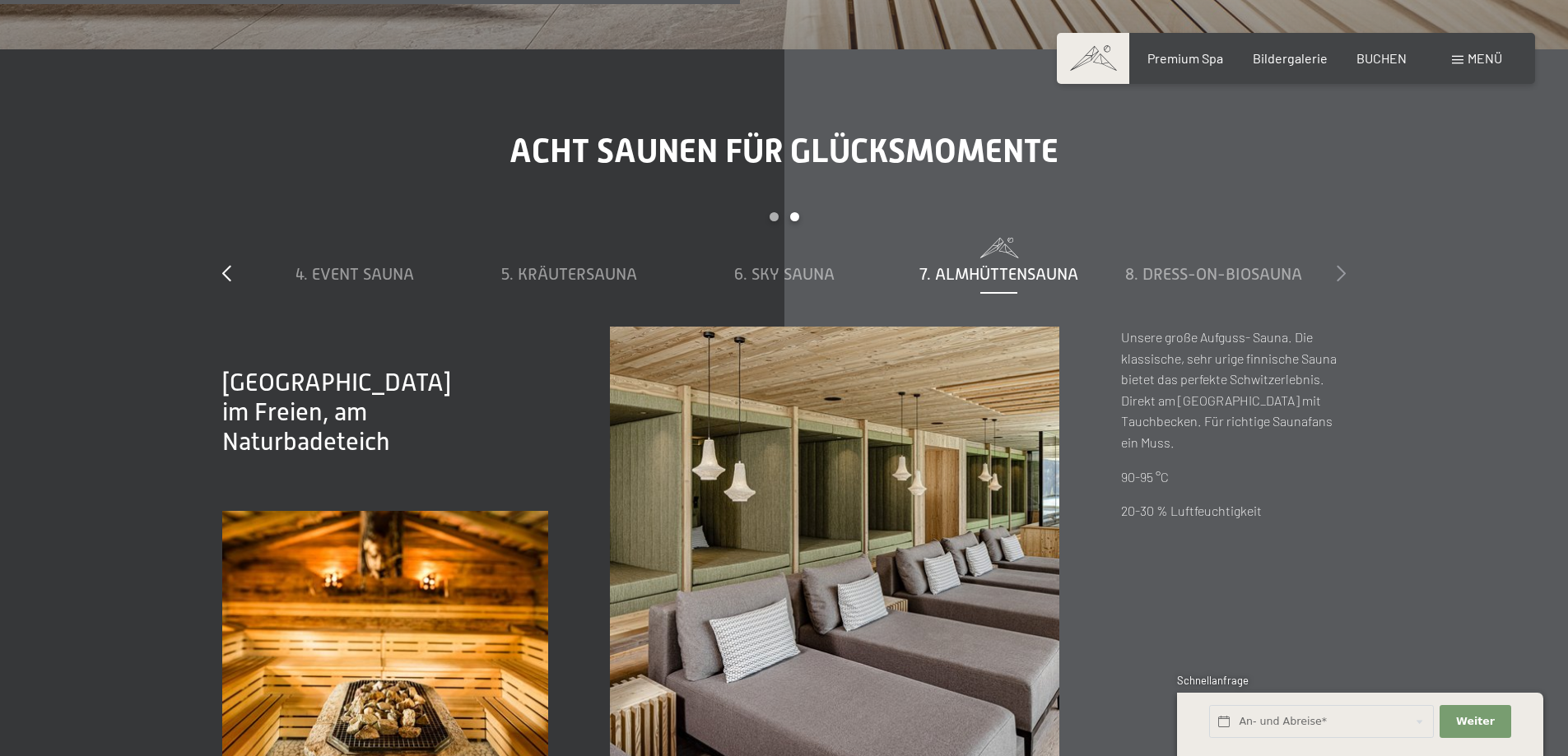
click at [1338, 265] on icon at bounding box center [1341, 273] width 9 height 16
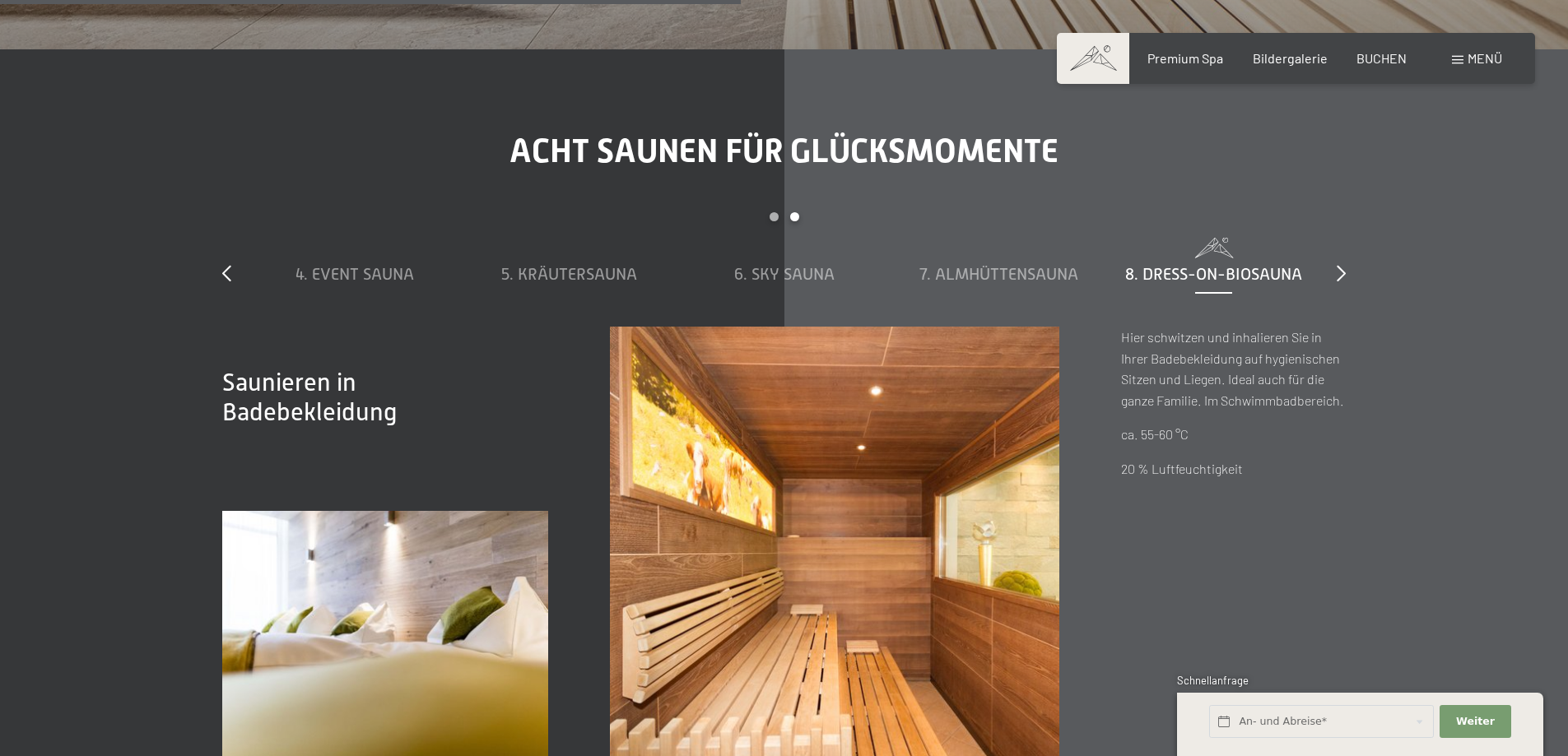
scroll to position [6254, 0]
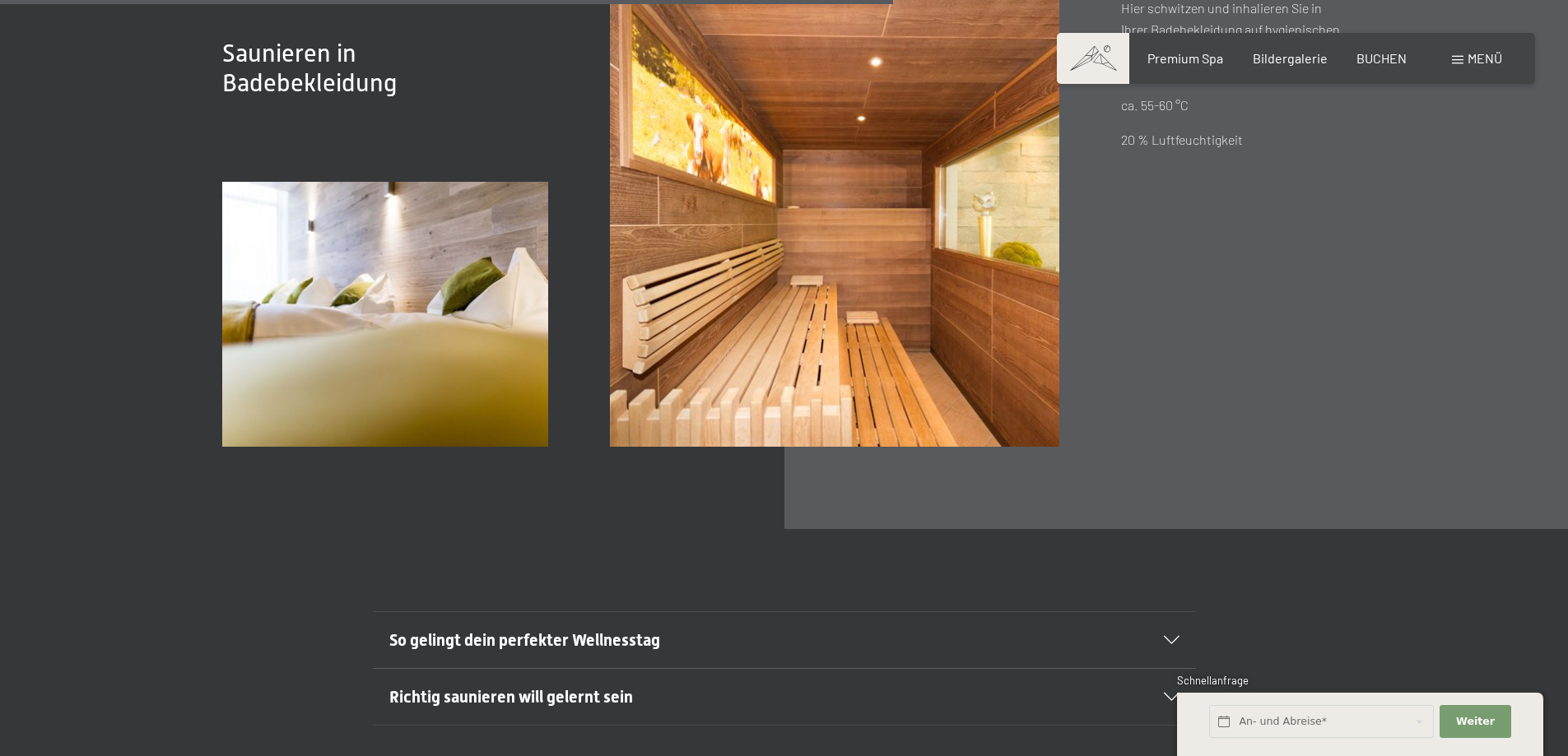
click at [1174, 636] on icon at bounding box center [1172, 641] width 15 height 9
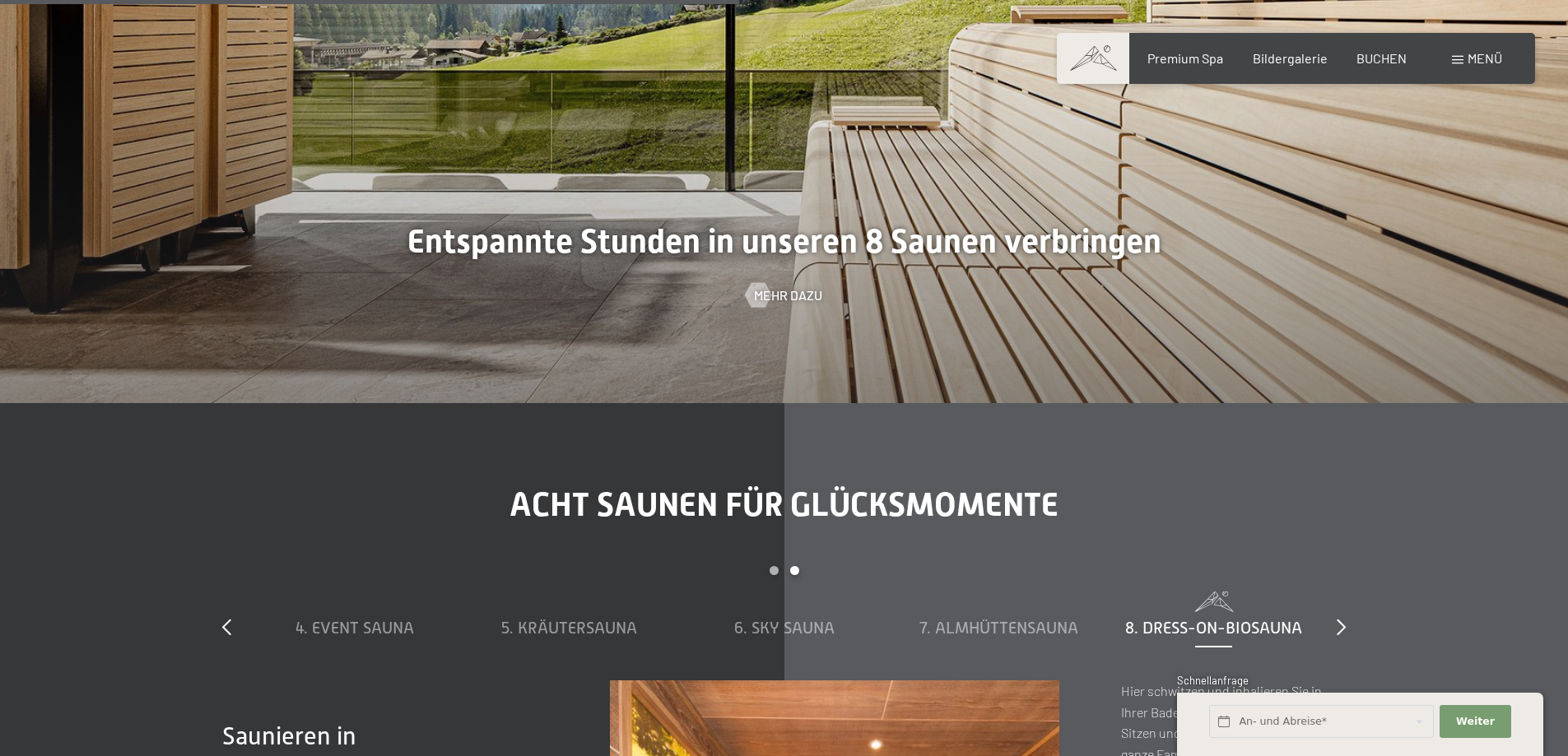
scroll to position [5513, 0]
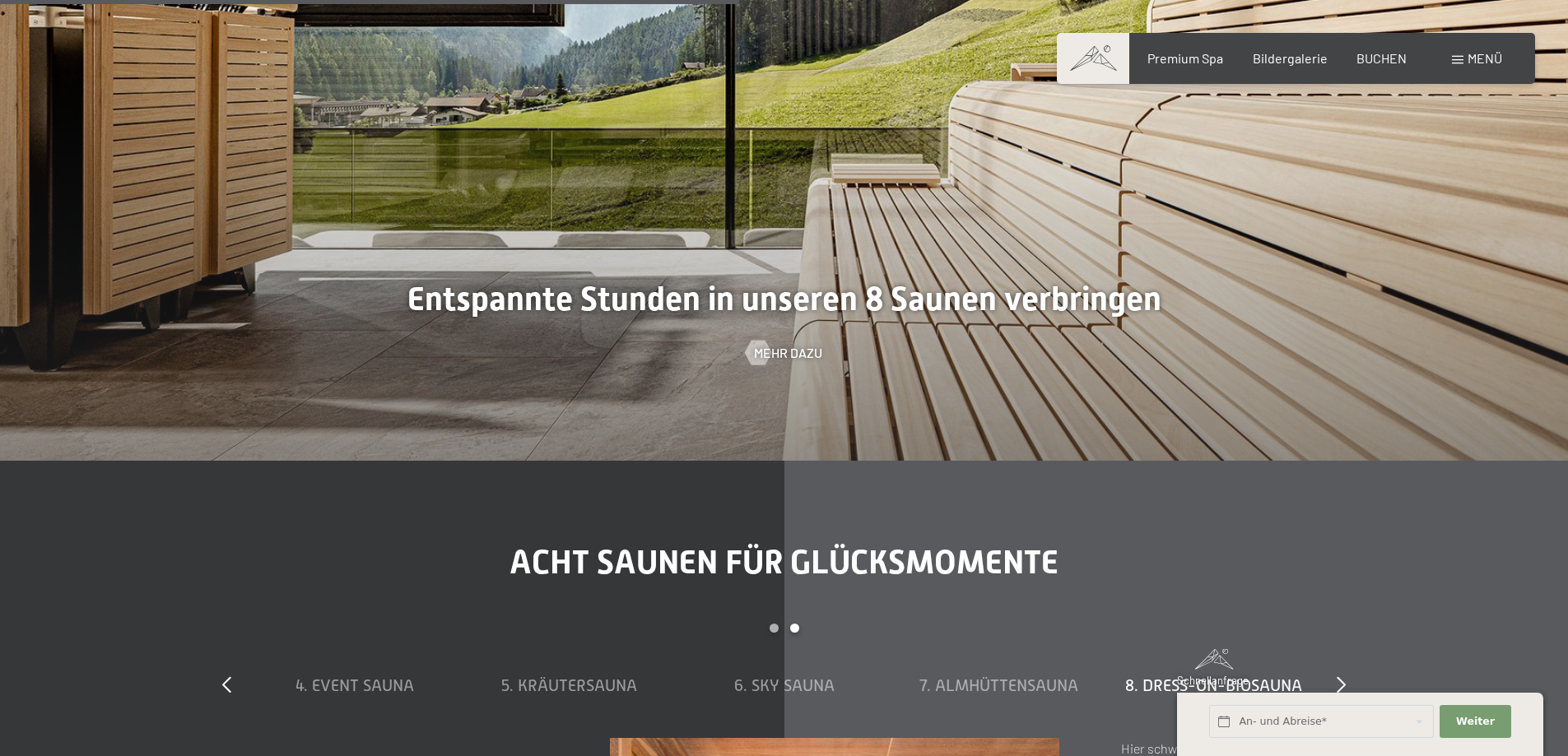
click at [1459, 62] on span at bounding box center [1457, 61] width 11 height 9
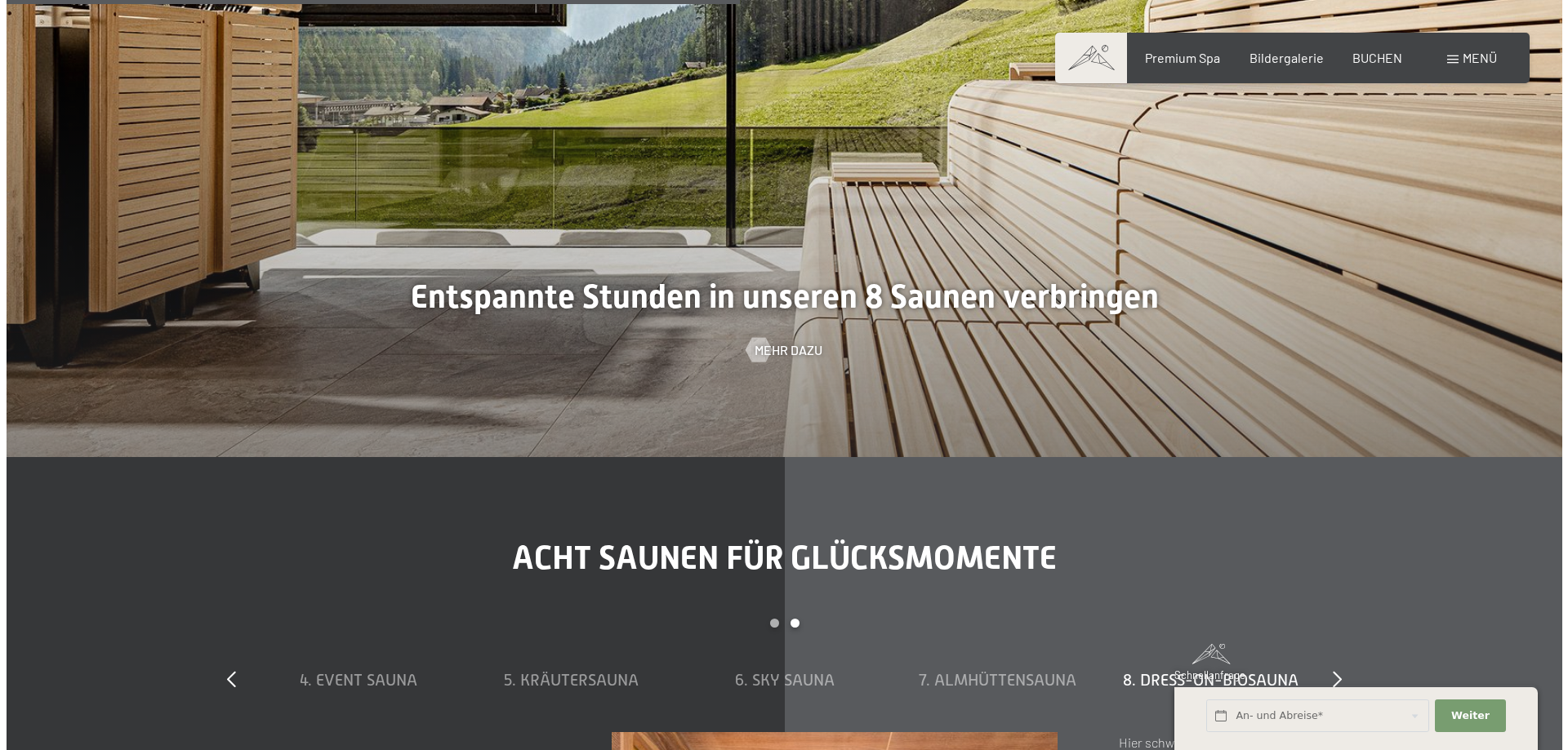
scroll to position [5491, 0]
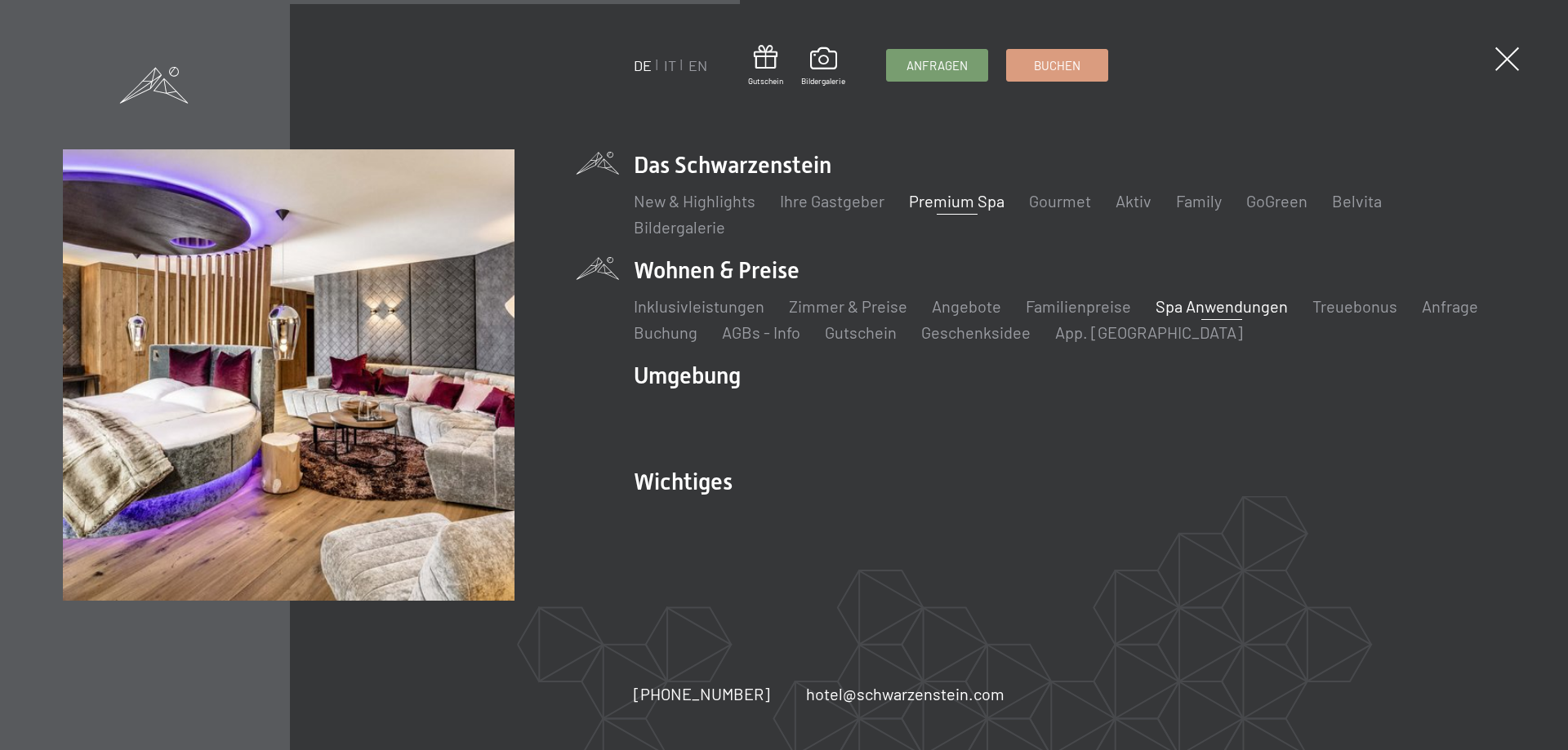
click at [1200, 304] on link "Spa Anwendungen" at bounding box center [1221, 306] width 132 height 19
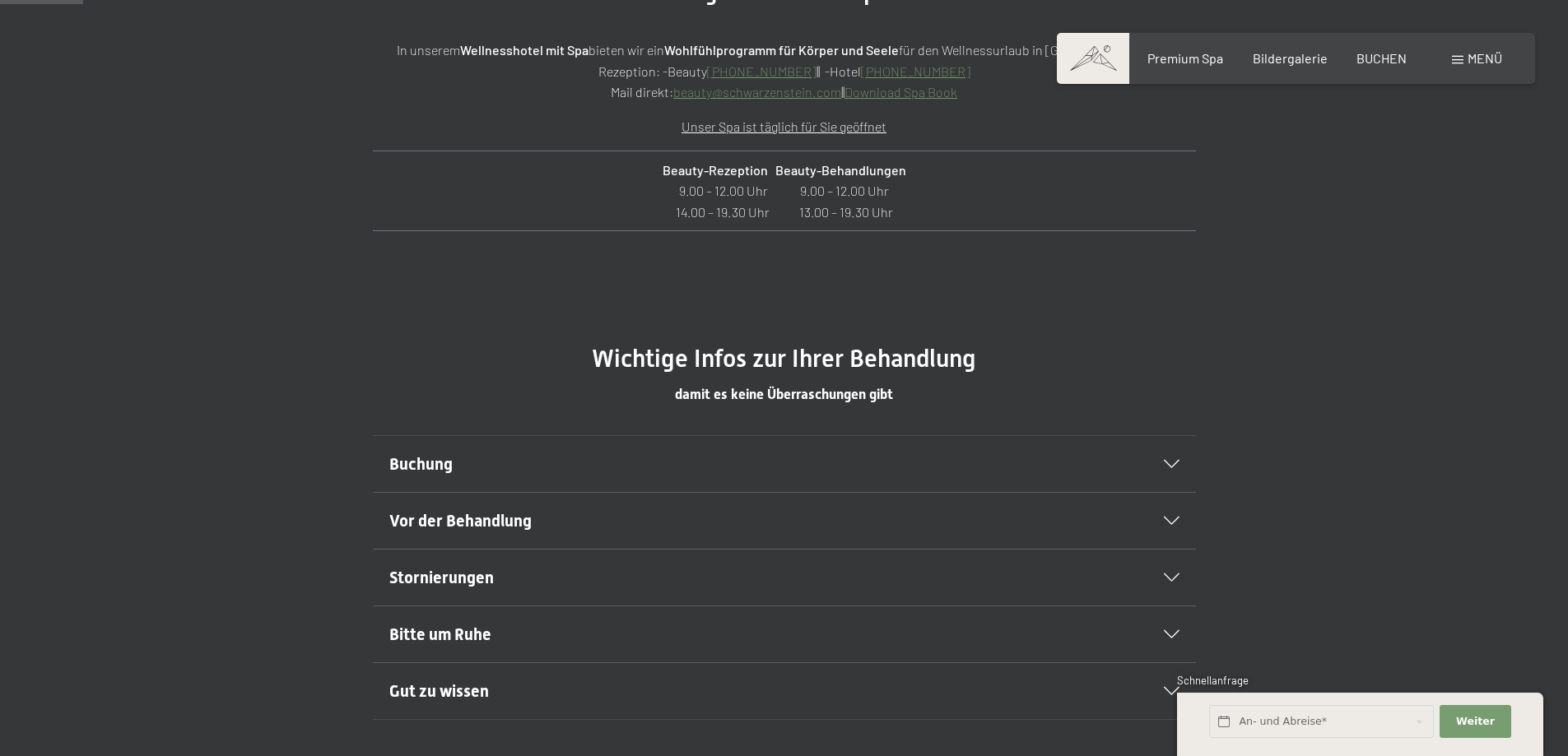
scroll to position [741, 0]
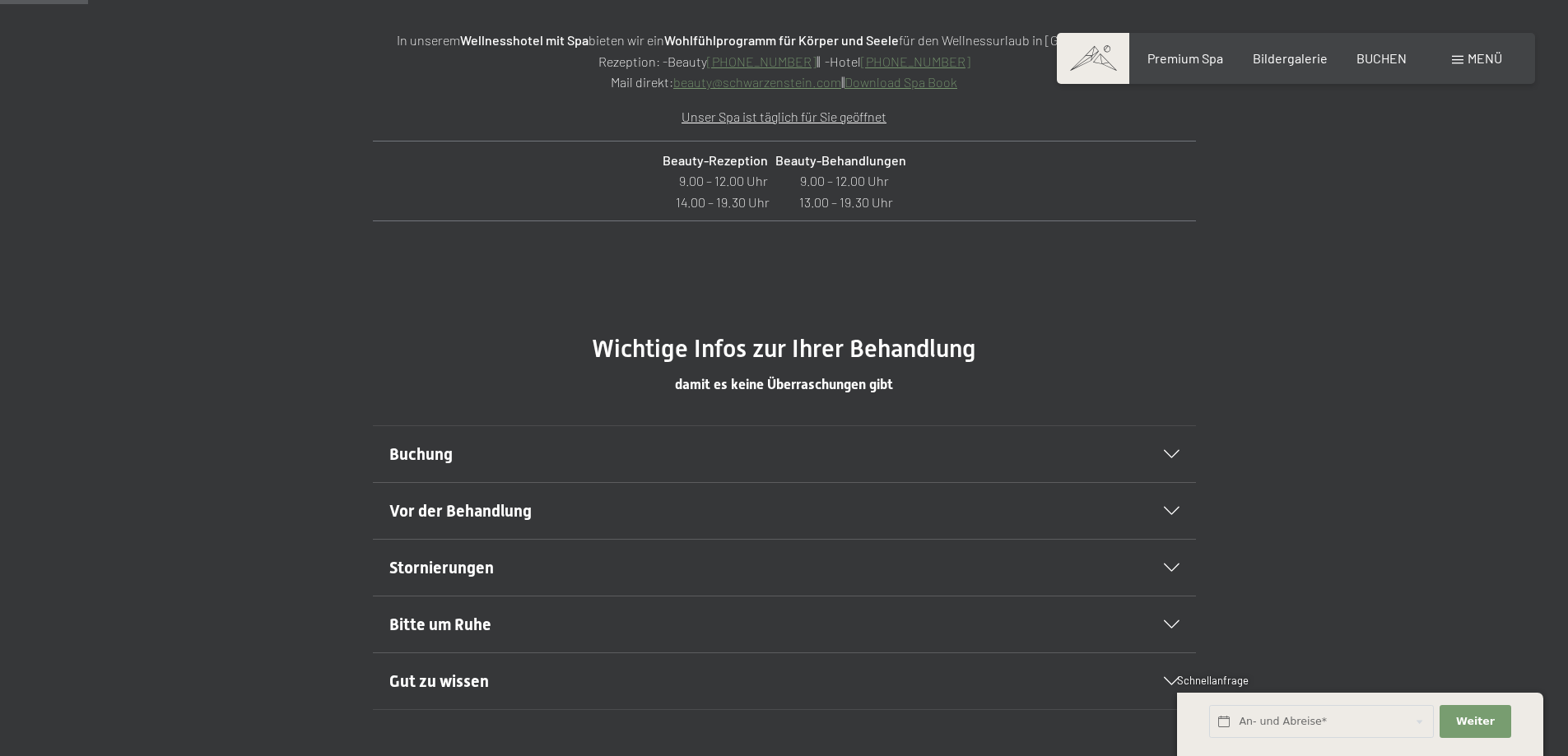
click at [1162, 459] on div at bounding box center [1161, 454] width 36 height 9
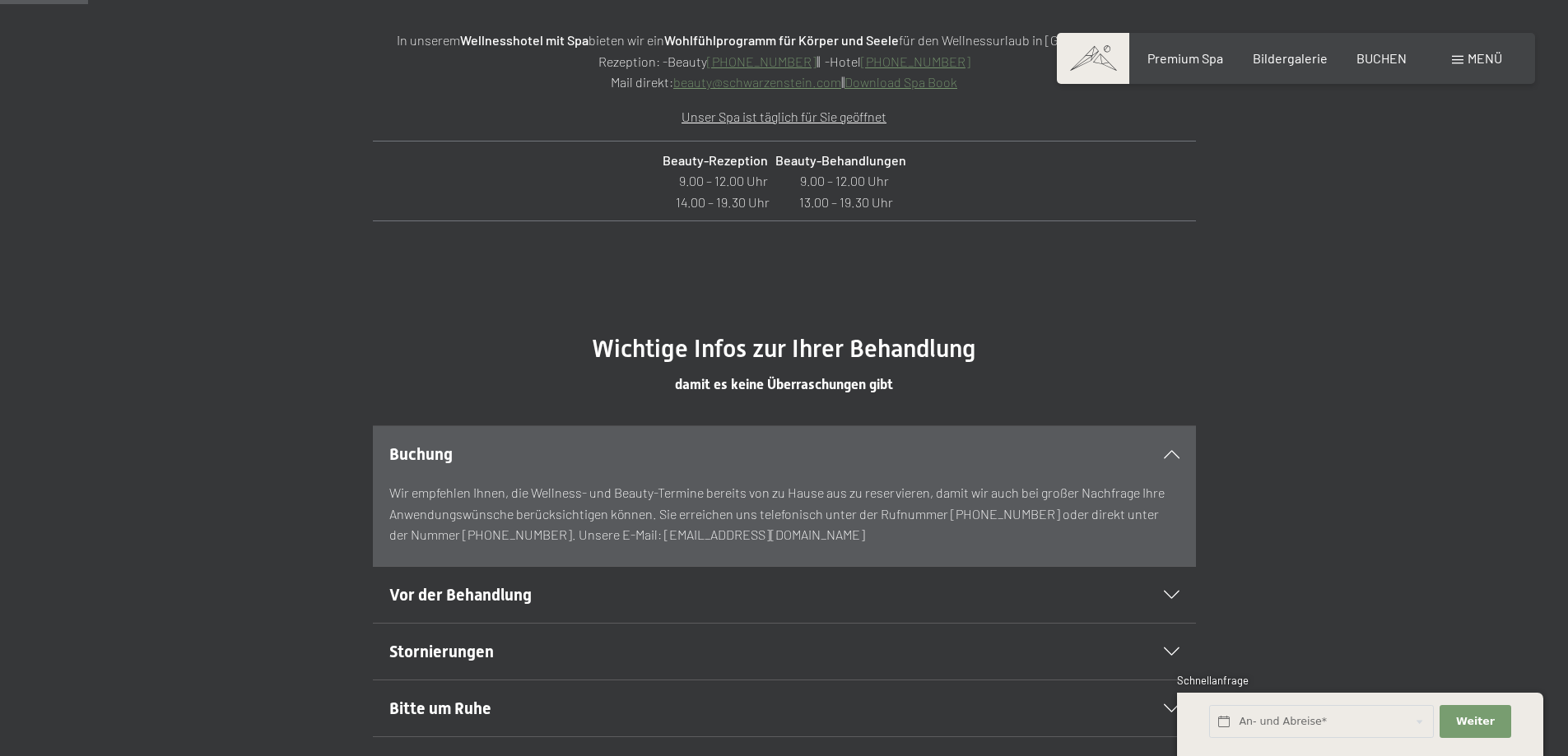
click at [1165, 454] on icon at bounding box center [1172, 454] width 15 height 9
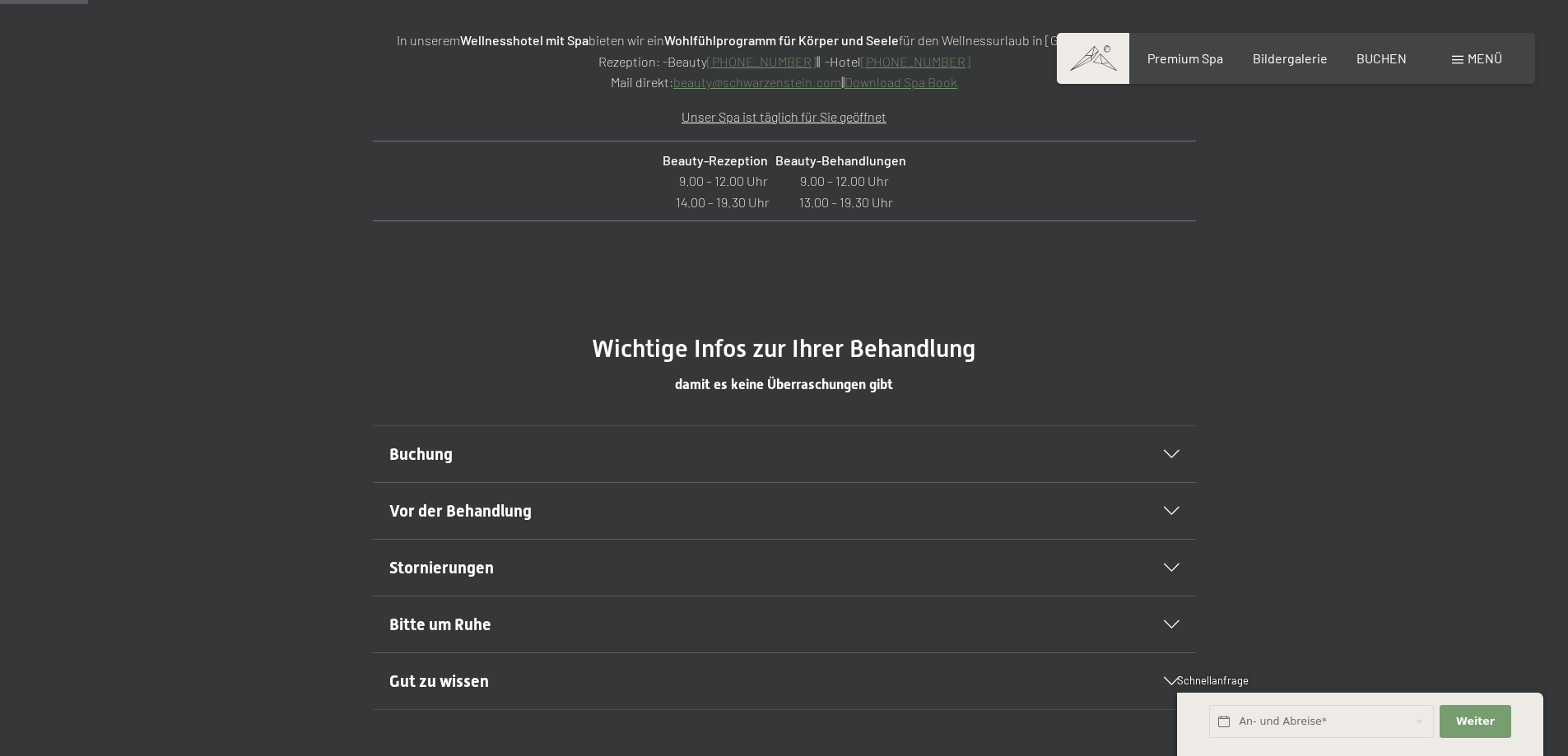
click at [919, 85] on link "Download Spa Book" at bounding box center [901, 82] width 113 height 15
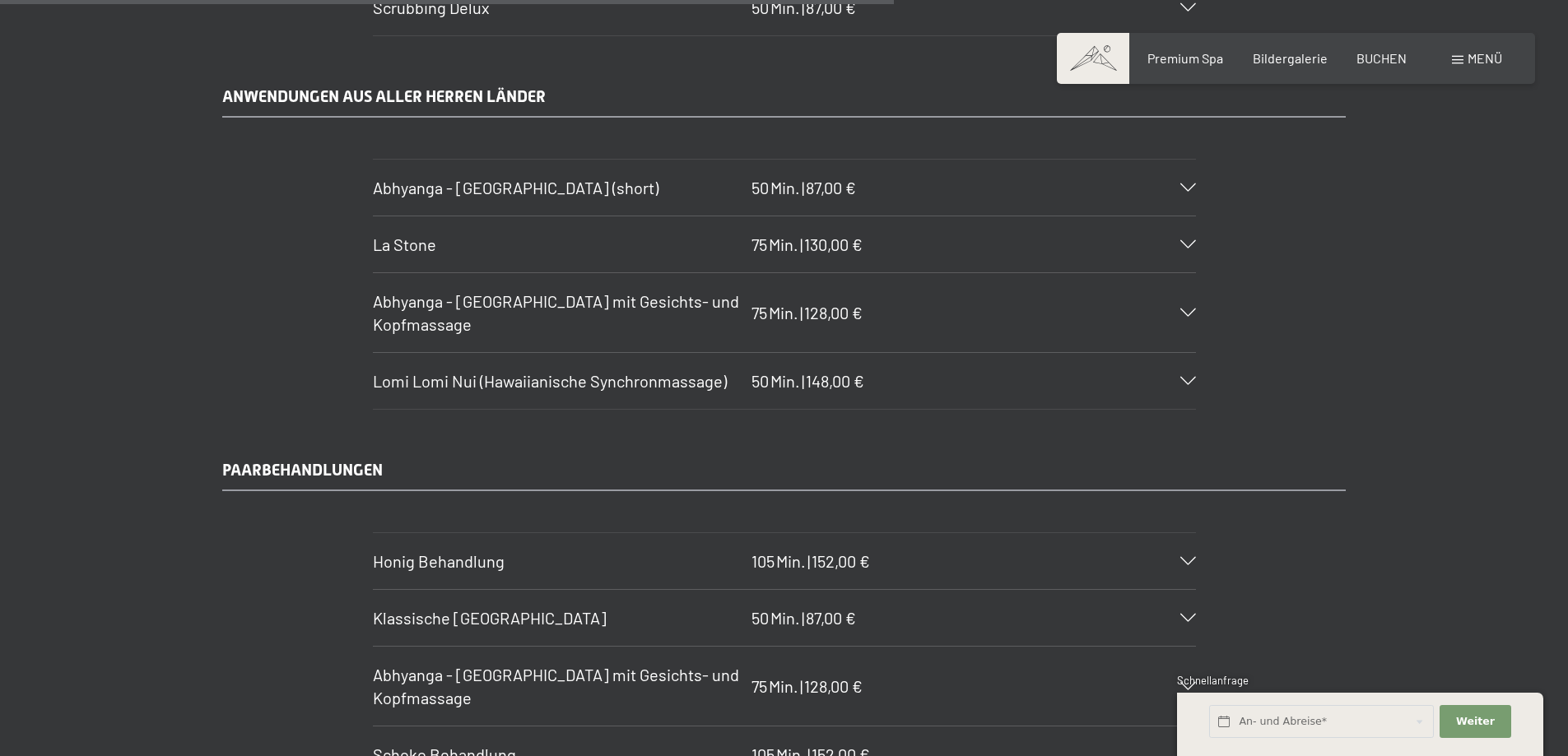
scroll to position [7488, 0]
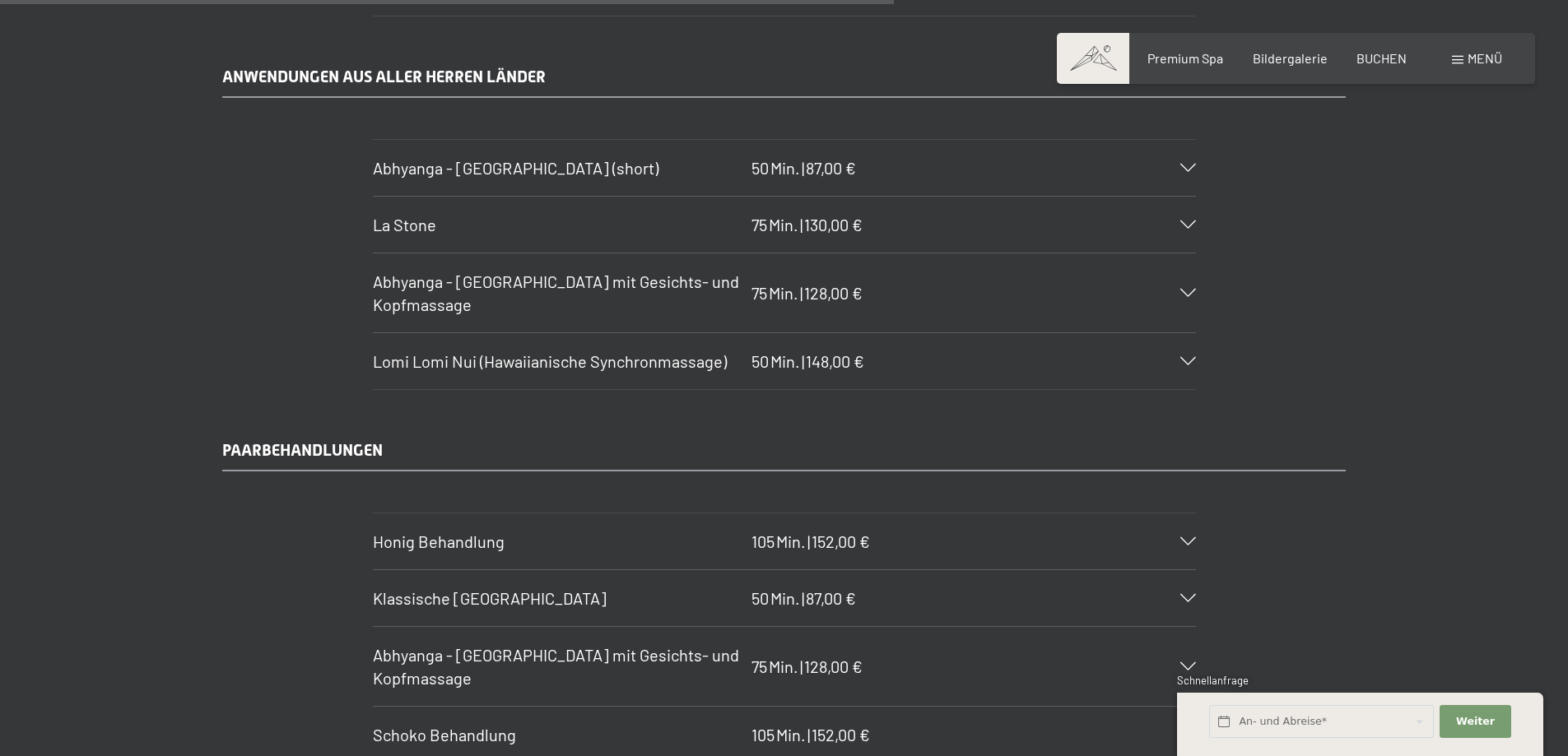
click at [1196, 361] on section "Lomi Lomi Nui (Hawaiianische Synchronmassage) 50 Min. | 148,00 € Durch die warm…" at bounding box center [784, 360] width 823 height 57
click at [1189, 361] on icon at bounding box center [1188, 361] width 15 height 9
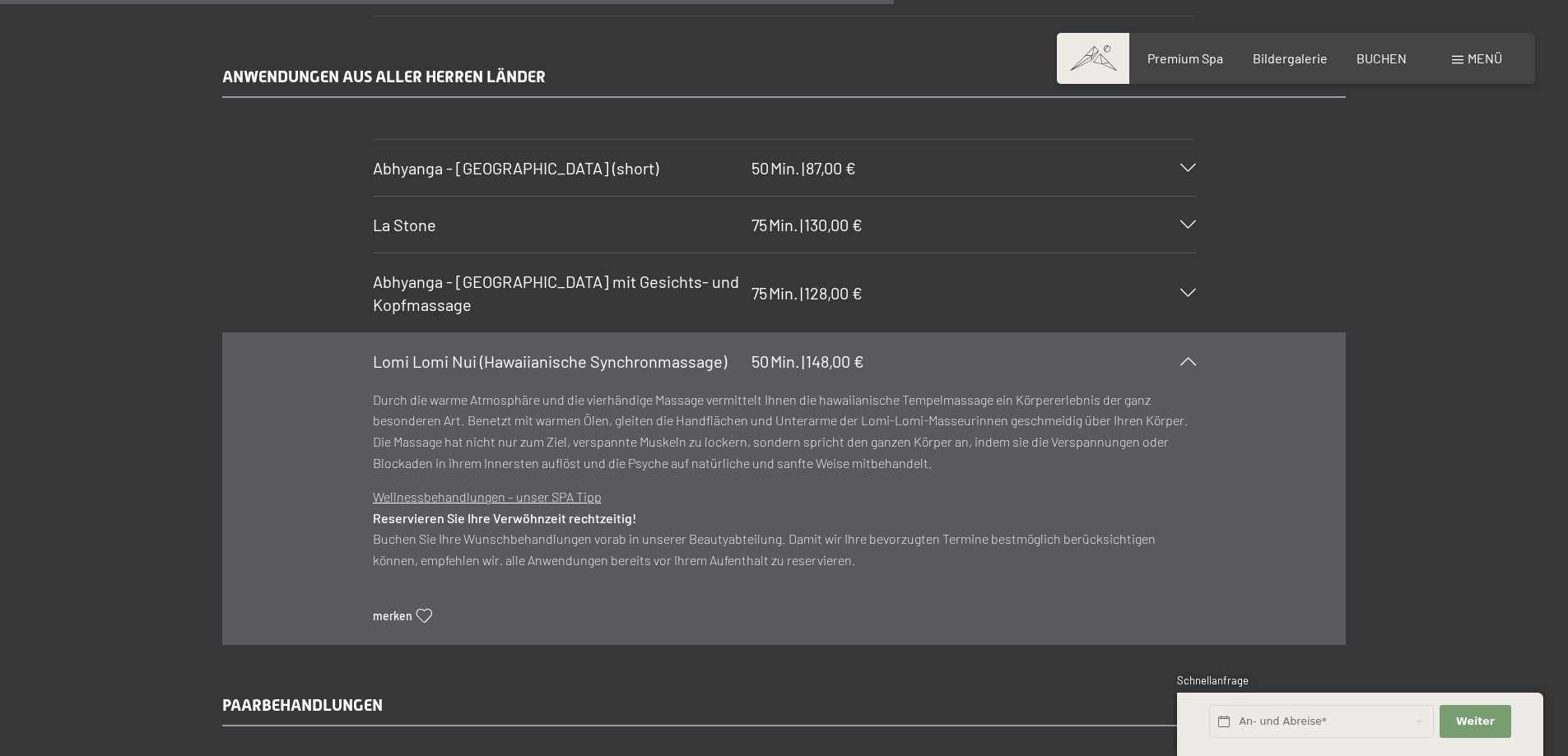
click at [1189, 361] on icon at bounding box center [1188, 361] width 15 height 9
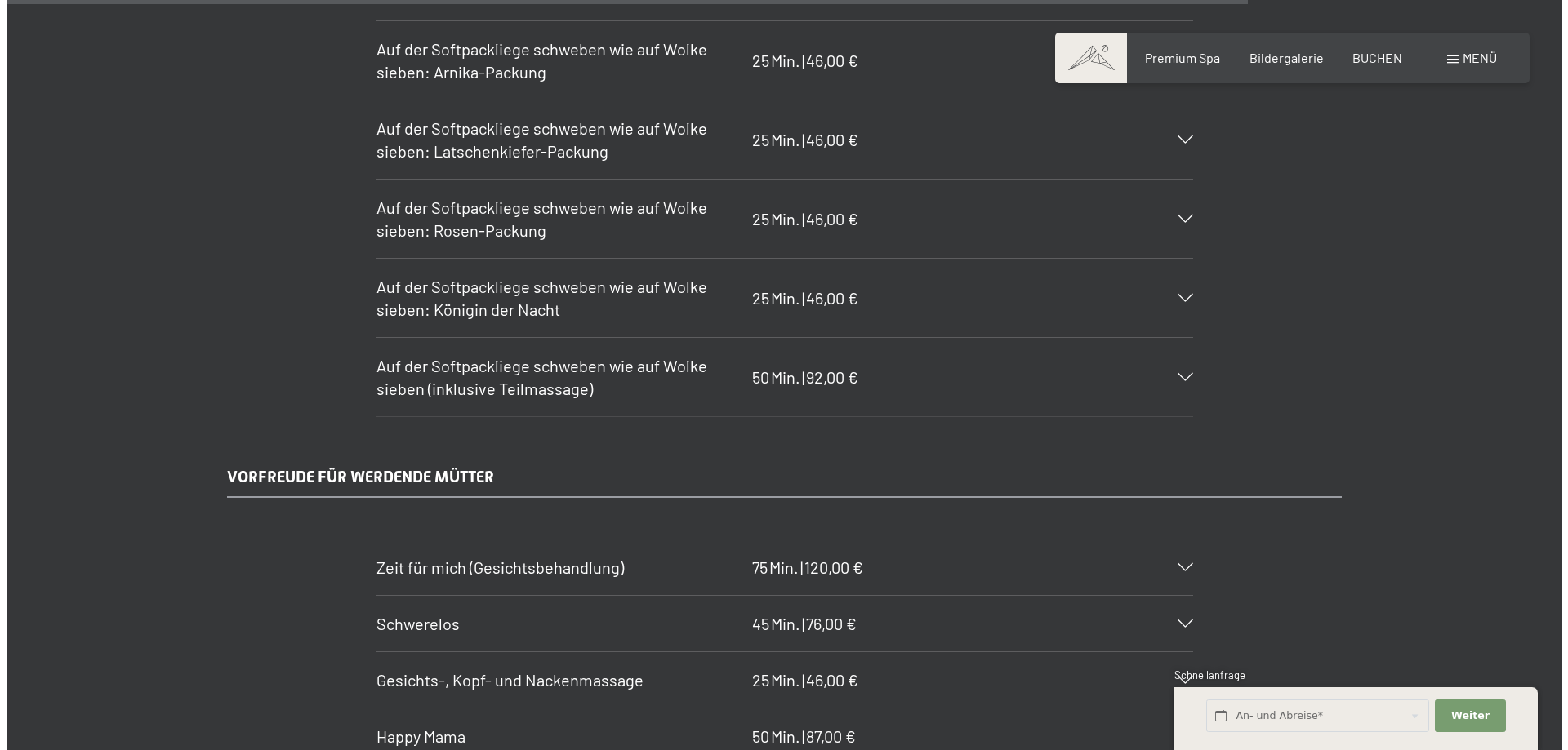
scroll to position [10450, 0]
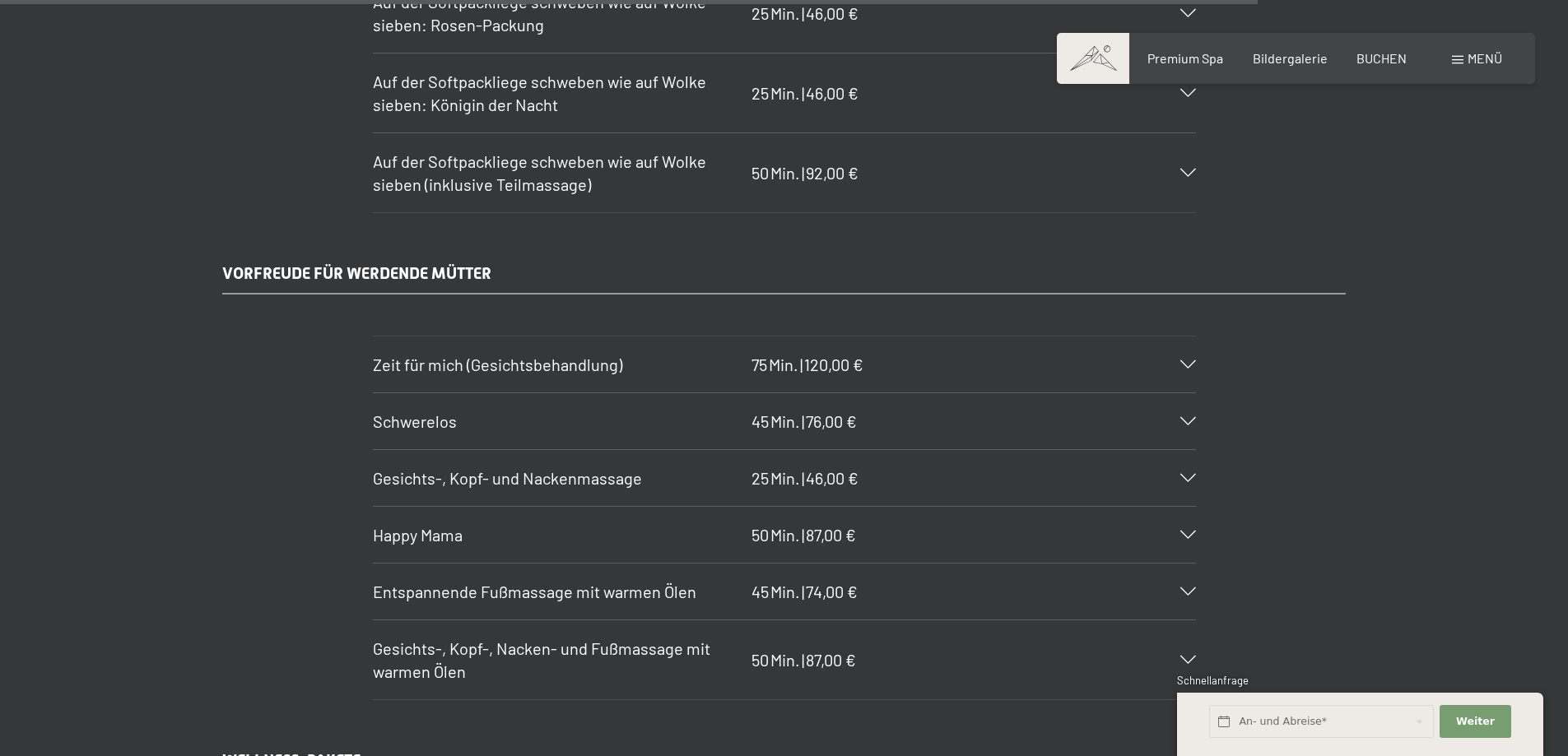
click at [1458, 57] on span at bounding box center [1457, 61] width 11 height 9
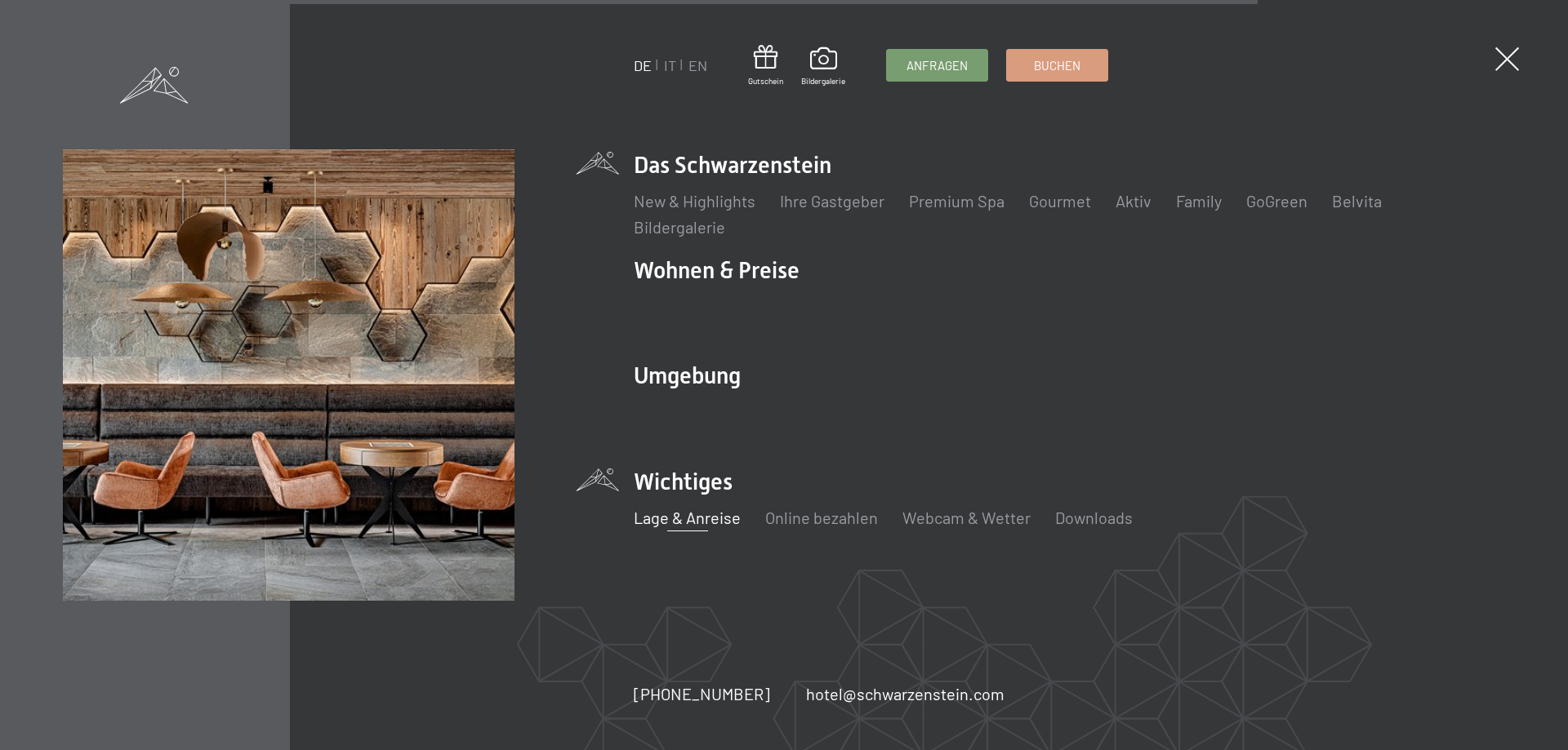
click at [681, 524] on link "Lage & Anreise" at bounding box center [687, 517] width 107 height 19
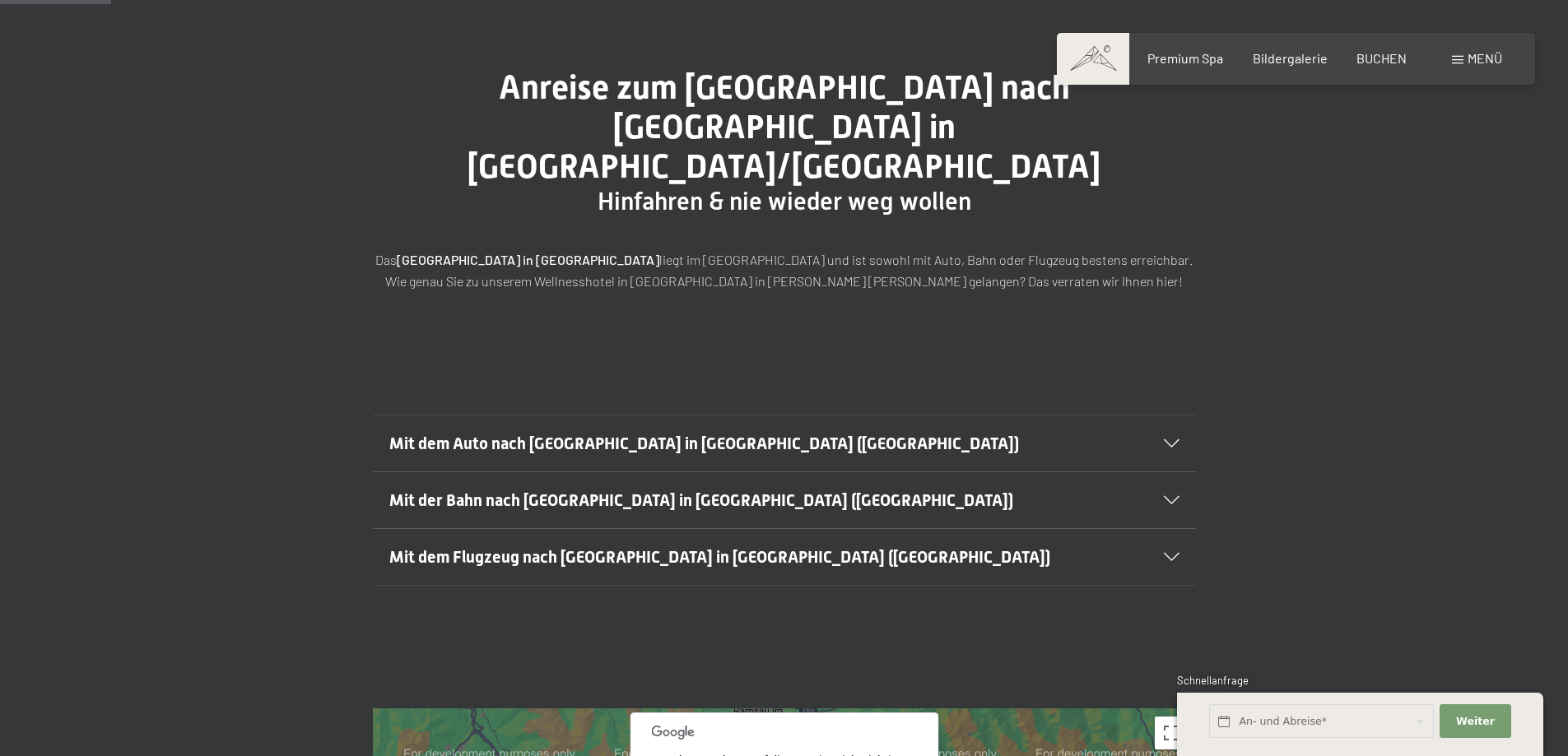
scroll to position [165, 0]
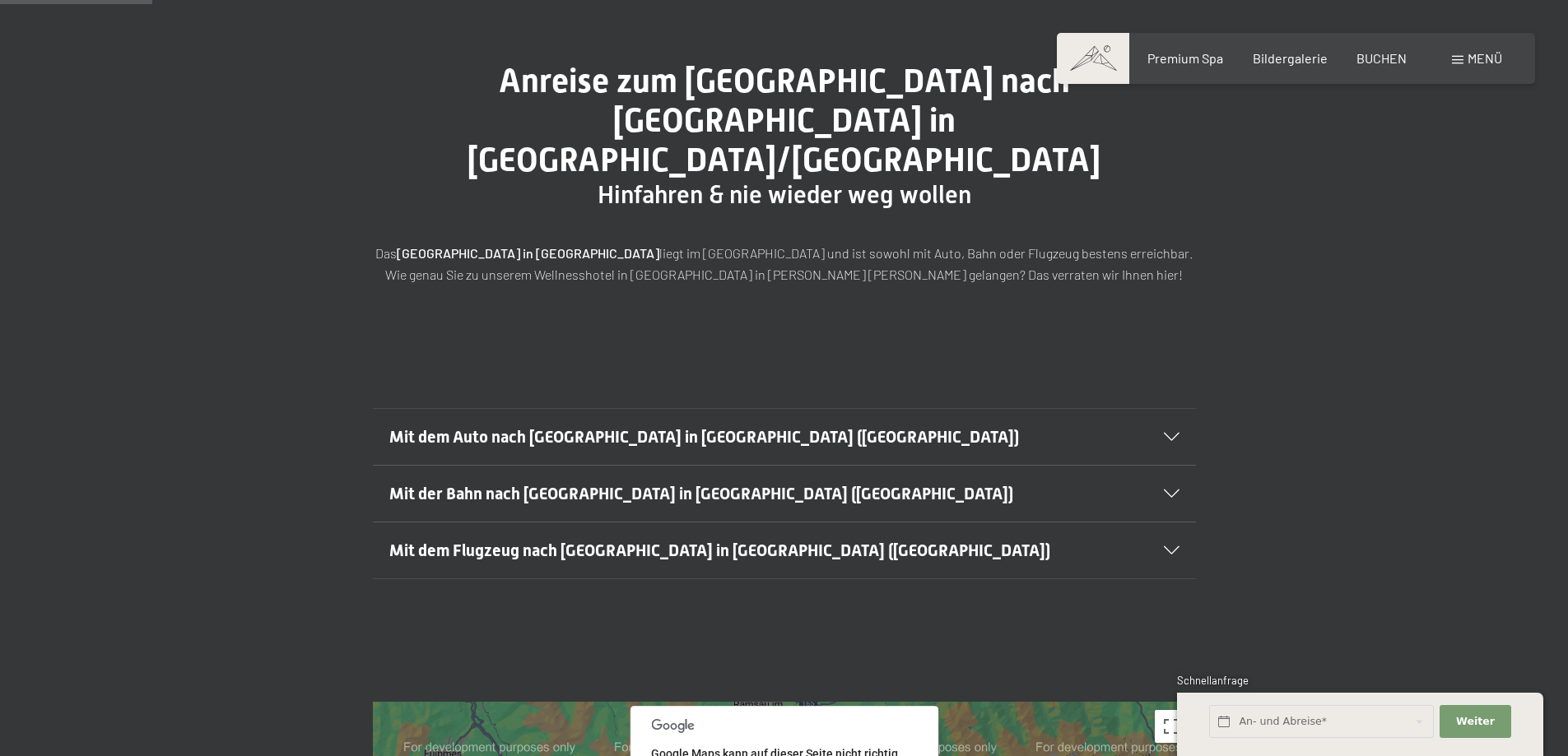
click at [1172, 433] on icon at bounding box center [1172, 437] width 15 height 9
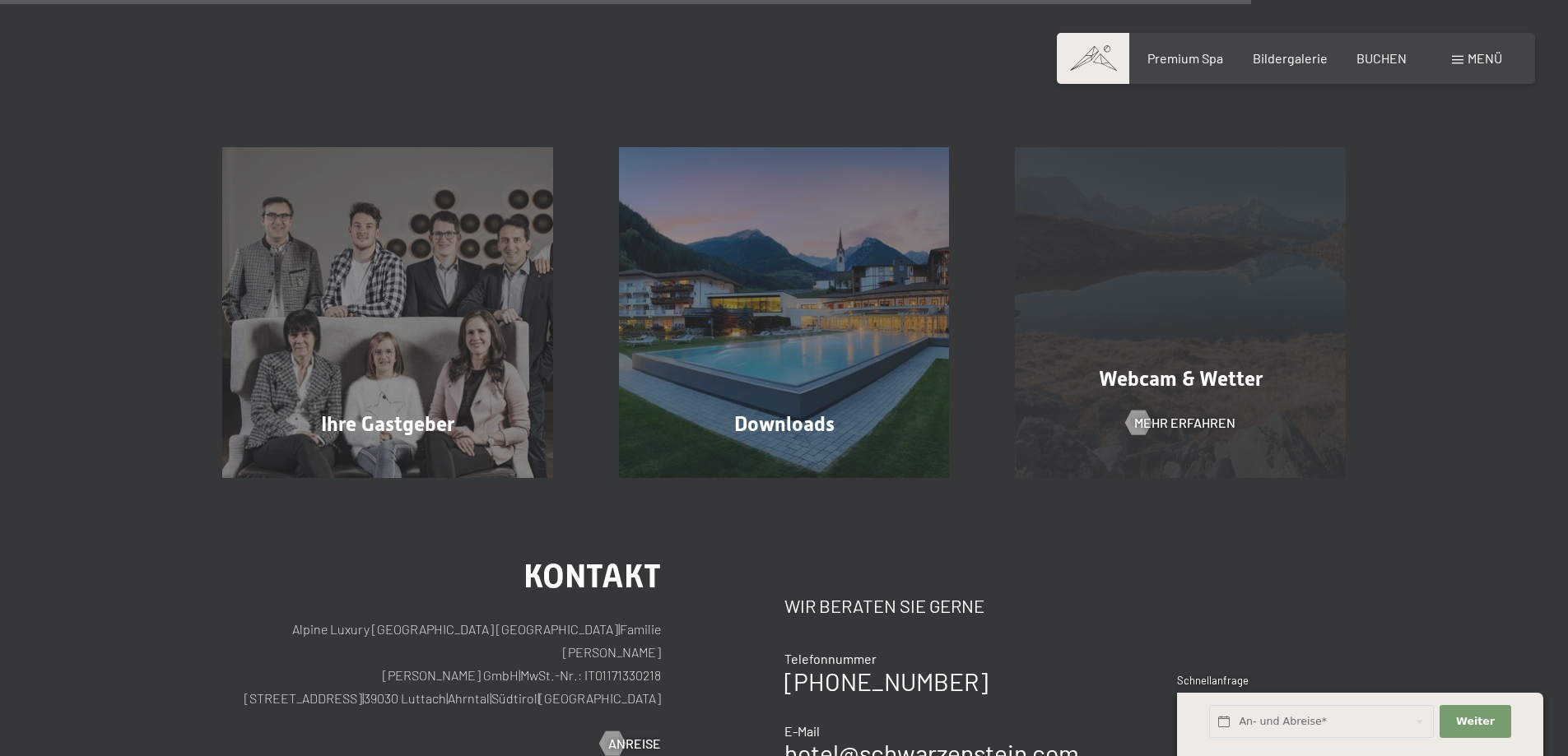
scroll to position [1728, 0]
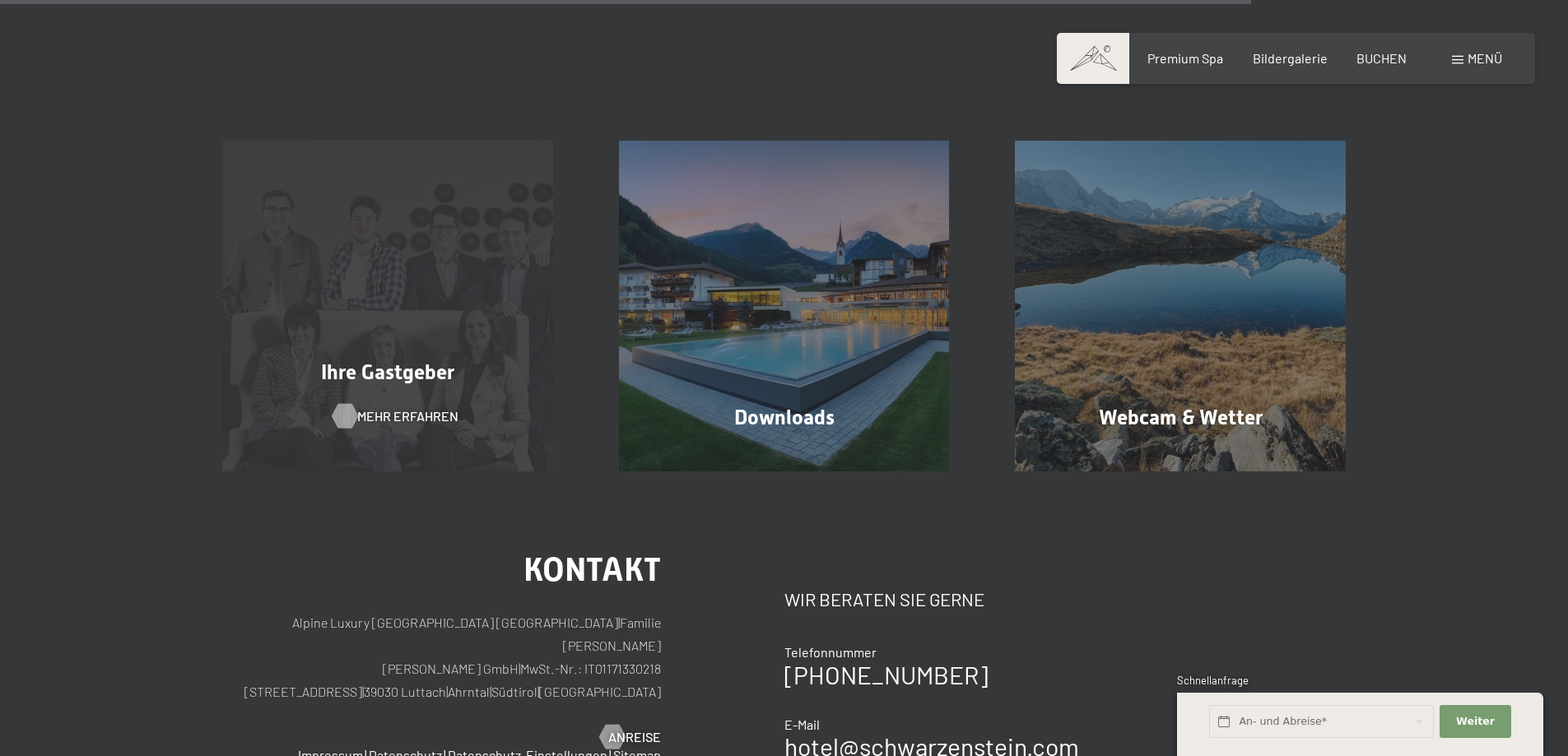
click at [386, 407] on span "Mehr erfahren" at bounding box center [408, 416] width 101 height 18
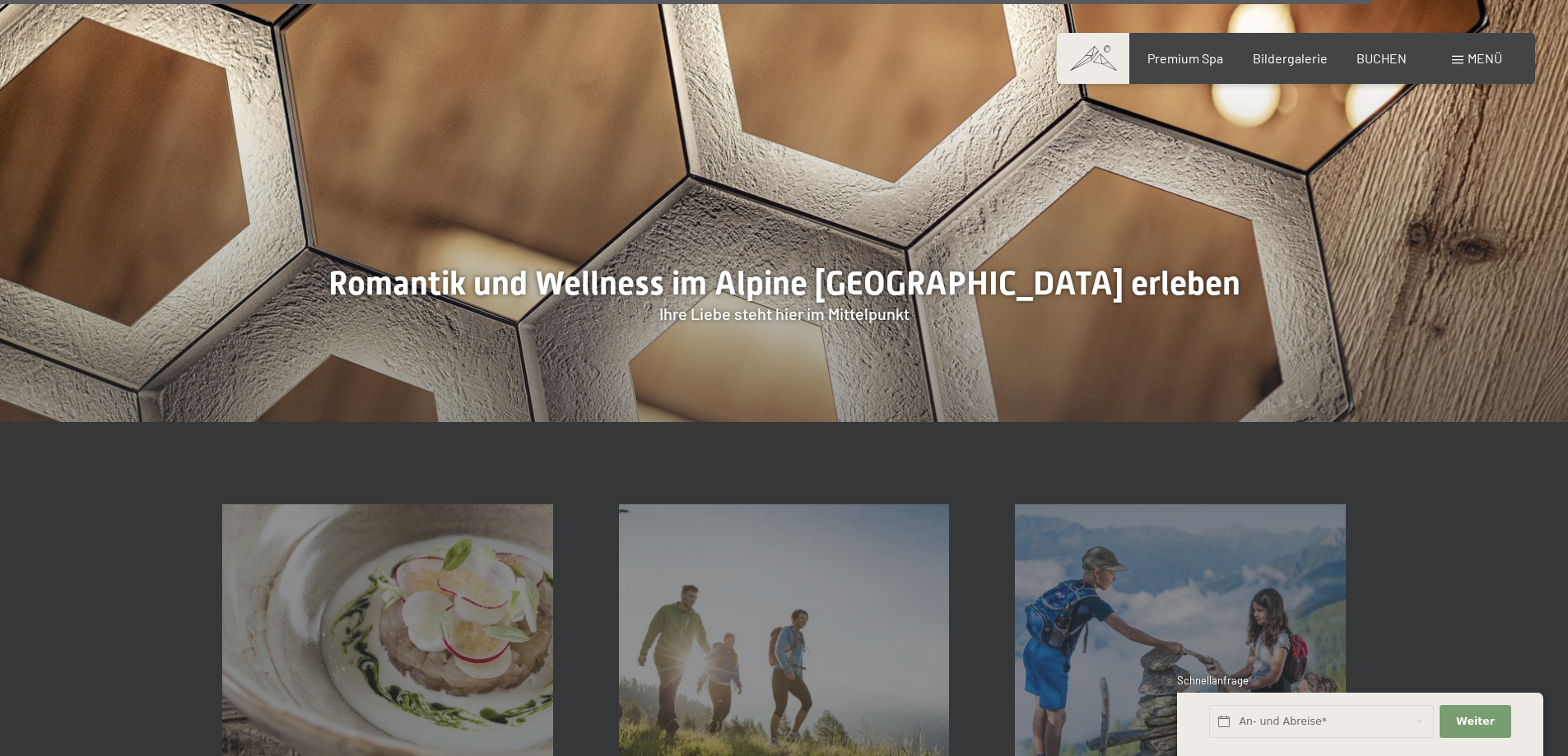
scroll to position [5019, 0]
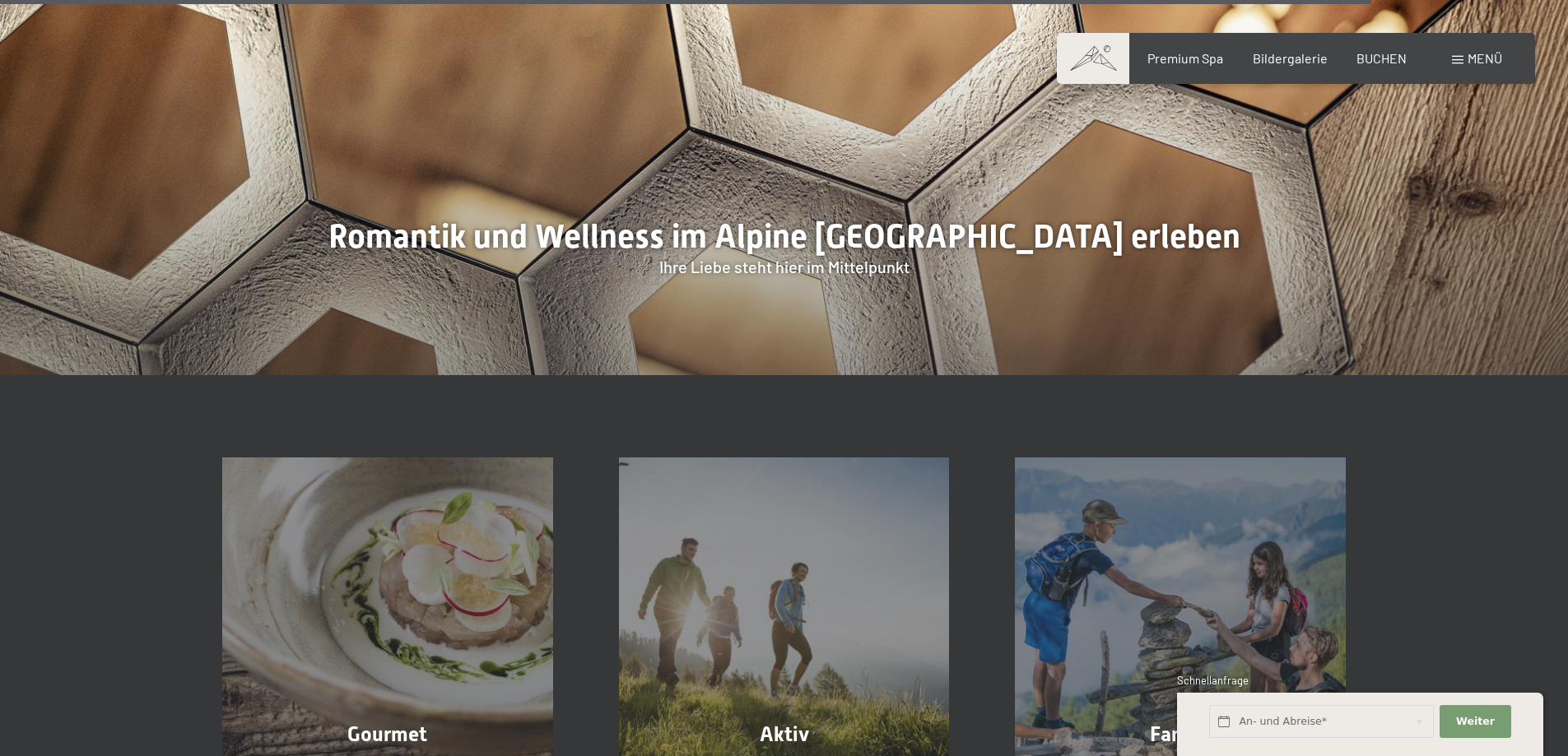
click at [1465, 58] on div "Menü" at bounding box center [1477, 58] width 50 height 18
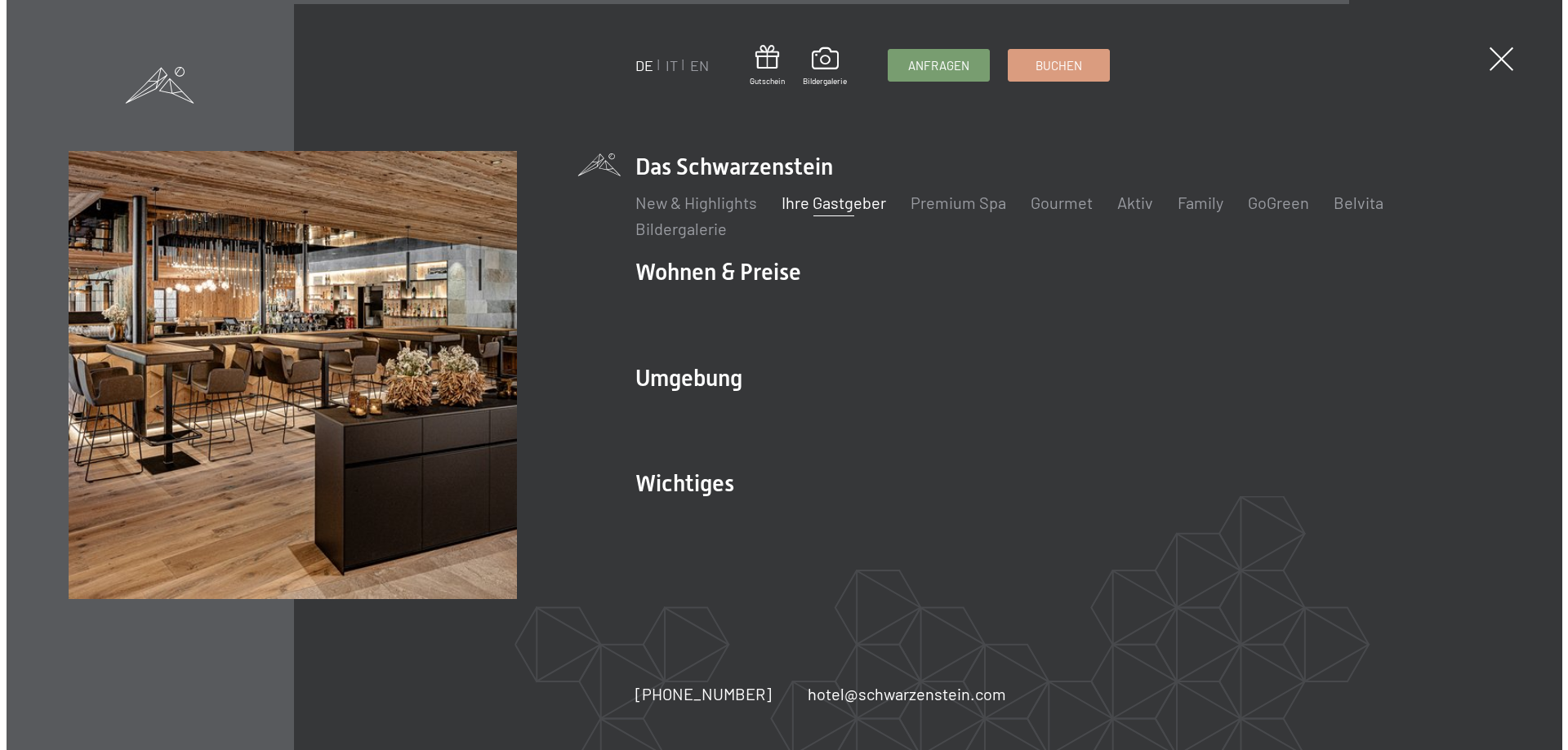
scroll to position [4990, 0]
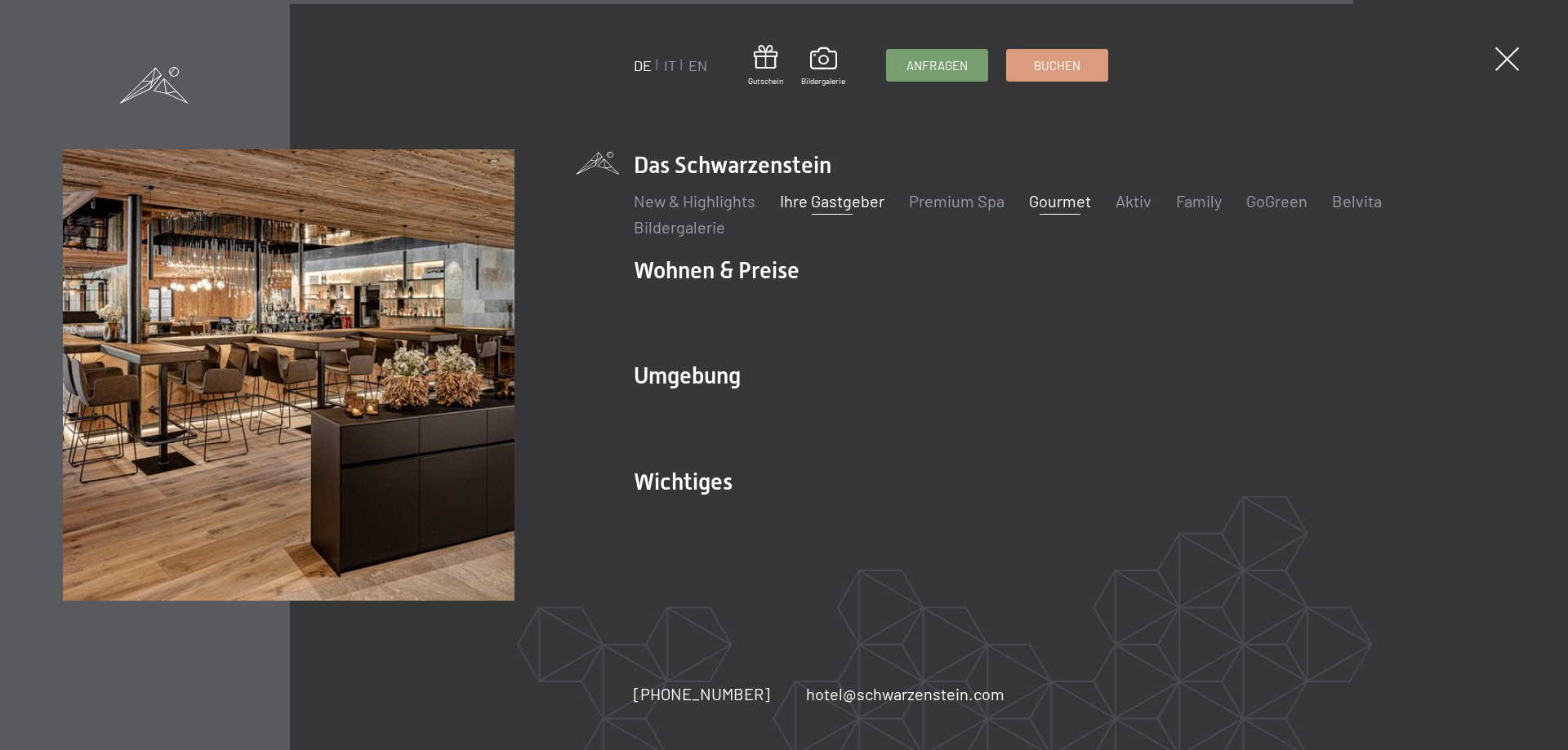
click at [1070, 196] on link "Gourmet" at bounding box center [1059, 200] width 62 height 19
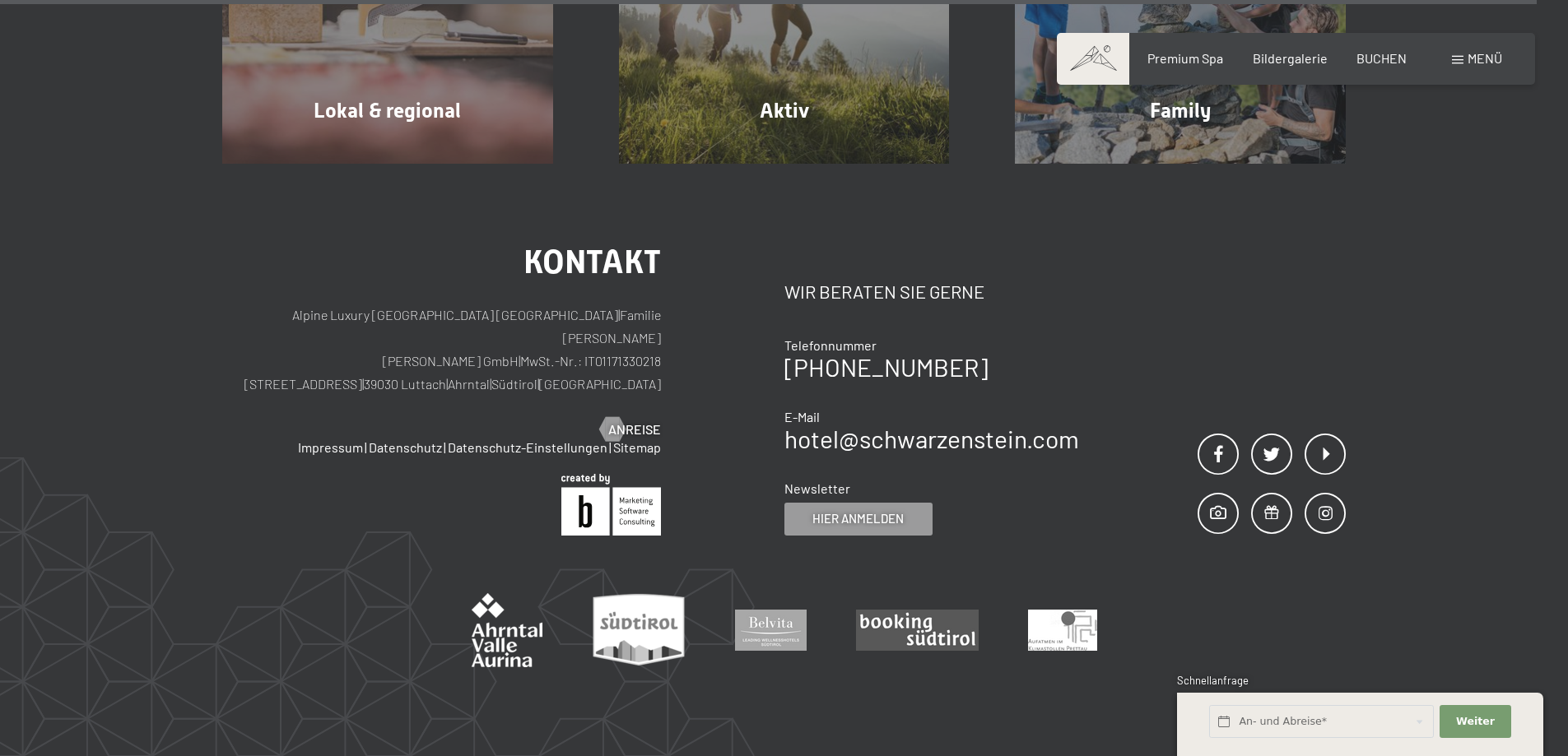
scroll to position [6337, 0]
click at [1465, 54] on div "Menü" at bounding box center [1477, 58] width 50 height 18
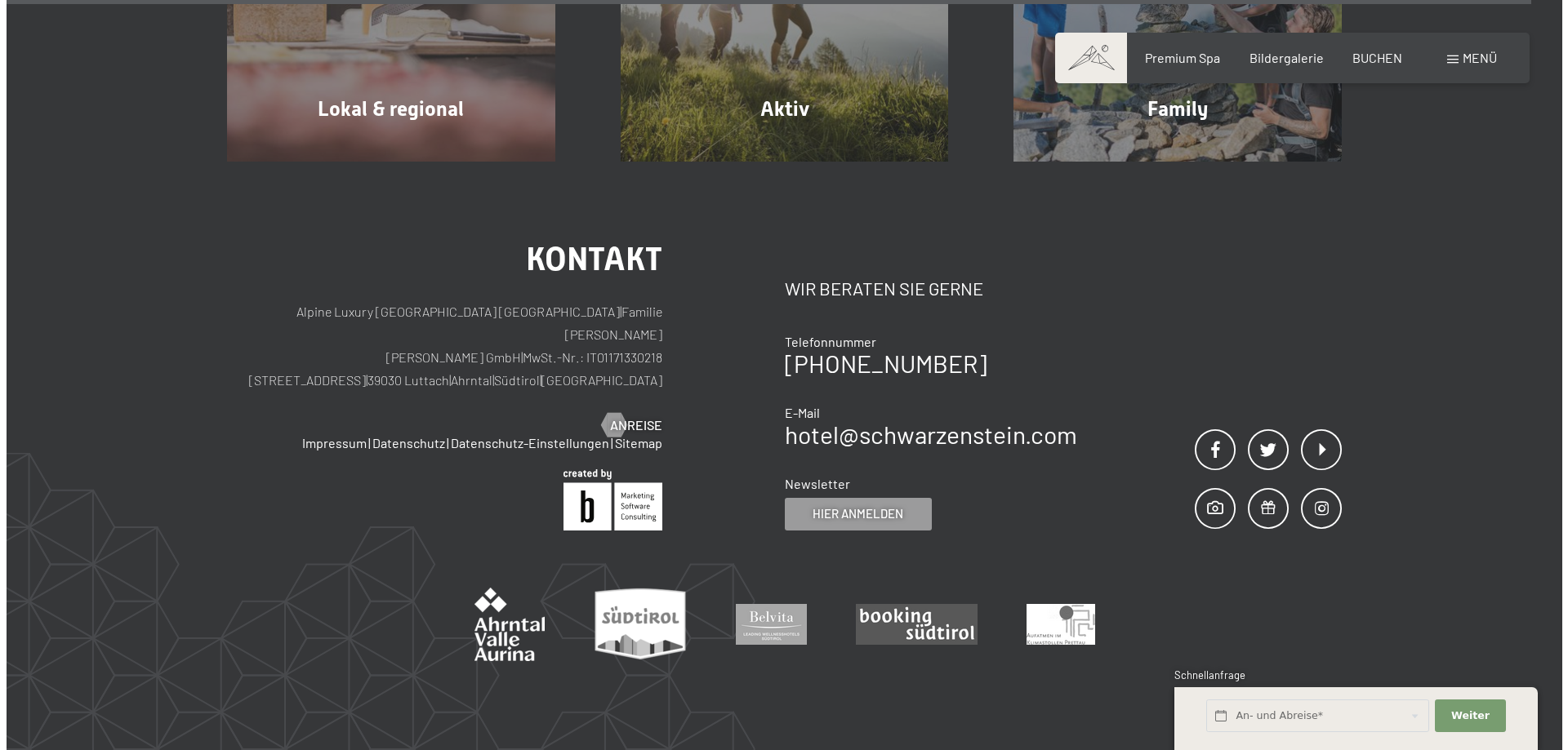
scroll to position [6308, 0]
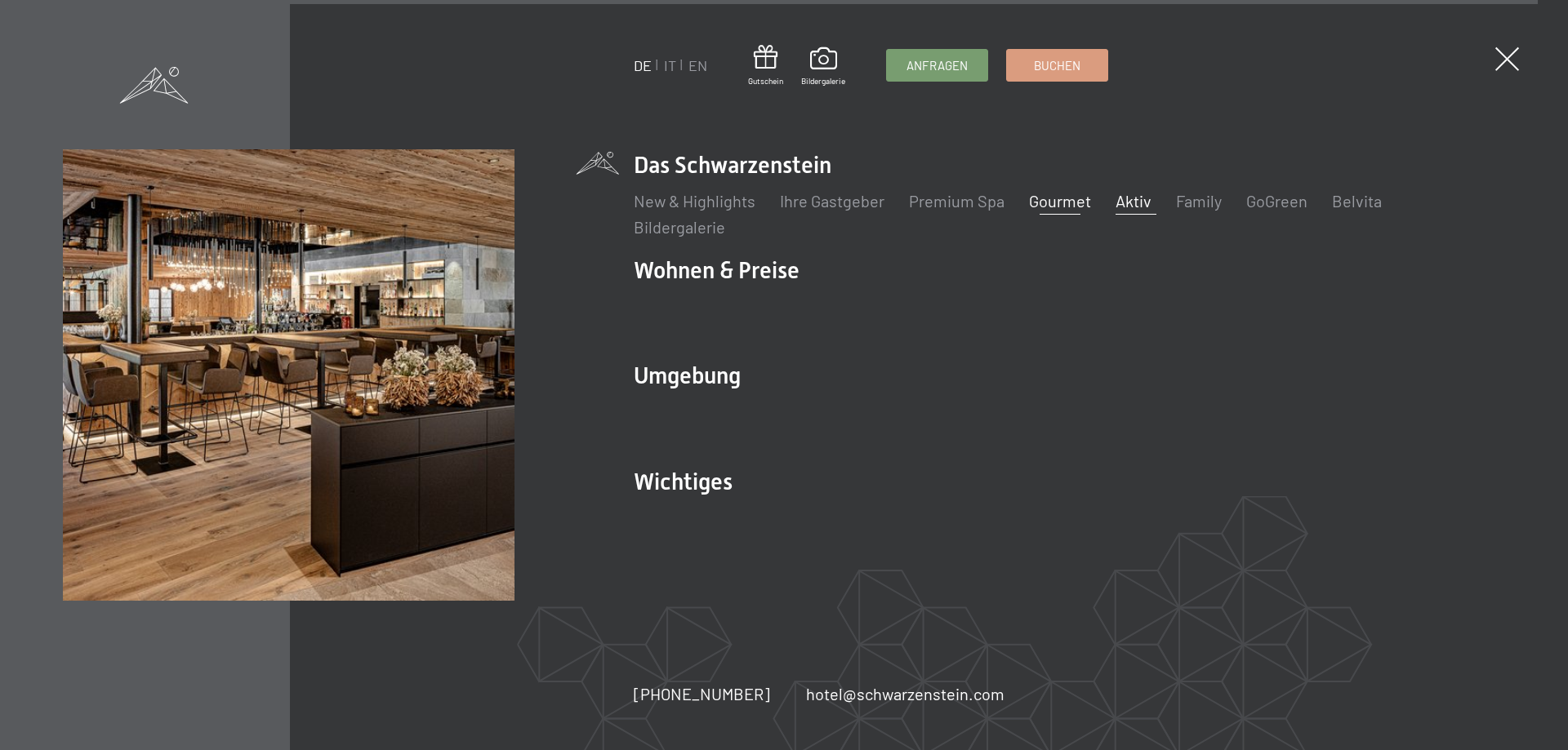
click at [1132, 200] on link "Aktiv" at bounding box center [1133, 200] width 36 height 19
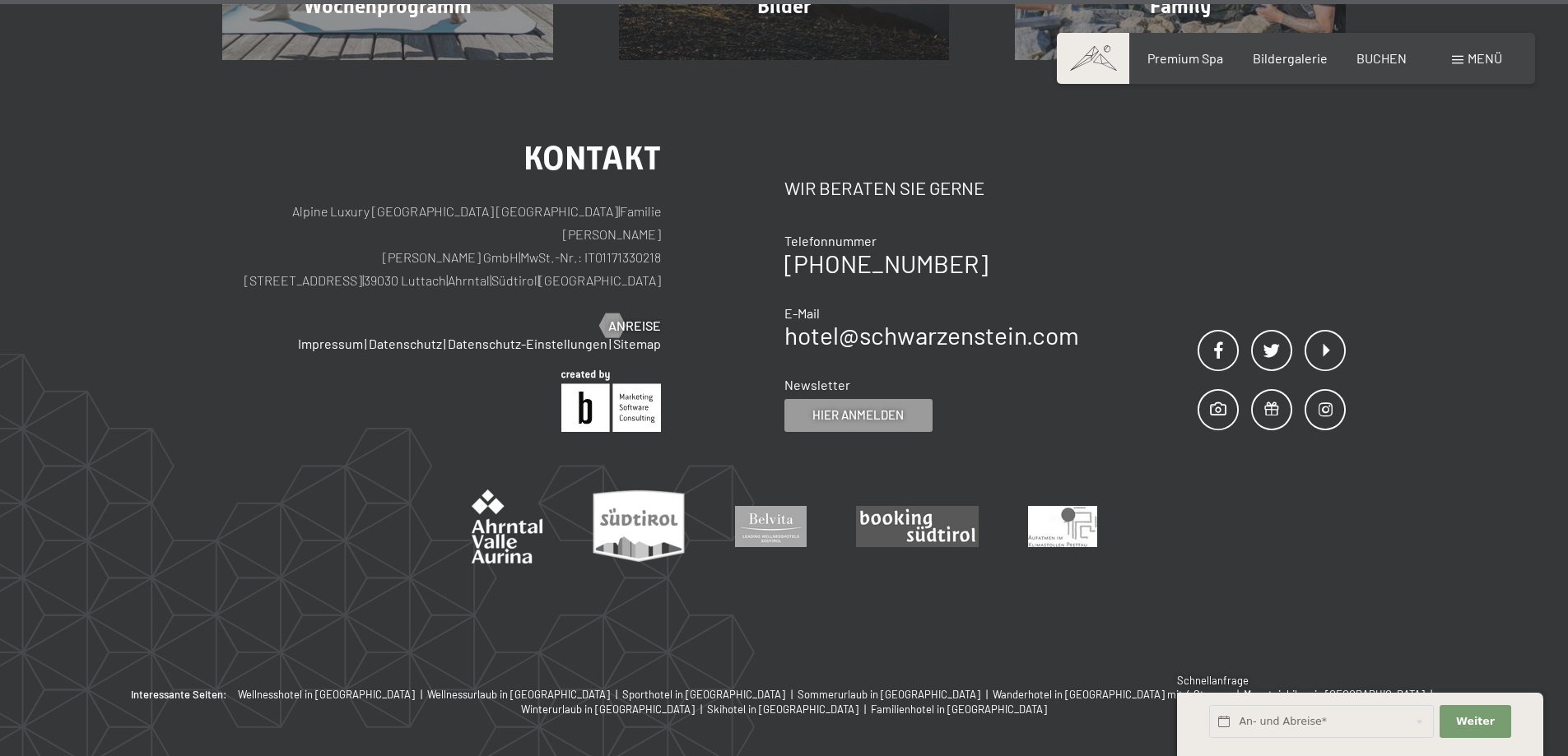
scroll to position [4832, 0]
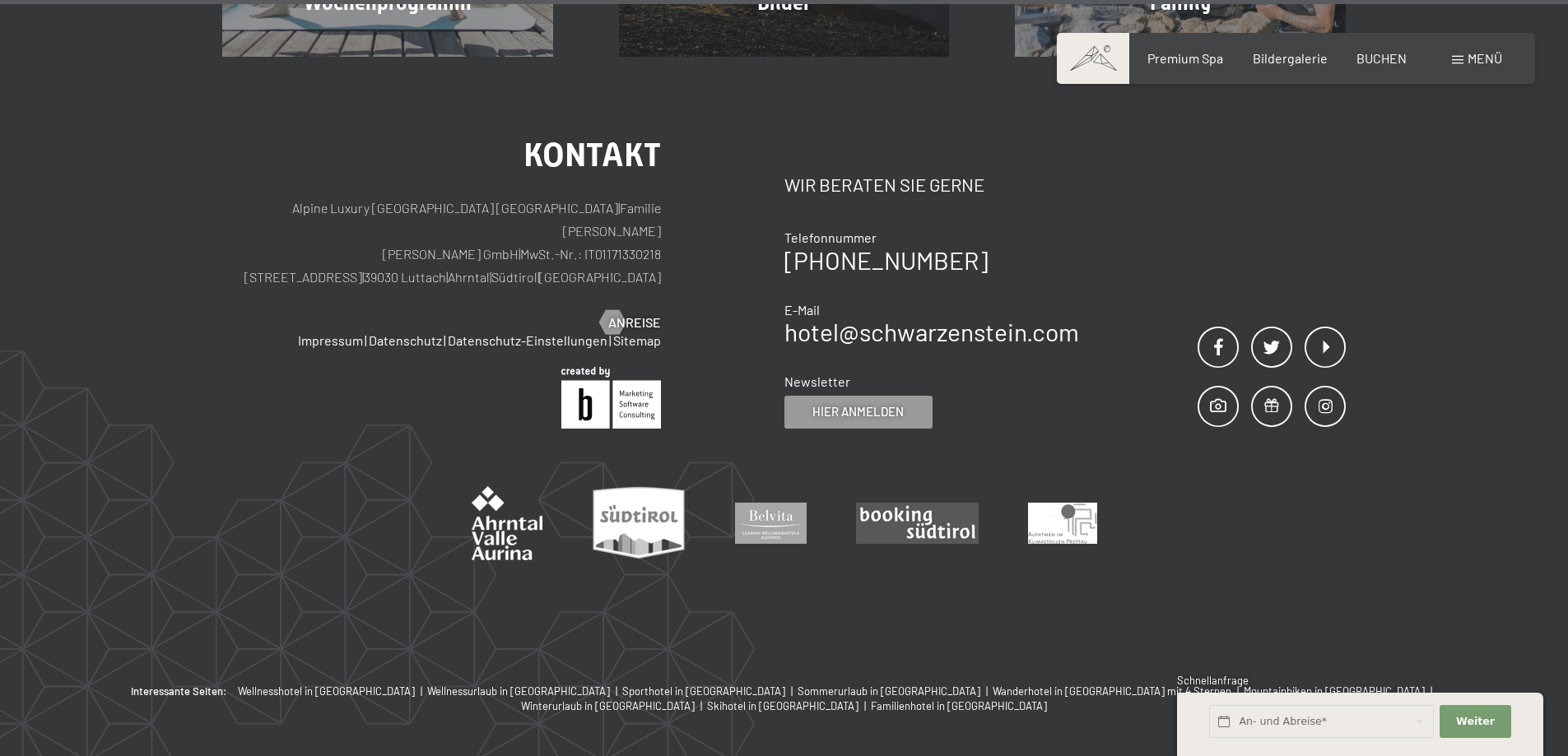
click at [1480, 61] on span "Menü" at bounding box center [1485, 58] width 34 height 15
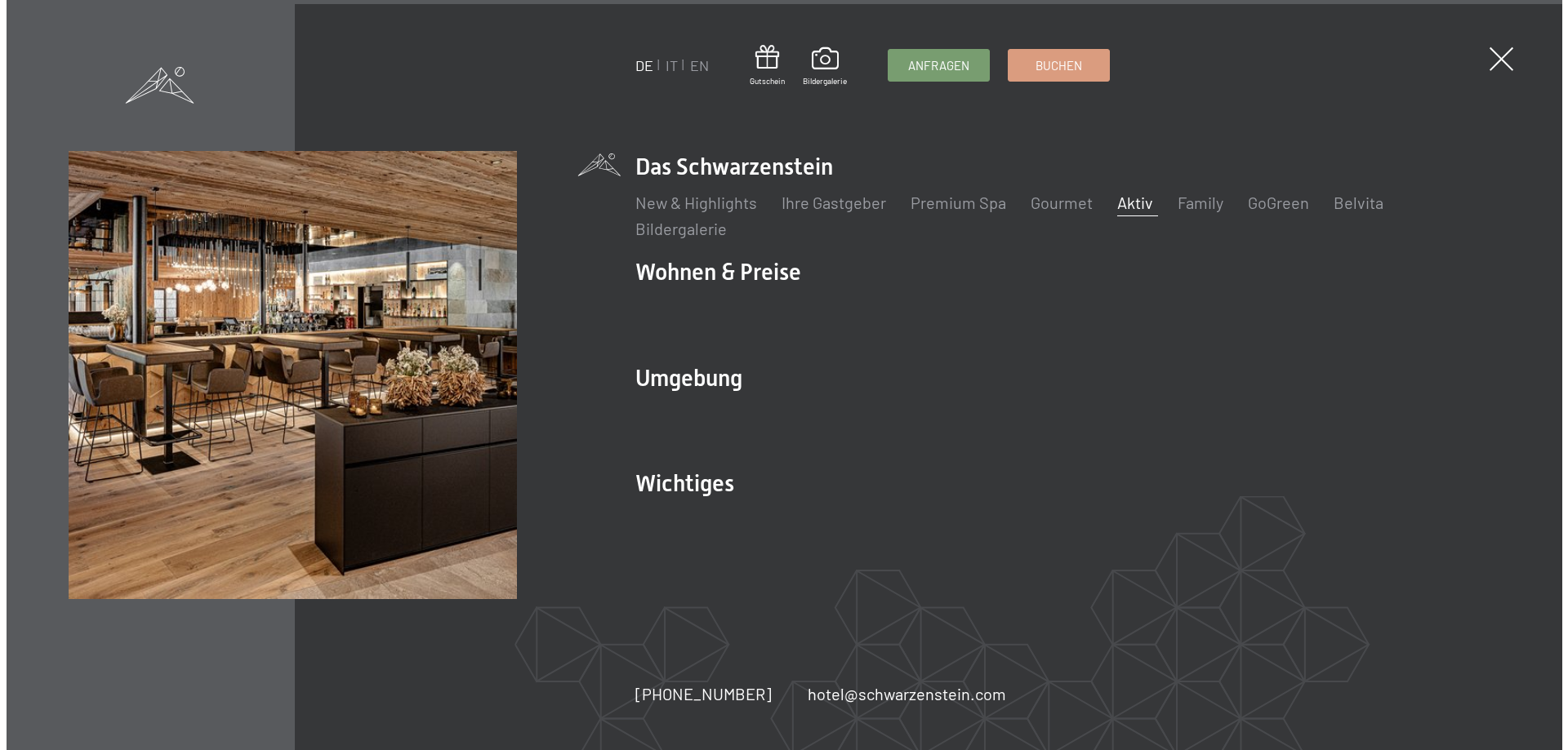
scroll to position [4808, 0]
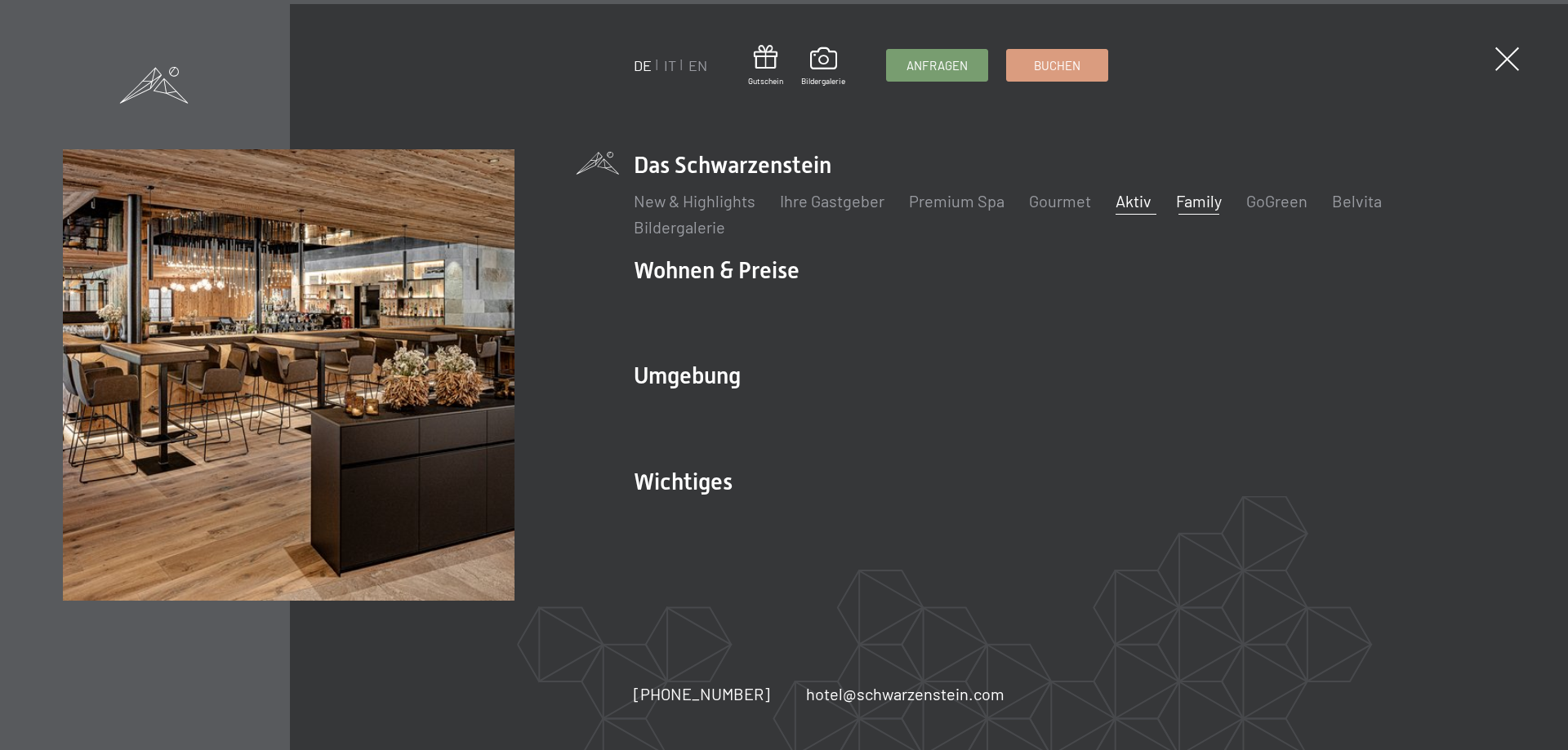
click at [1184, 199] on link "Family" at bounding box center [1198, 200] width 46 height 19
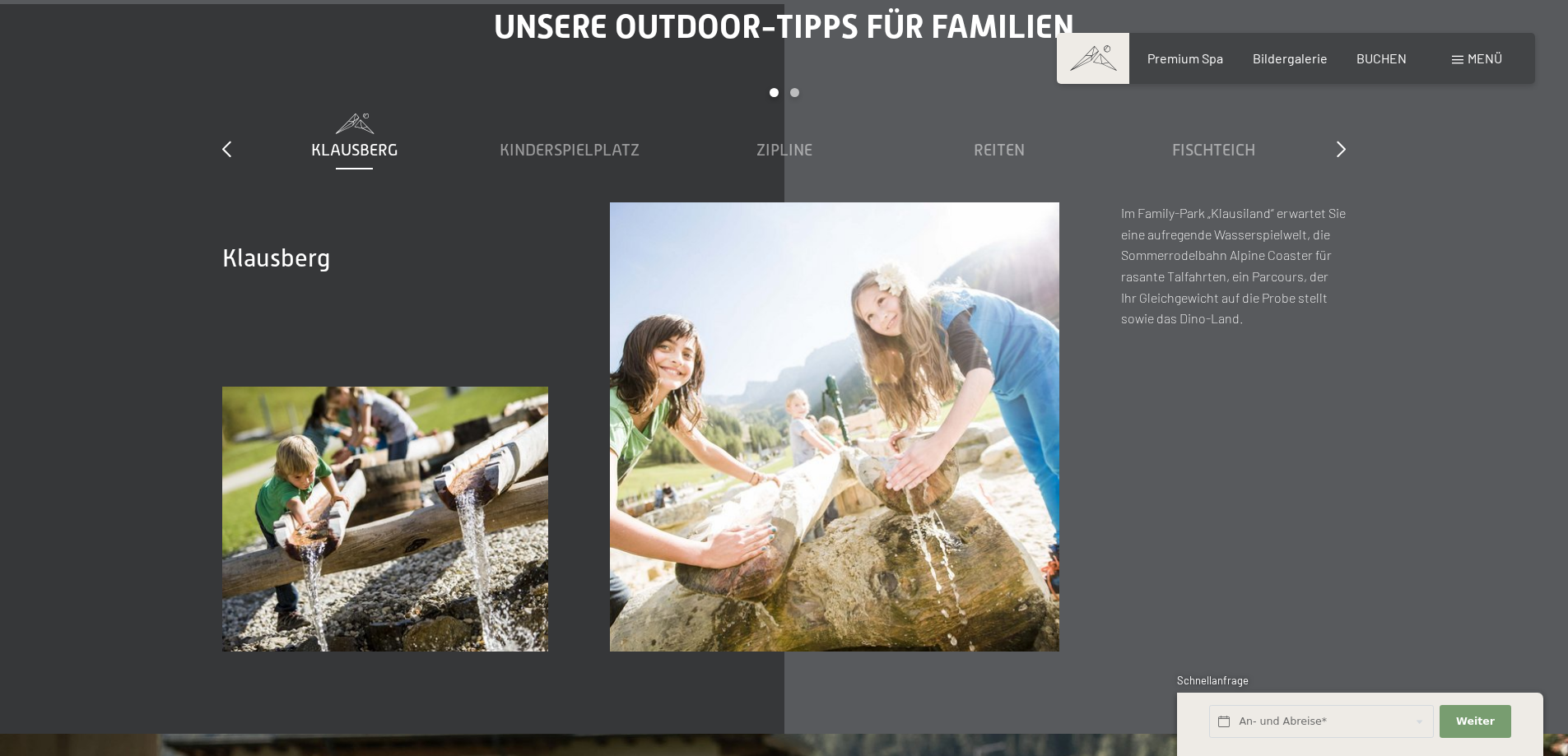
scroll to position [6748, 0]
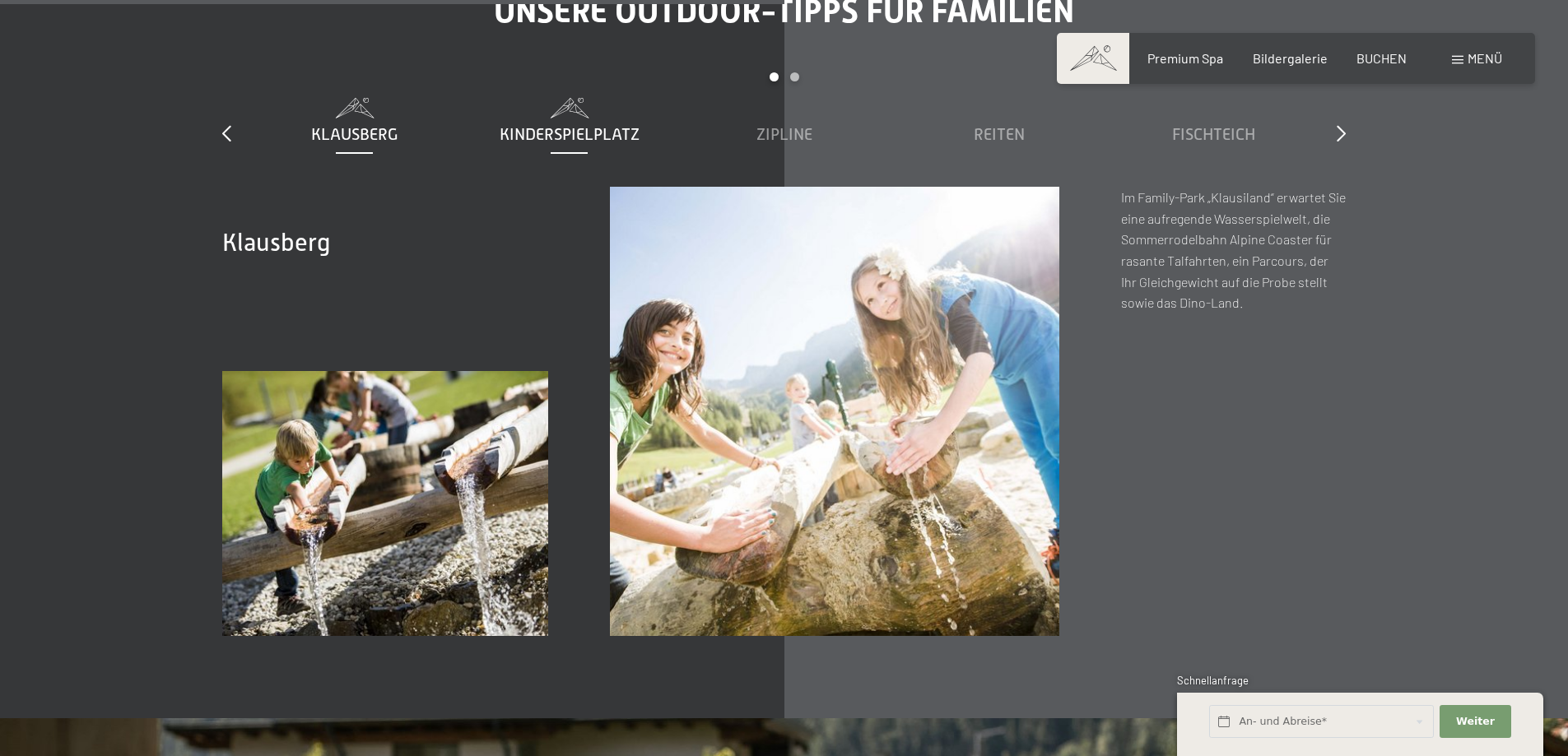
click at [579, 125] on span "Kinderspielplatz" at bounding box center [570, 133] width 140 height 18
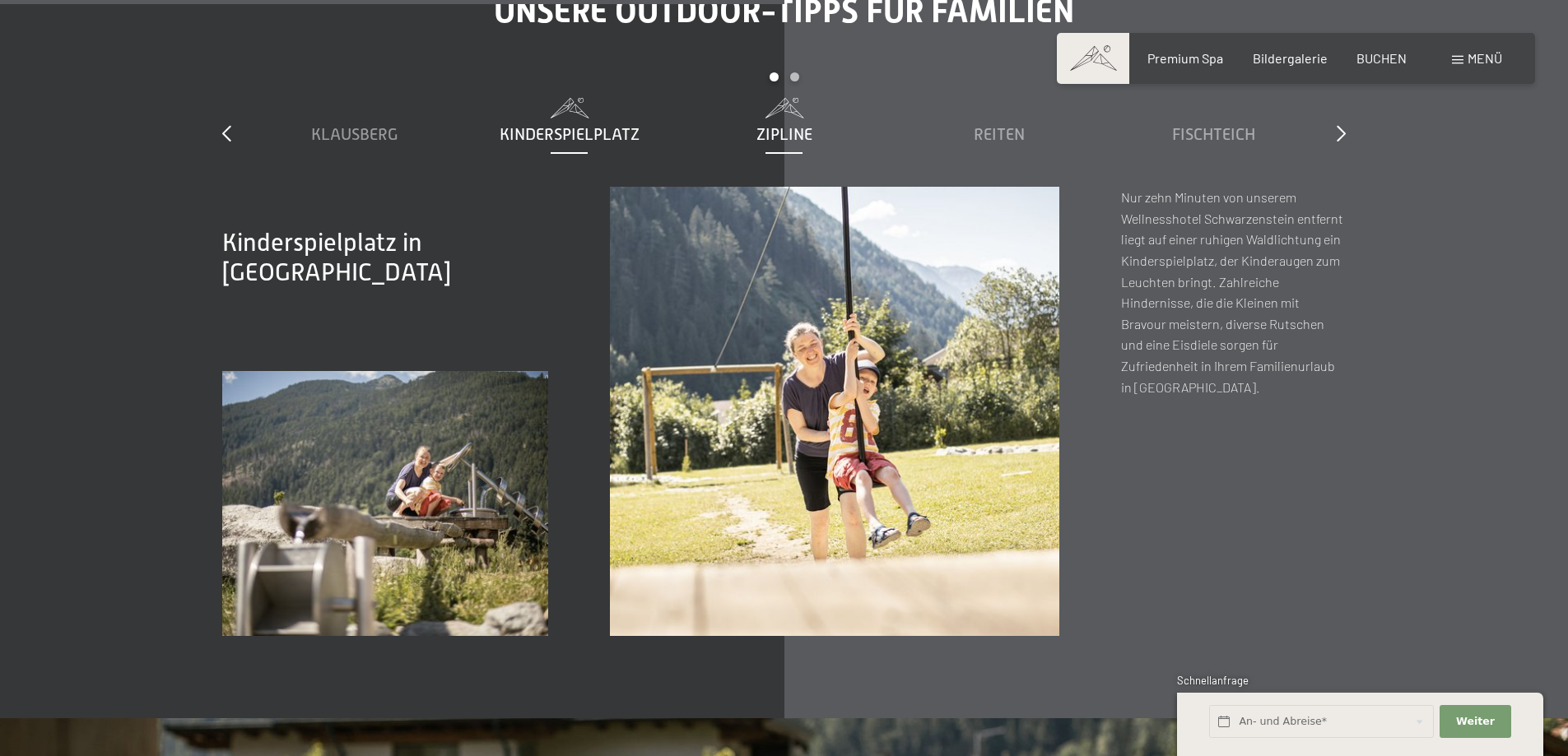
click at [794, 125] on span "Zipline" at bounding box center [784, 133] width 56 height 18
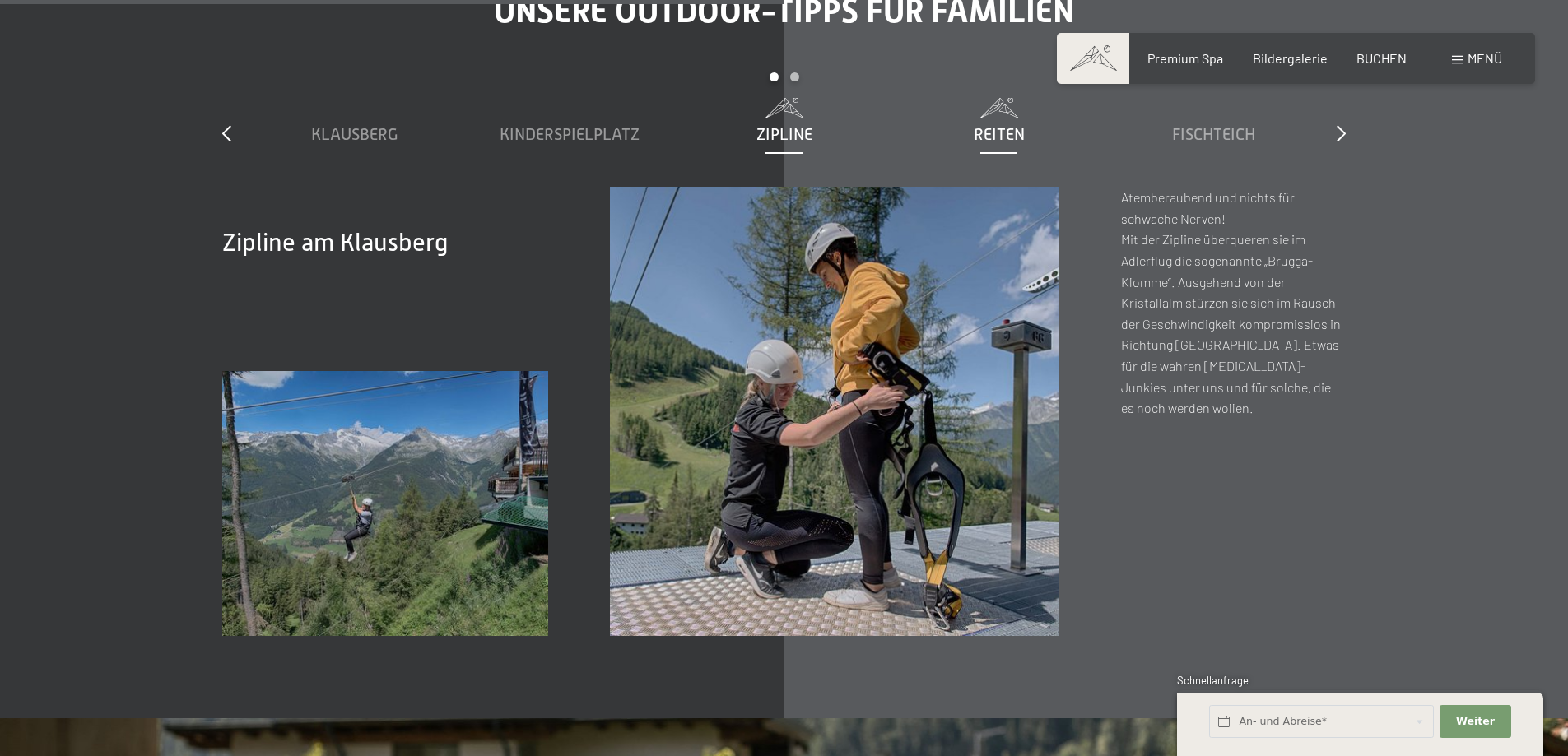
click at [1002, 125] on span "Reiten" at bounding box center [1000, 133] width 51 height 18
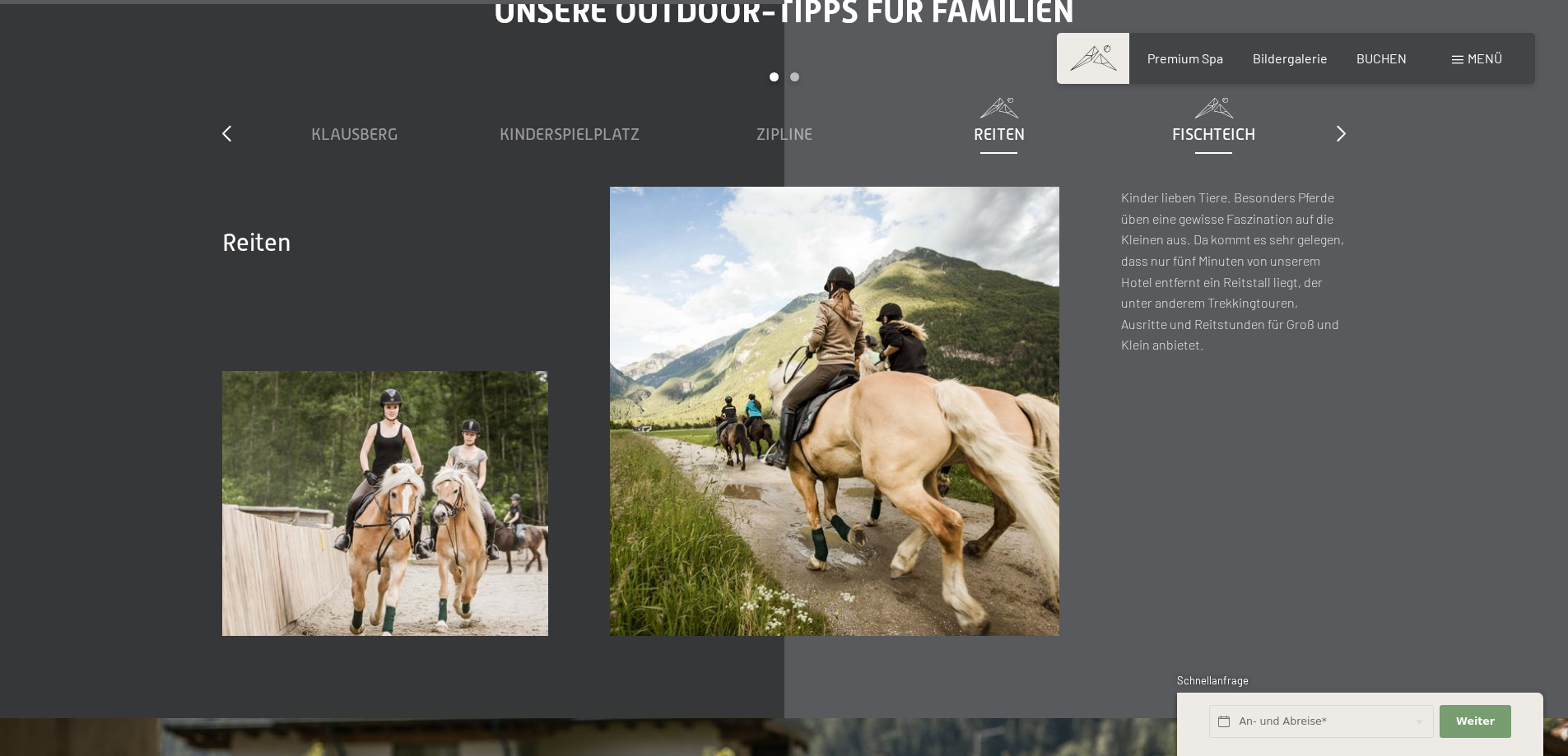
click at [1197, 125] on span "Fischteich" at bounding box center [1213, 133] width 83 height 18
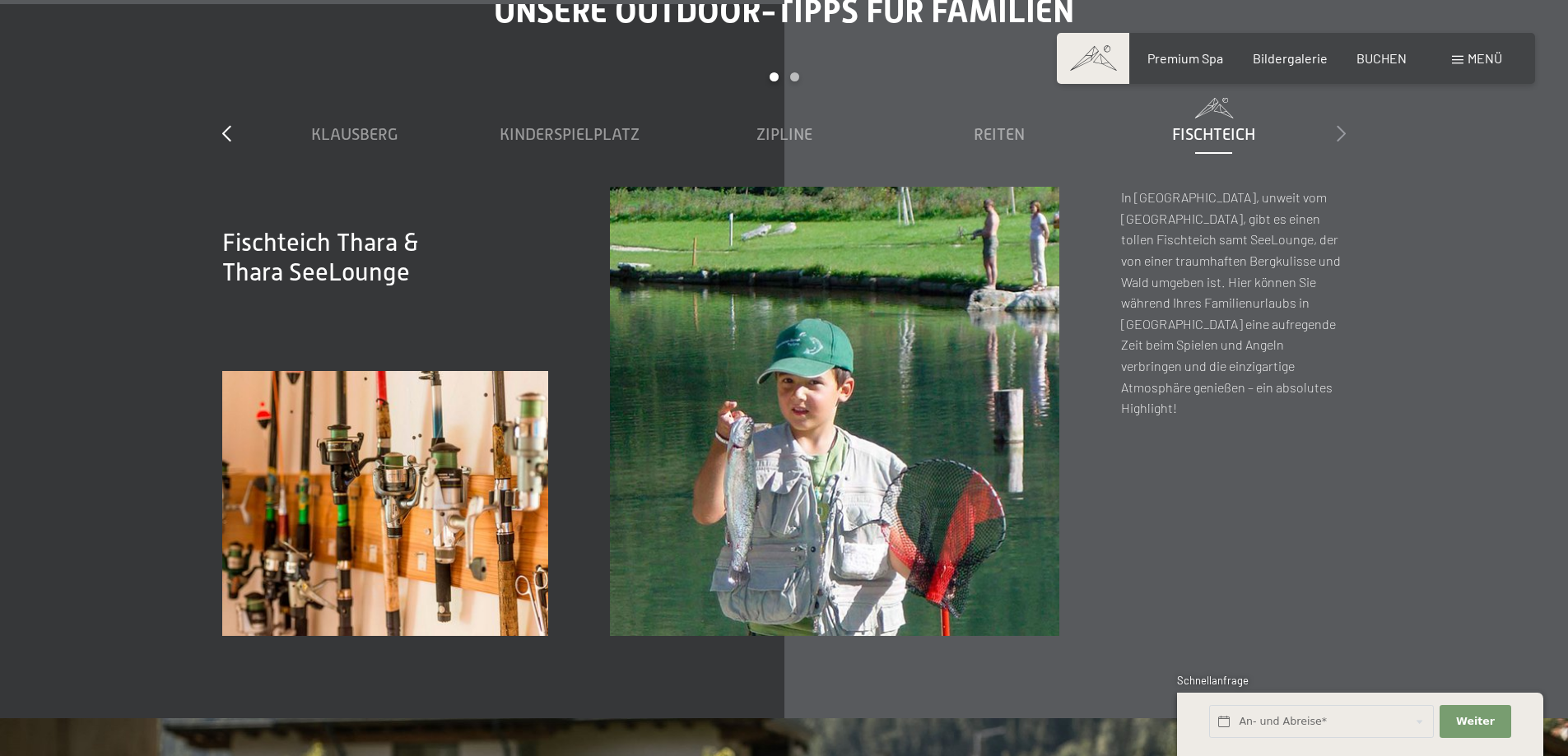
click at [1339, 125] on icon at bounding box center [1341, 132] width 9 height 16
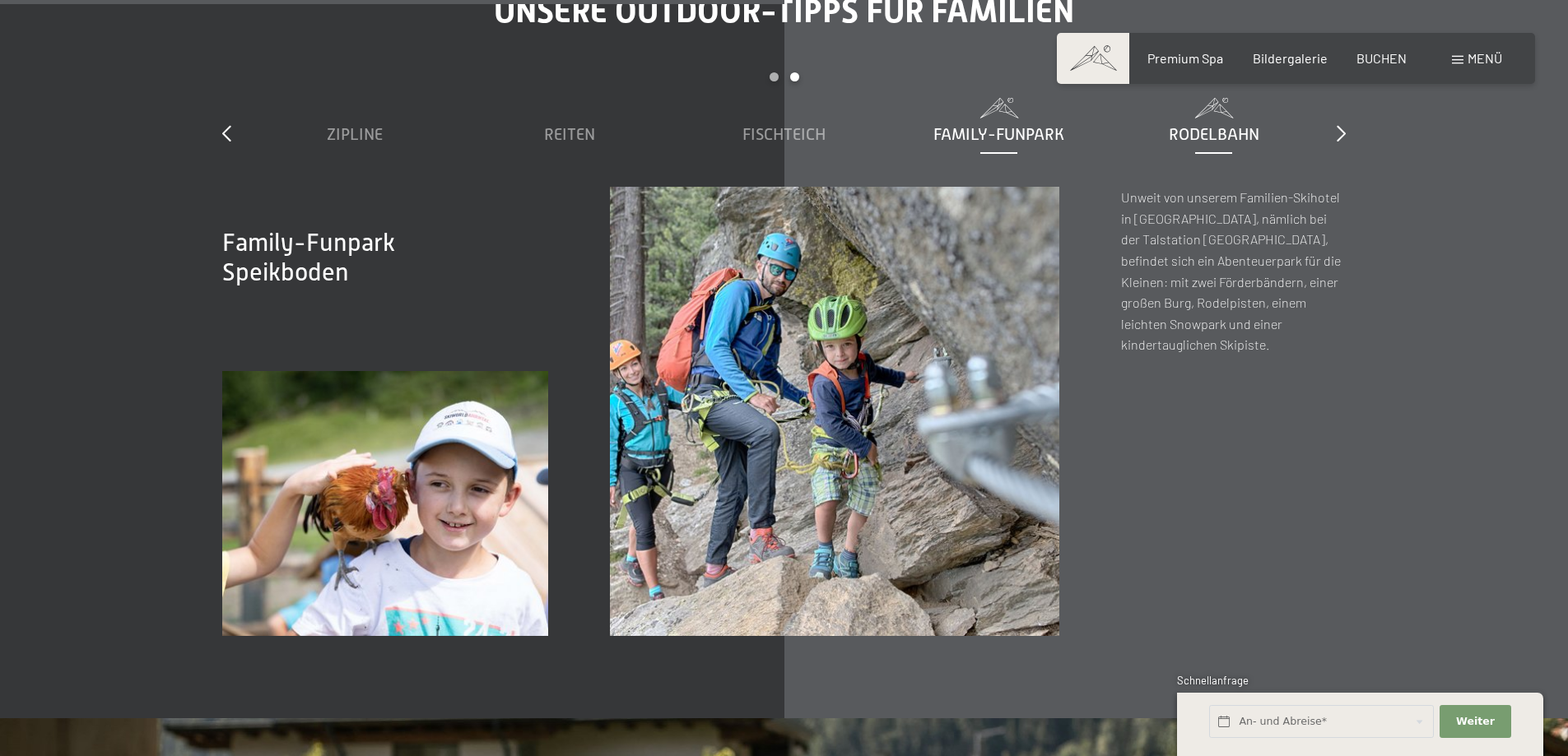
click at [1214, 125] on span "Rodelbahn" at bounding box center [1214, 133] width 91 height 18
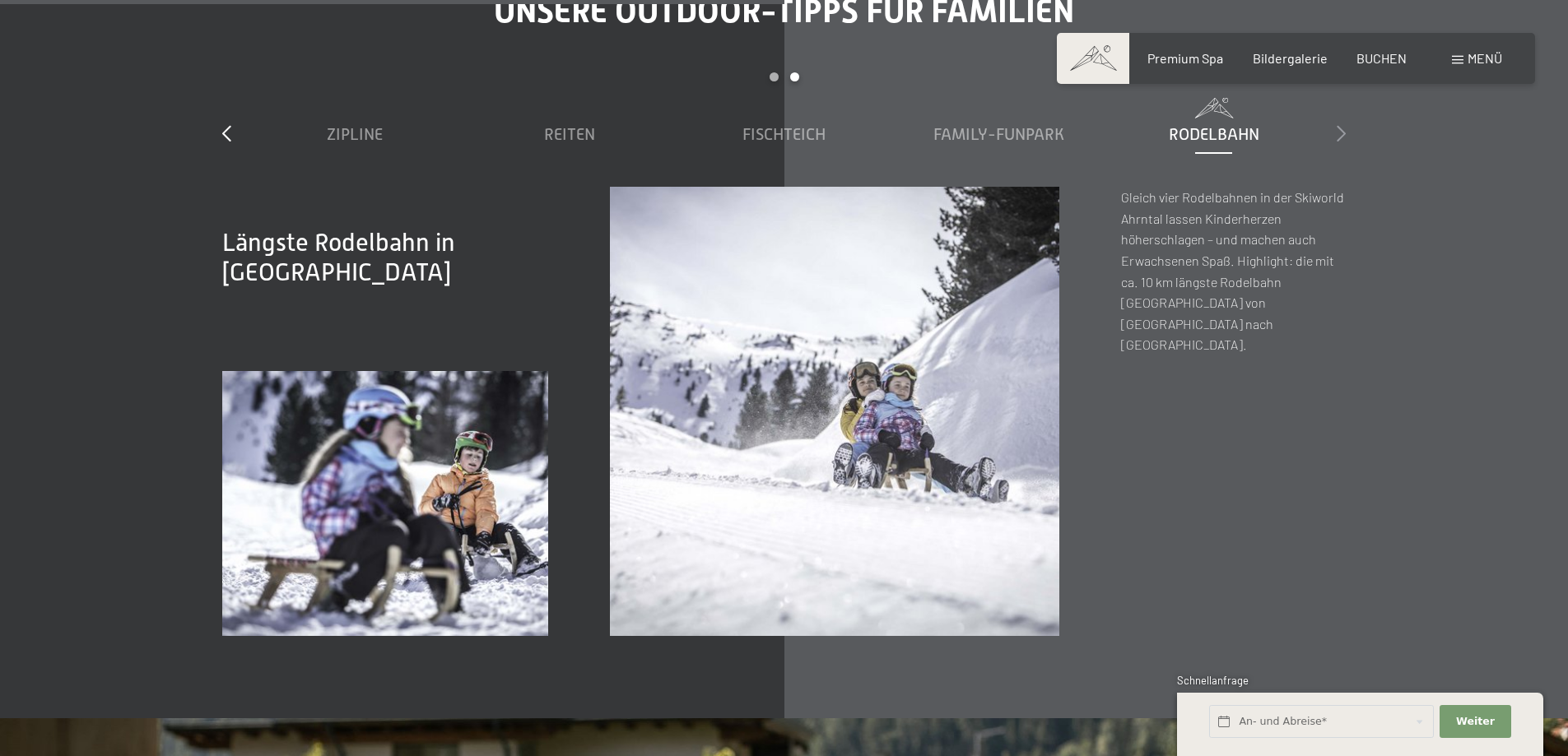
click at [1342, 125] on icon at bounding box center [1341, 132] width 9 height 16
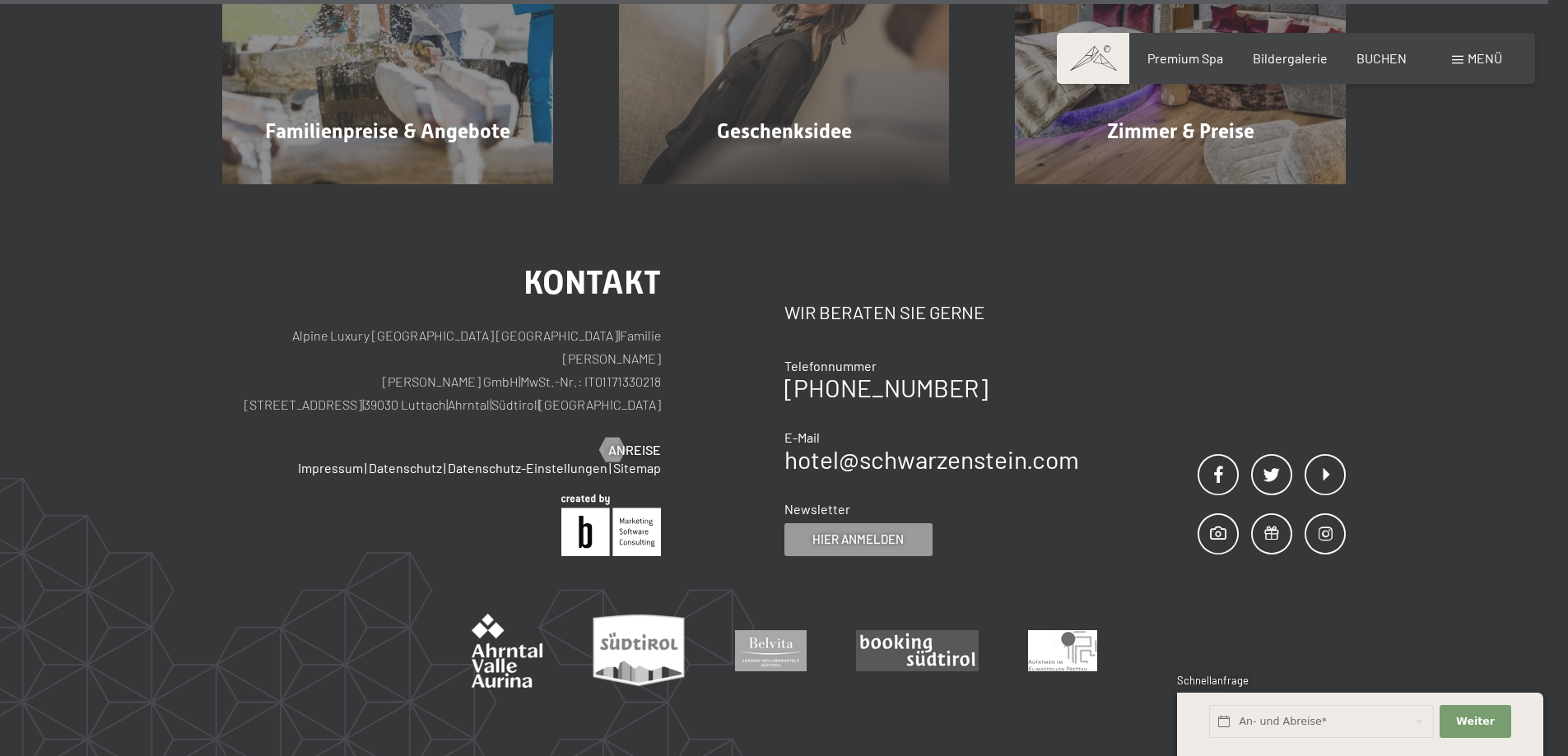
scroll to position [13562, 0]
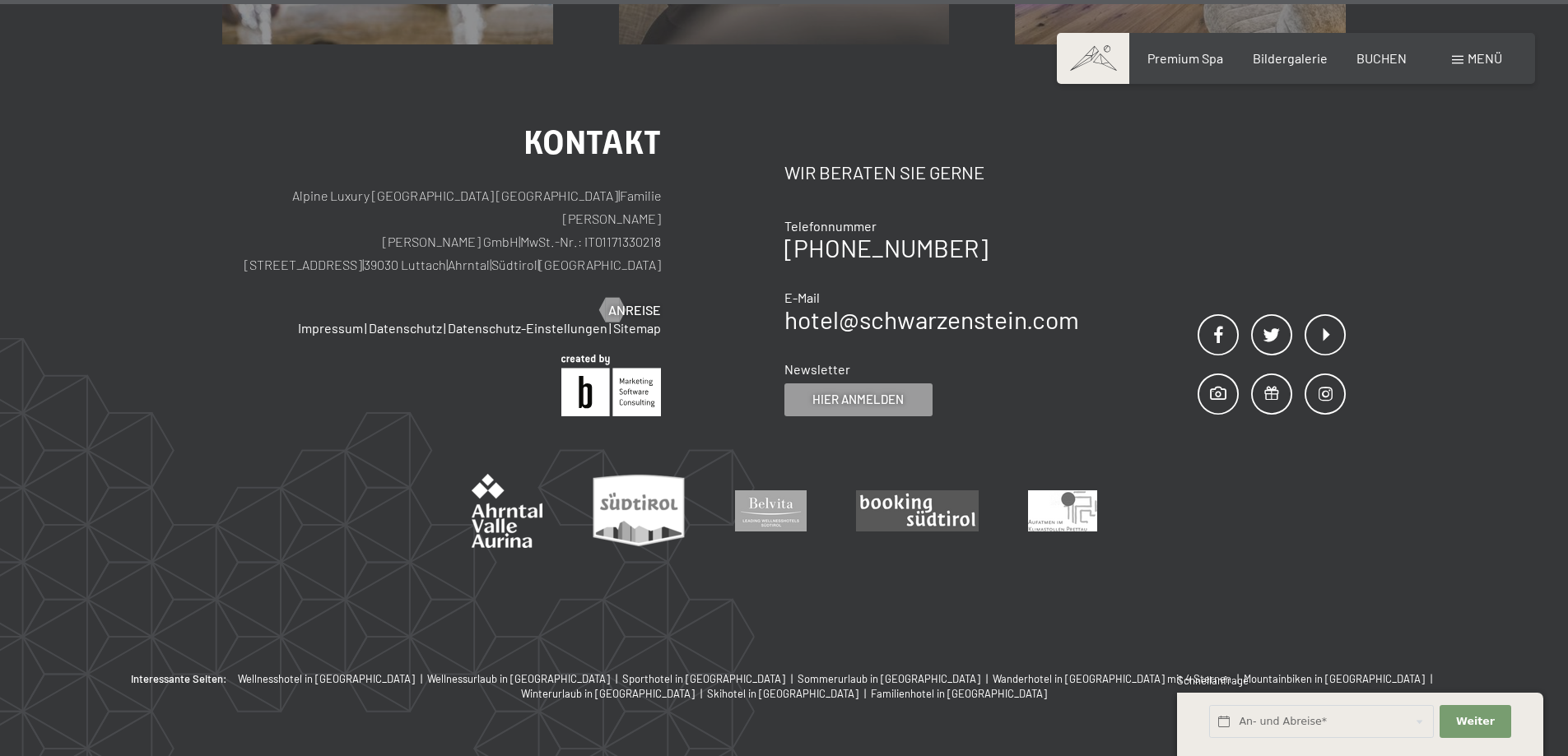
click at [1461, 52] on div "Menü" at bounding box center [1477, 58] width 50 height 18
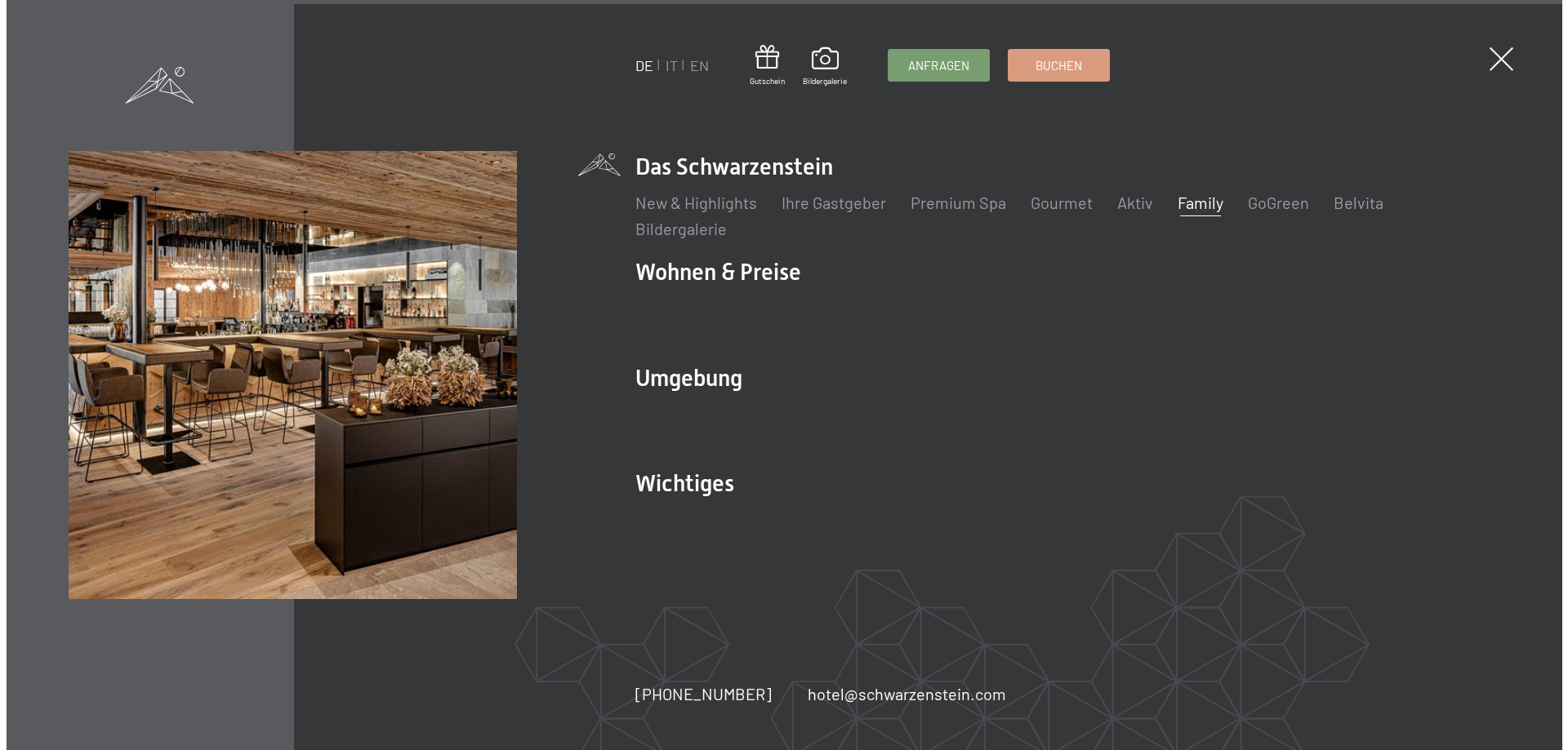
scroll to position [13503, 0]
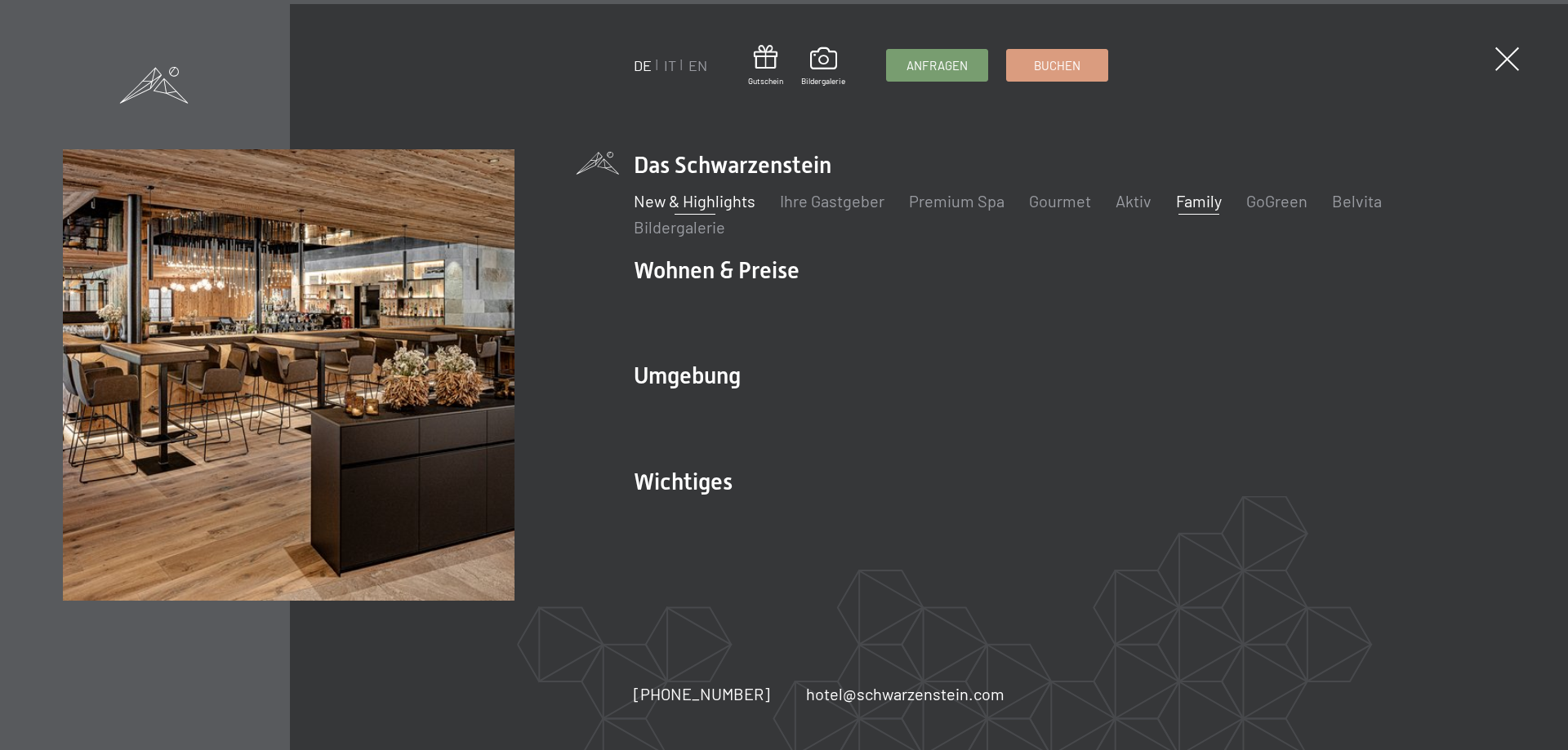
click at [714, 204] on link "New & Highlights" at bounding box center [695, 200] width 122 height 19
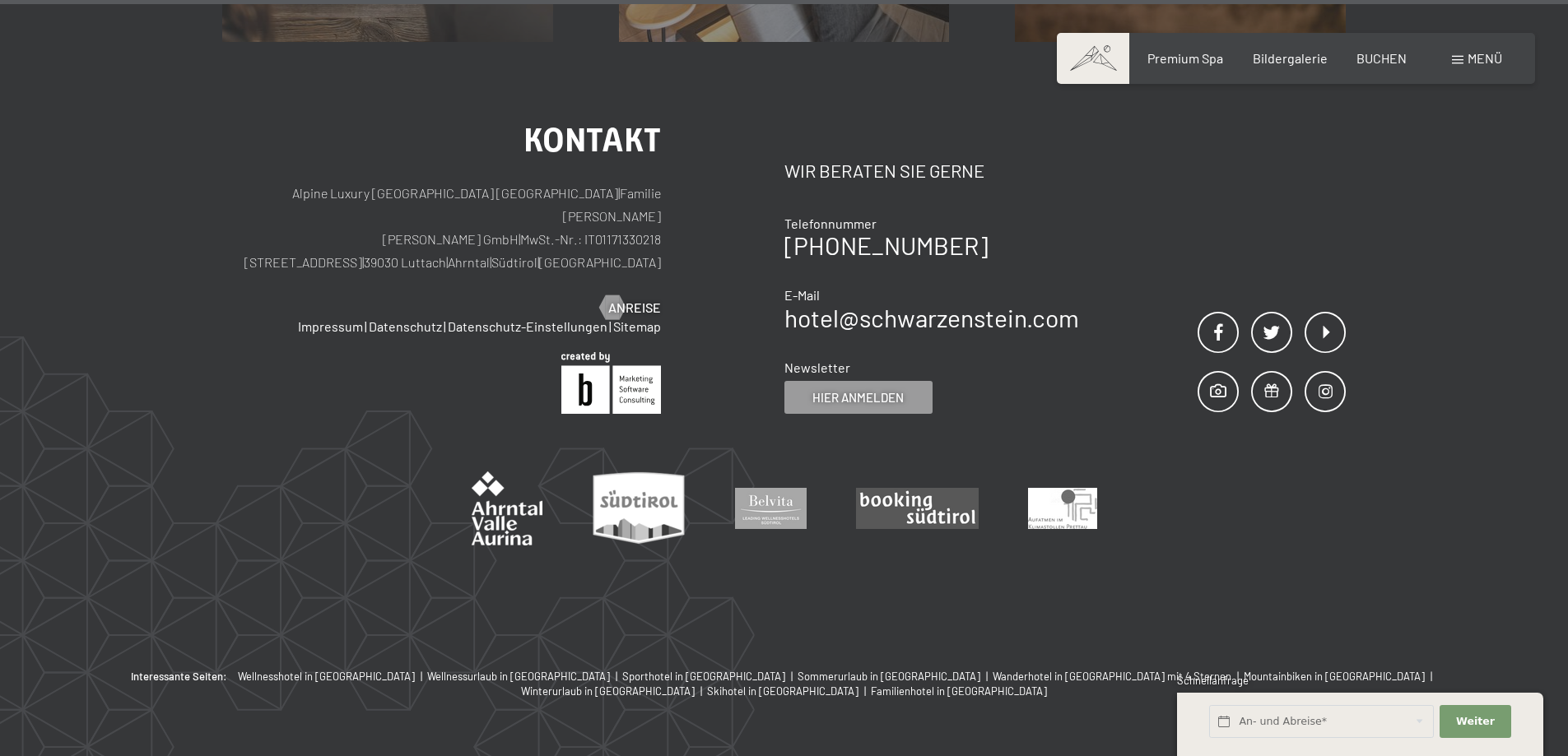
scroll to position [7366, 0]
